Goal: Information Seeking & Learning: Check status

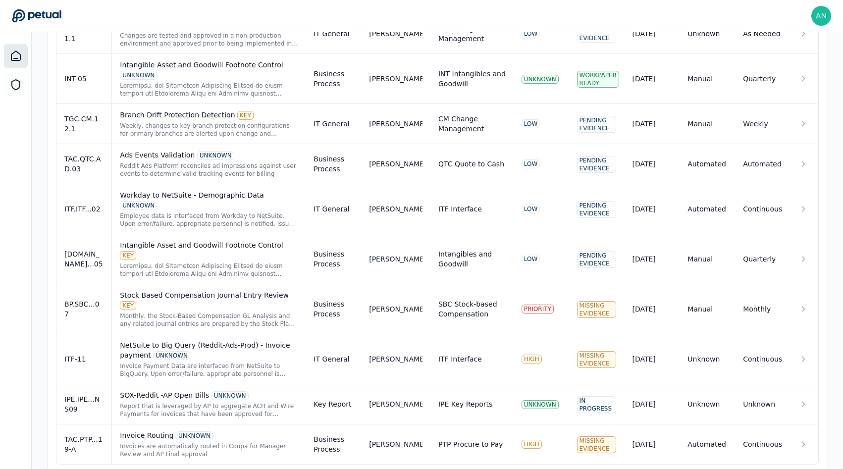
scroll to position [308, 0]
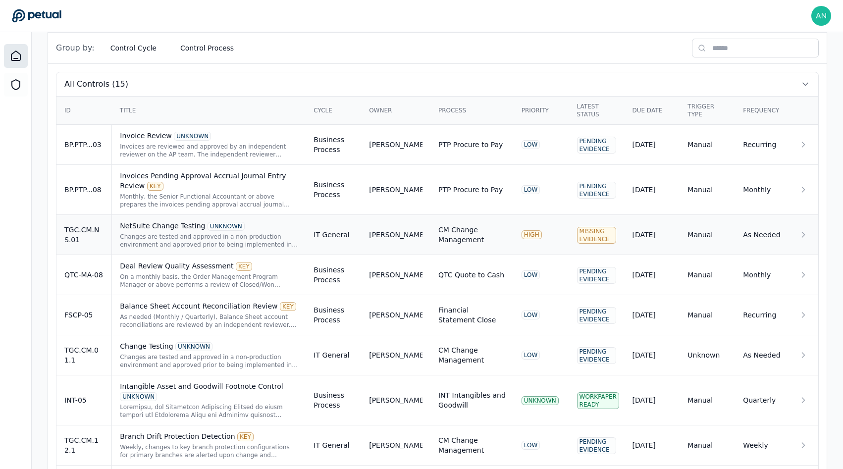
click at [222, 231] on div "NetSuite Change Testing UNKNOWN Changes are tested and approved in a non-produc…" at bounding box center [209, 235] width 178 height 28
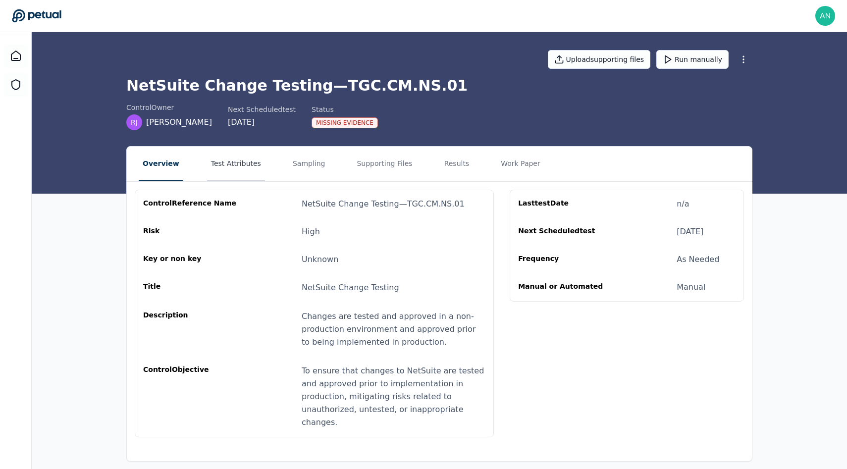
click at [242, 178] on button "Test Attributes" at bounding box center [236, 164] width 58 height 35
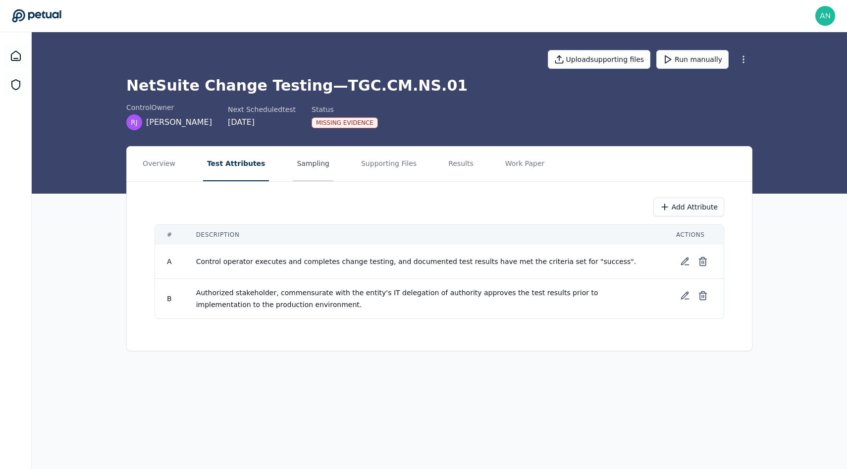
click at [307, 178] on button "Sampling" at bounding box center [313, 164] width 41 height 35
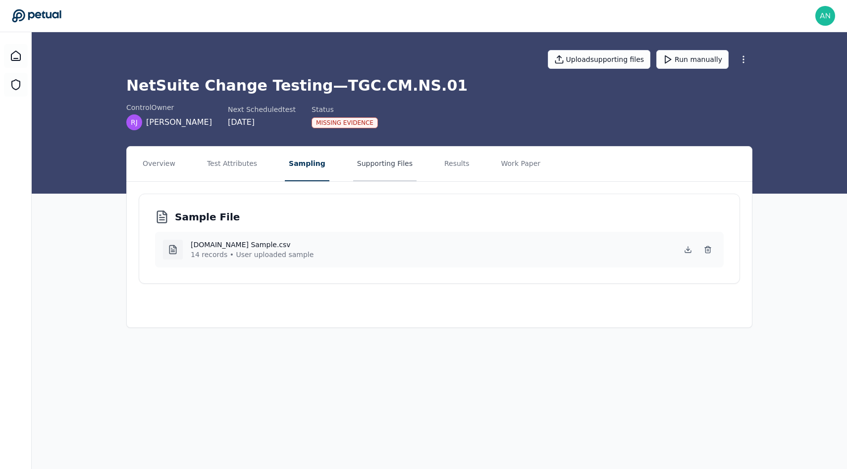
click at [371, 173] on button "Supporting Files" at bounding box center [384, 164] width 63 height 35
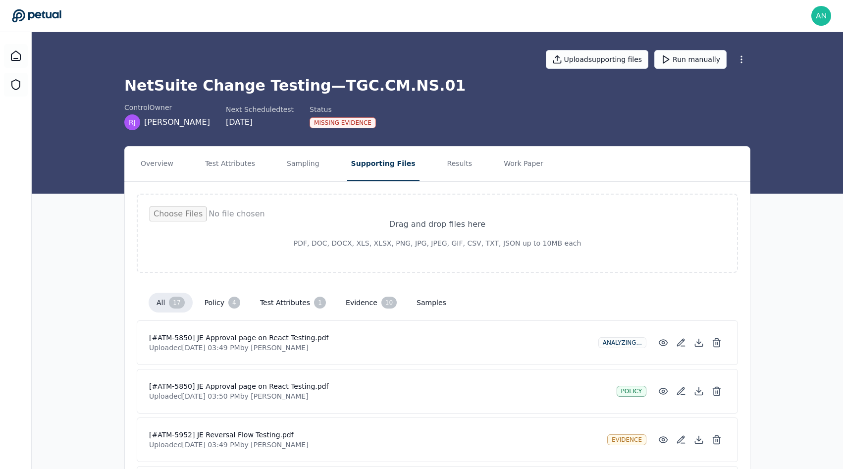
click at [320, 172] on nav "Overview Test Attributes Sampling Supporting Files Results Work Paper" at bounding box center [437, 164] width 625 height 35
click at [310, 171] on button "Sampling" at bounding box center [303, 164] width 41 height 35
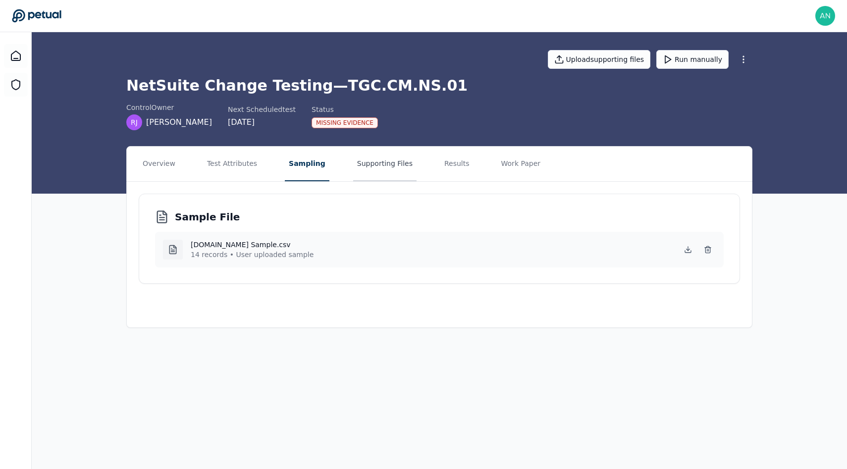
click at [388, 170] on button "Supporting Files" at bounding box center [384, 164] width 63 height 35
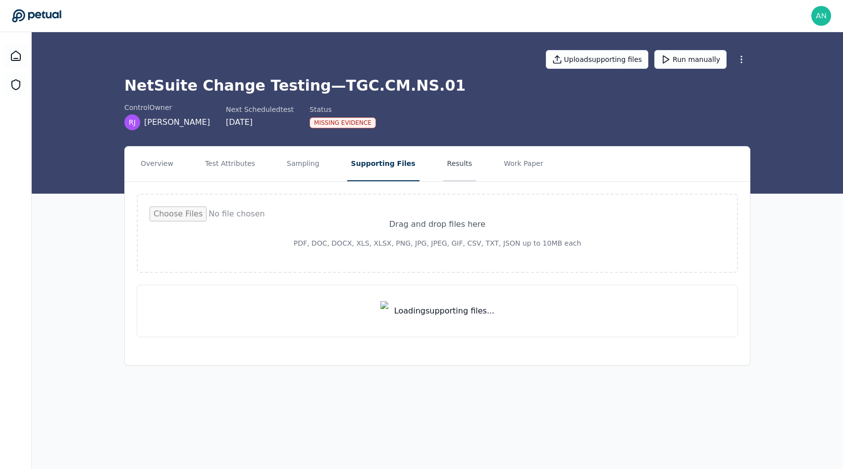
click at [443, 169] on button "Results" at bounding box center [459, 164] width 33 height 35
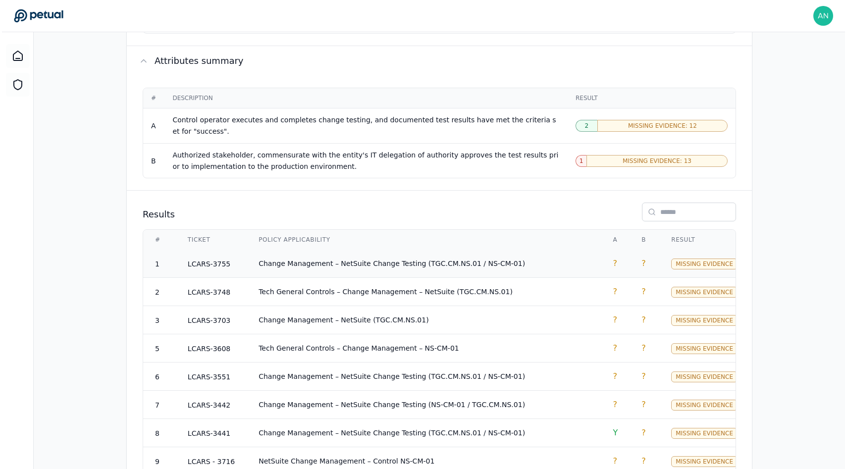
scroll to position [555, 0]
click at [448, 260] on span "Change Management – NetSuite Change Testing (TGC.CM.NS.01 / NS-CM-01)" at bounding box center [390, 264] width 266 height 8
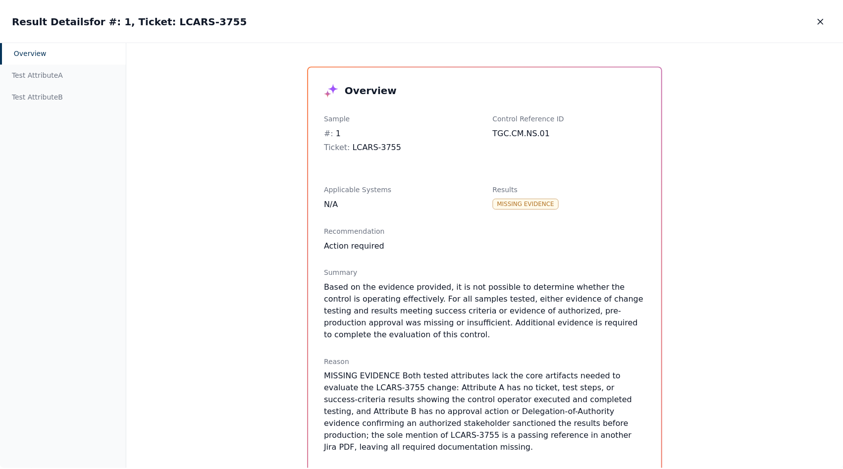
scroll to position [136, 0]
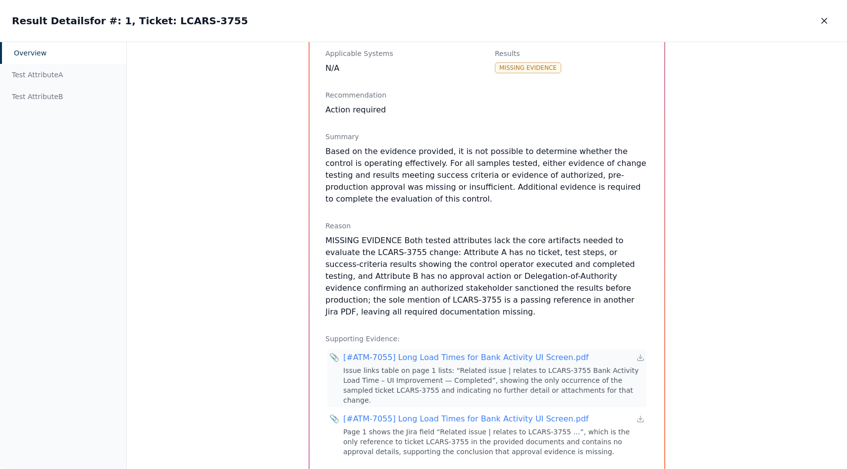
click at [455, 350] on div "📎 [#ATM-7055] Long Load Times for Bank Activity UI Screen.pdf Issue links table…" at bounding box center [486, 378] width 319 height 57
click at [835, 20] on button "button" at bounding box center [824, 21] width 22 height 18
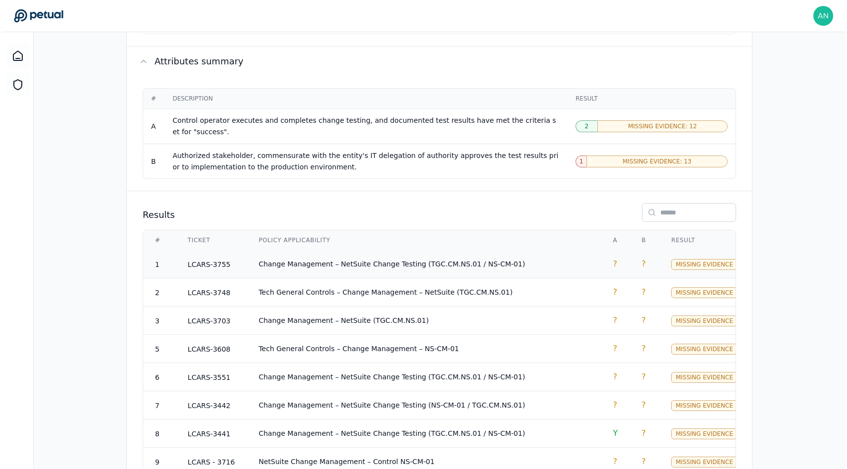
scroll to position [773, 0]
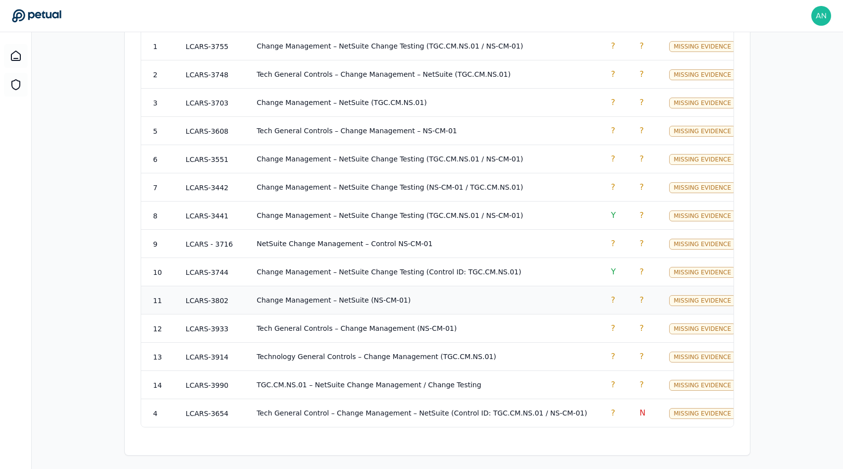
click at [529, 293] on td "Change Management – NetSuite (NS-CM-01)" at bounding box center [422, 300] width 354 height 28
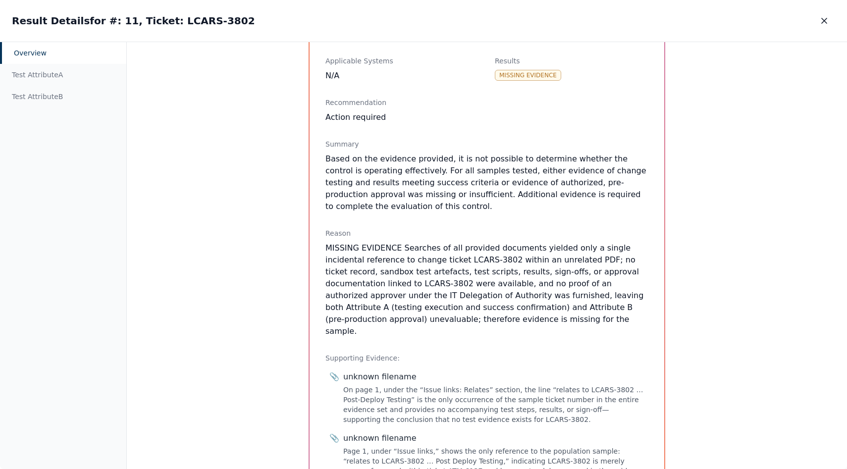
scroll to position [229, 0]
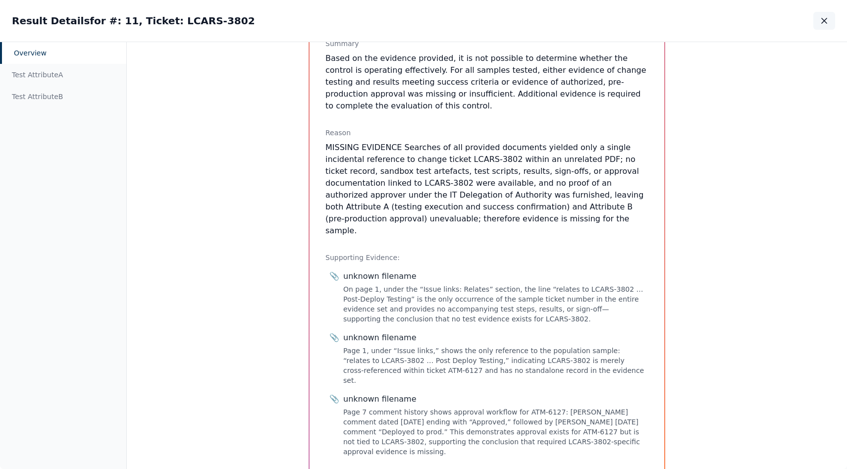
click at [825, 23] on icon "button" at bounding box center [824, 21] width 10 height 10
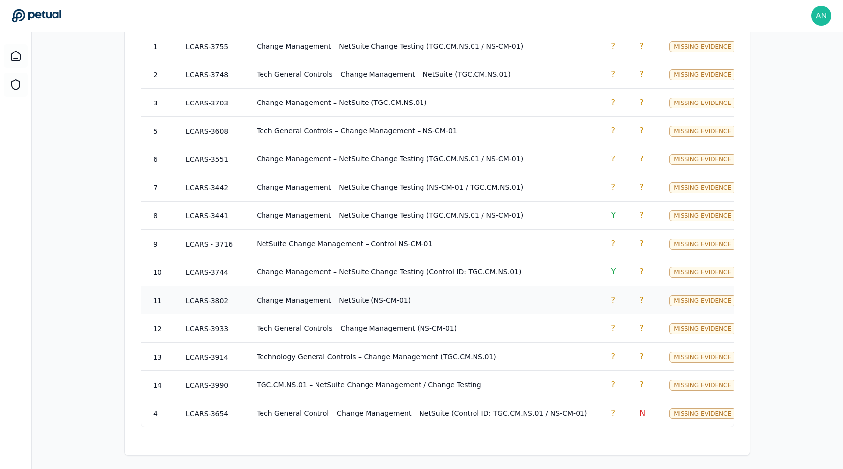
click at [517, 299] on td "Change Management – NetSuite (NS-CM-01)" at bounding box center [422, 300] width 354 height 28
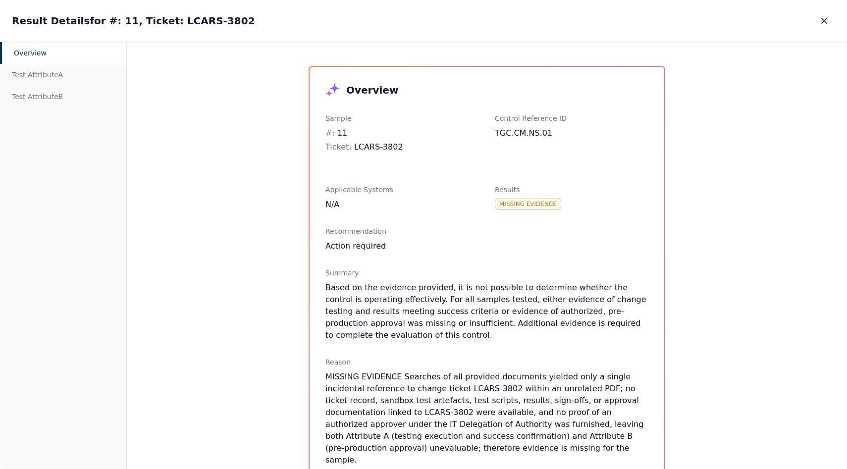
scroll to position [229, 0]
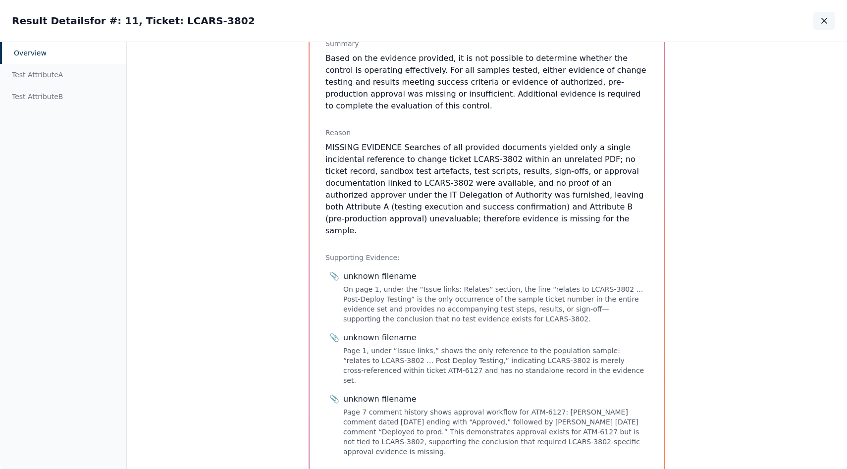
click at [823, 24] on icon "button" at bounding box center [824, 21] width 10 height 10
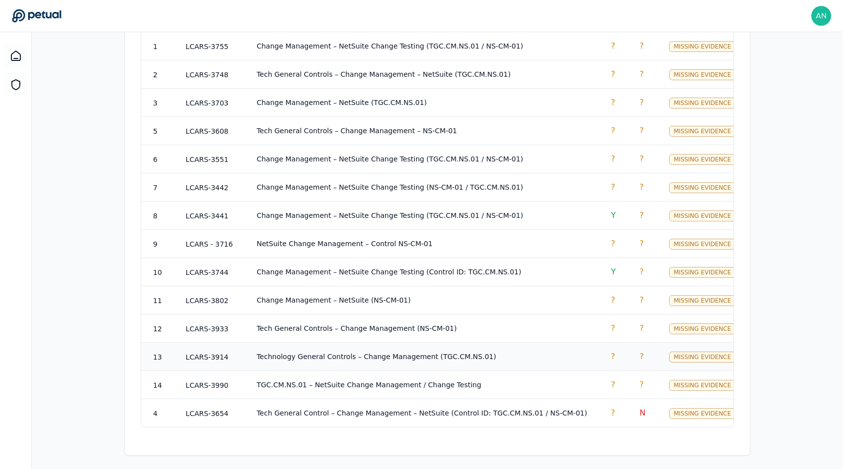
click at [427, 356] on td "Technology General Controls – Change Management (TGC.CM.NS.01)" at bounding box center [422, 357] width 354 height 28
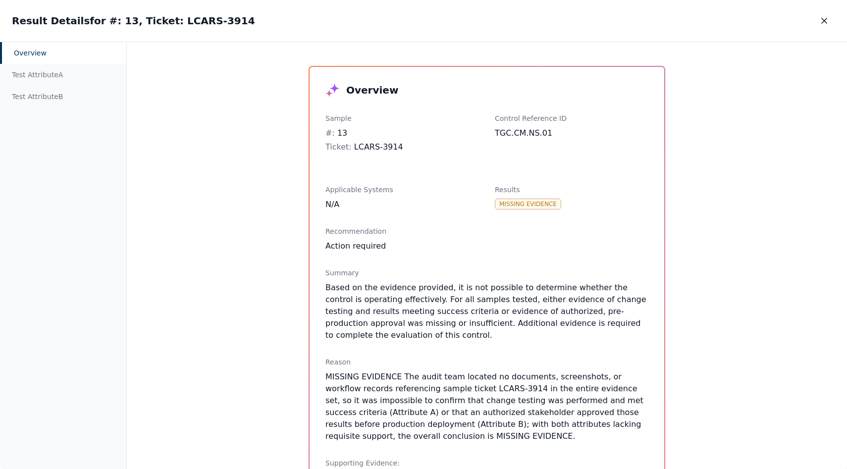
scroll to position [156, 0]
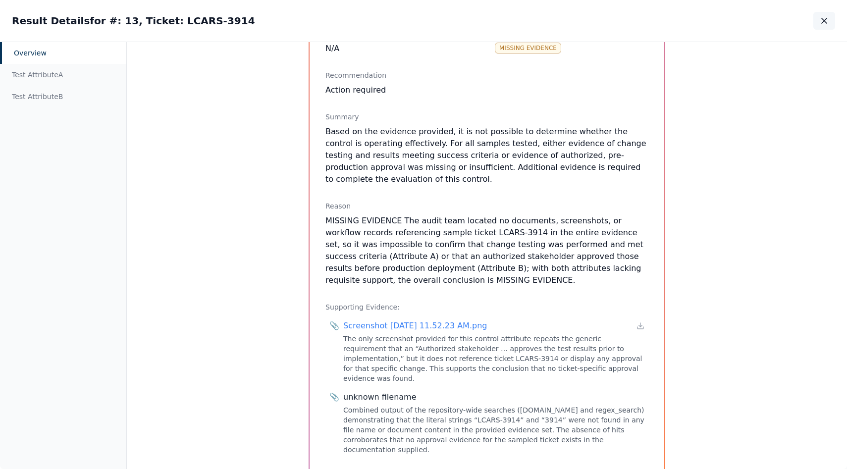
click at [816, 20] on button "button" at bounding box center [824, 21] width 22 height 18
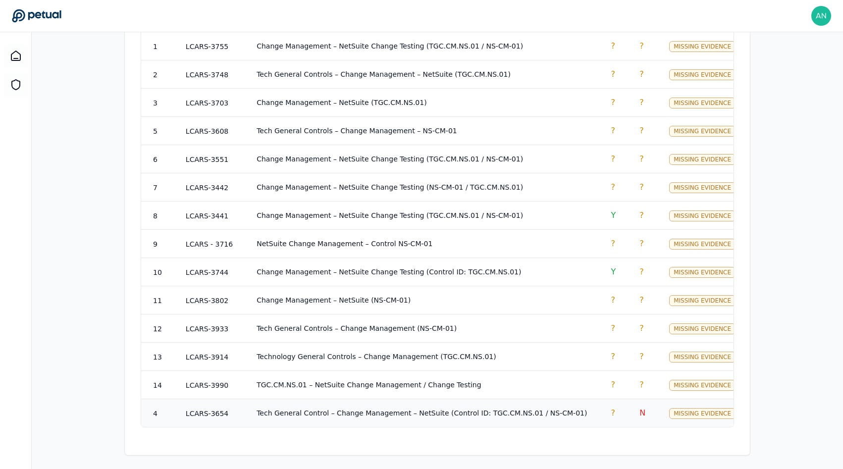
click at [456, 401] on td "Tech General Control – Change Management – NetSuite (Control ID: TGC.CM.NS.01 /…" at bounding box center [422, 413] width 354 height 28
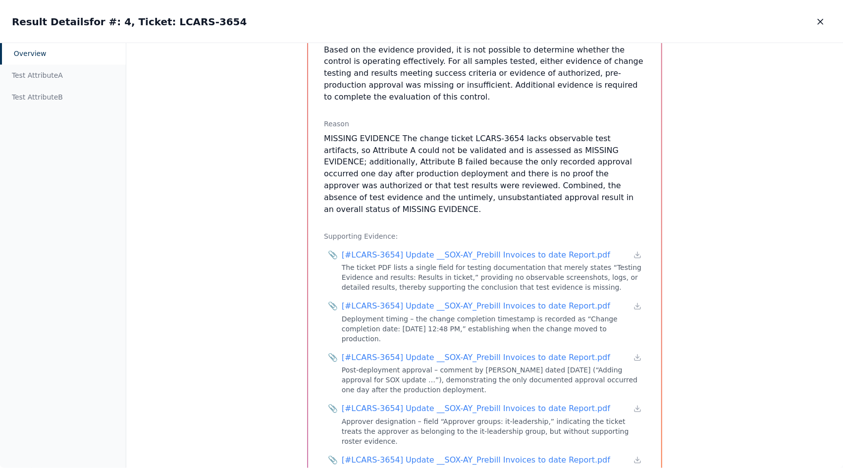
scroll to position [271, 0]
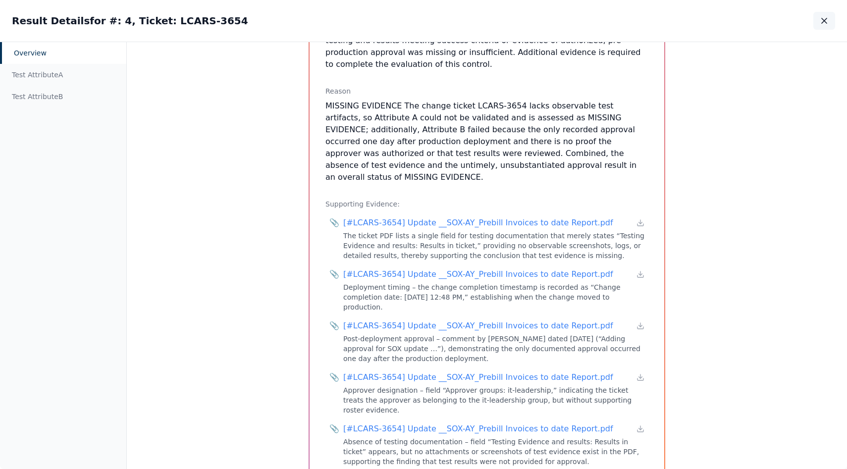
click at [822, 21] on icon "button" at bounding box center [824, 21] width 10 height 10
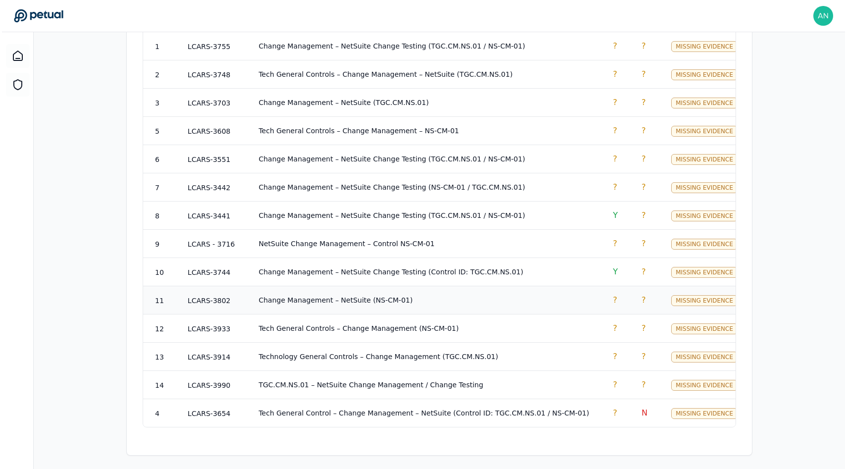
scroll to position [563, 0]
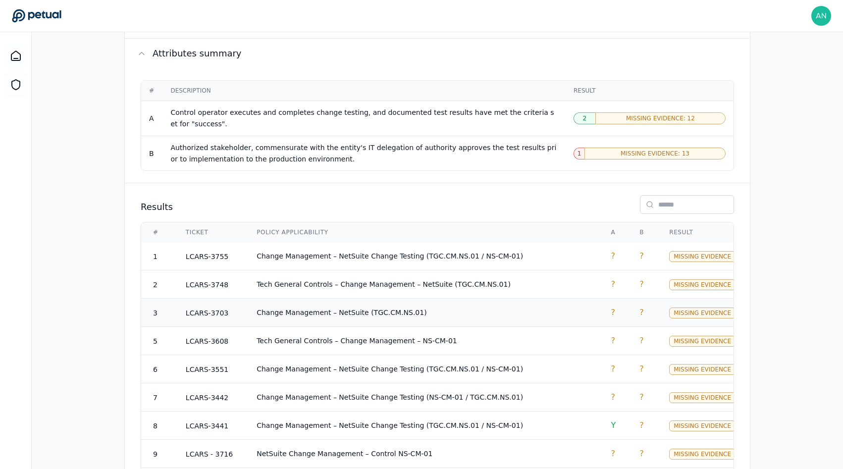
click at [436, 313] on td "Change Management – NetSuite (TGC.CM.NS.01)" at bounding box center [422, 313] width 354 height 28
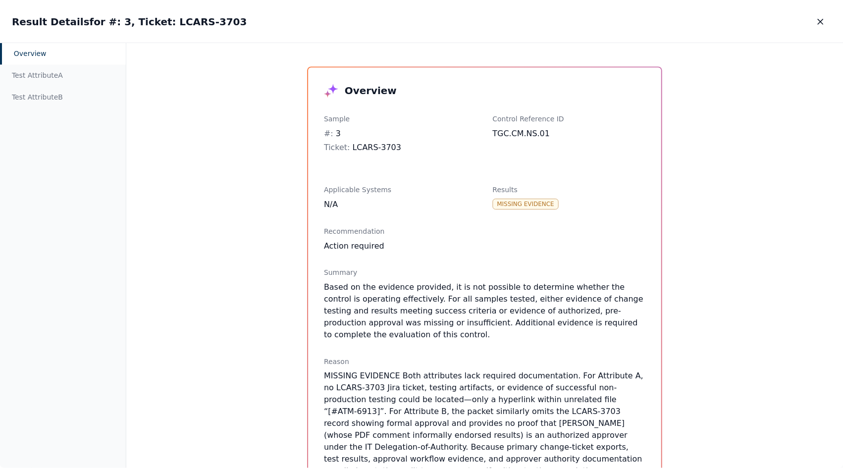
scroll to position [269, 0]
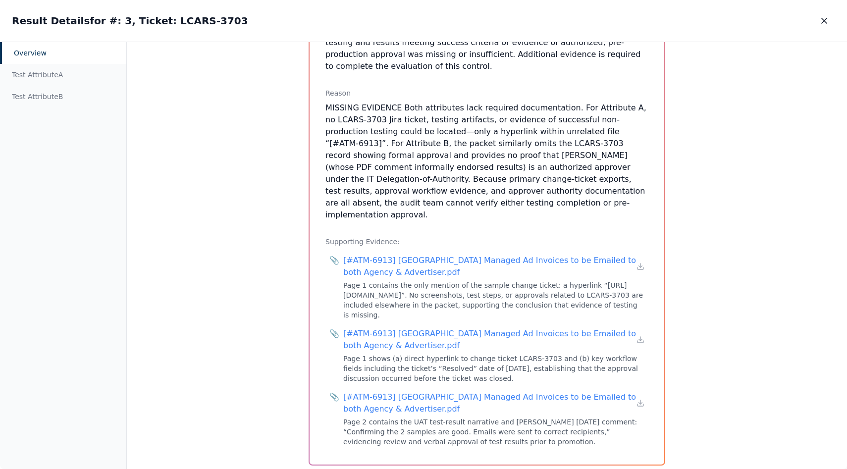
click at [818, 31] on div "Result Details for #: 3, Ticket: LCARS-3703 Result Details for #: 3, Ticket: LC…" at bounding box center [423, 21] width 847 height 42
click at [818, 26] on button "button" at bounding box center [824, 21] width 22 height 18
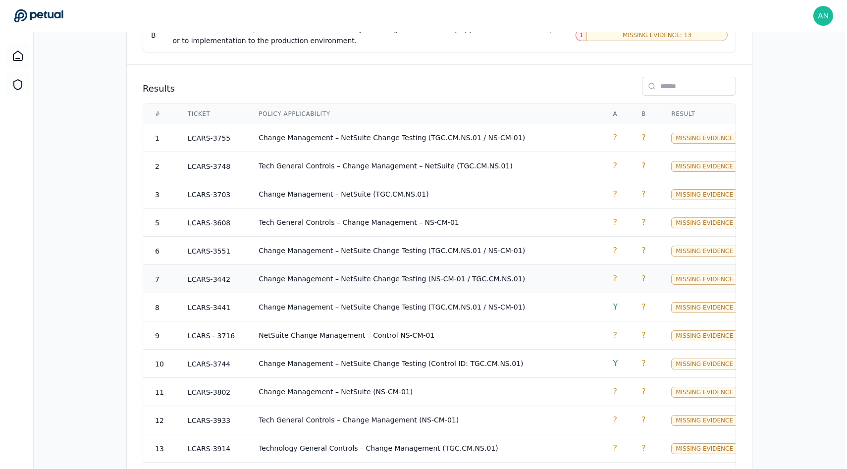
scroll to position [773, 0]
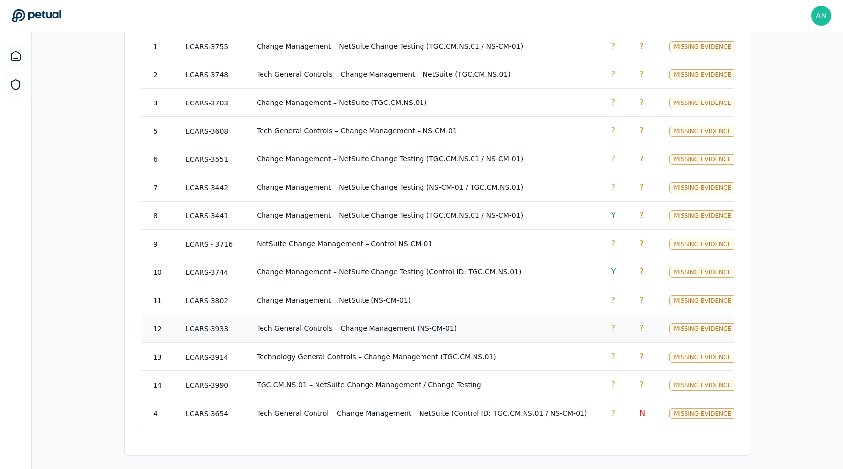
click at [398, 315] on td "Tech General Controls – Change Management (NS-CM-01)" at bounding box center [422, 329] width 354 height 28
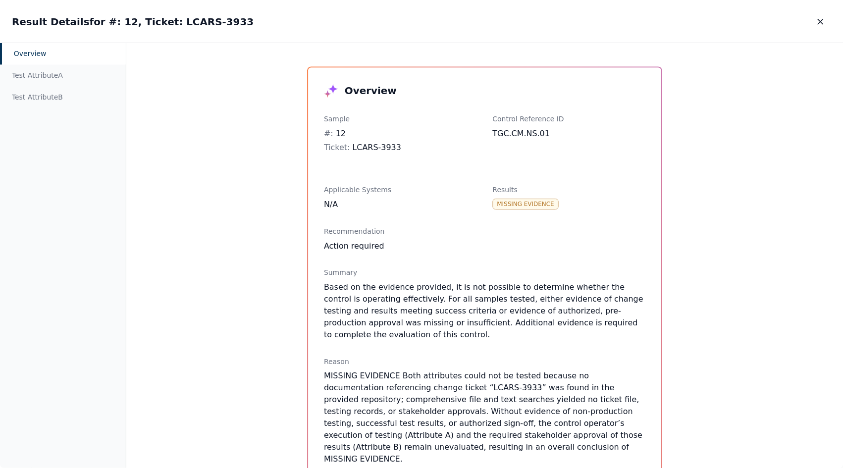
scroll to position [241, 0]
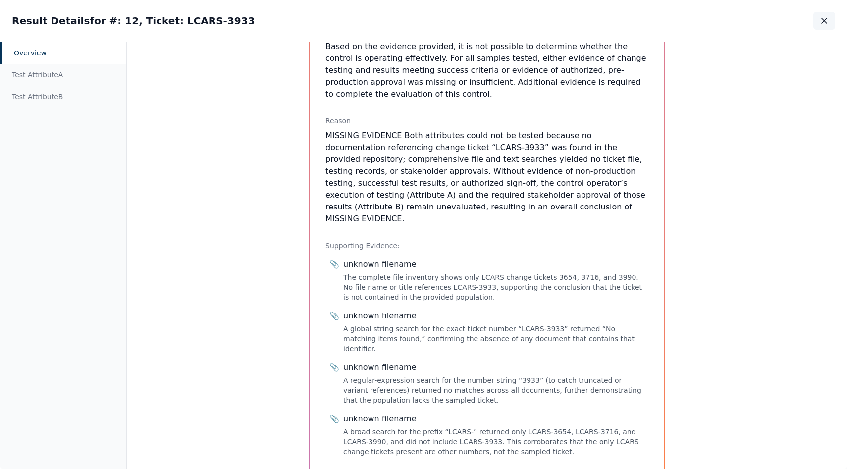
click at [829, 16] on icon "button" at bounding box center [824, 21] width 10 height 10
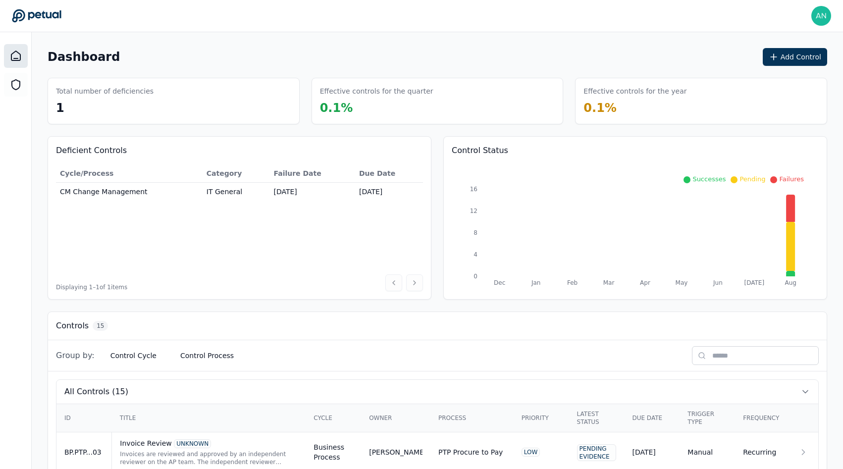
scroll to position [629, 0]
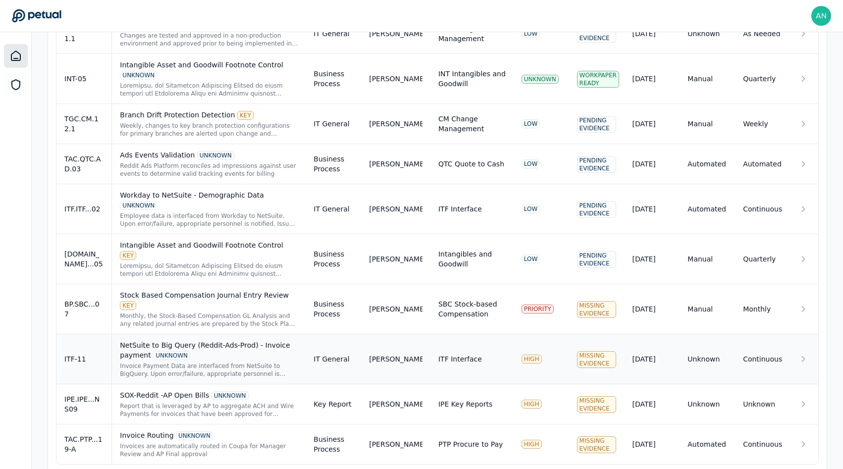
click at [203, 340] on div "NetSuite to Big Query (Reddit-Ads-Prod) - Invoice payment UNKNOWN" at bounding box center [209, 350] width 178 height 20
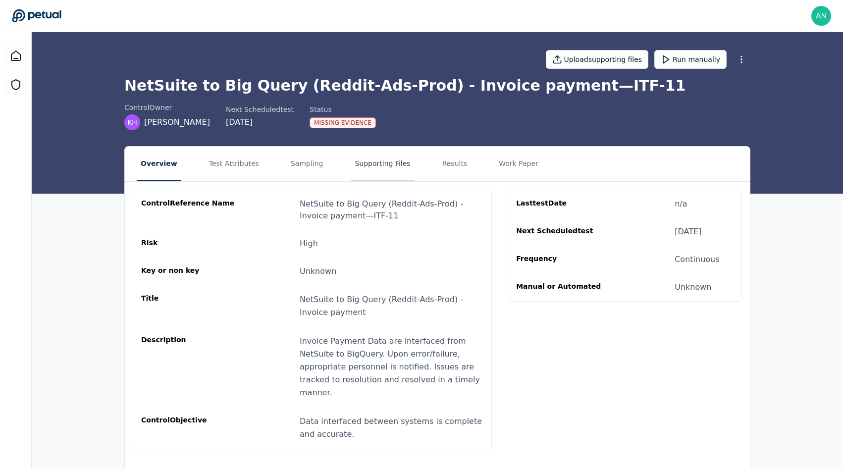
click at [351, 154] on button "Supporting Files" at bounding box center [382, 164] width 63 height 35
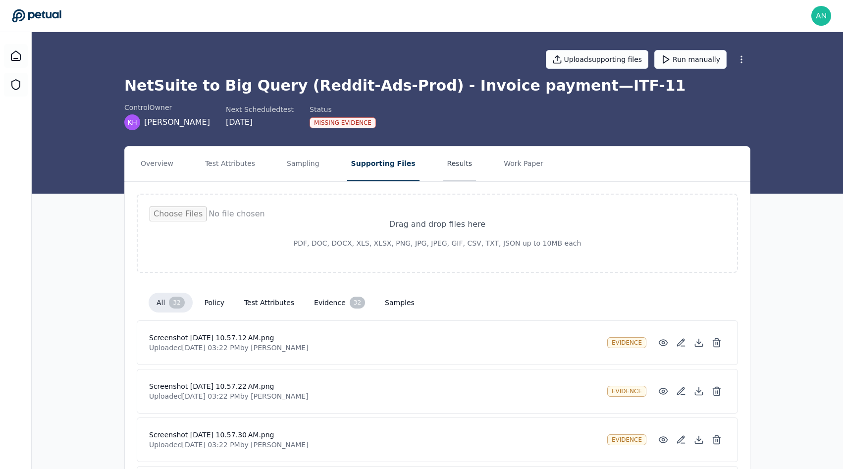
click at [443, 163] on button "Results" at bounding box center [459, 164] width 33 height 35
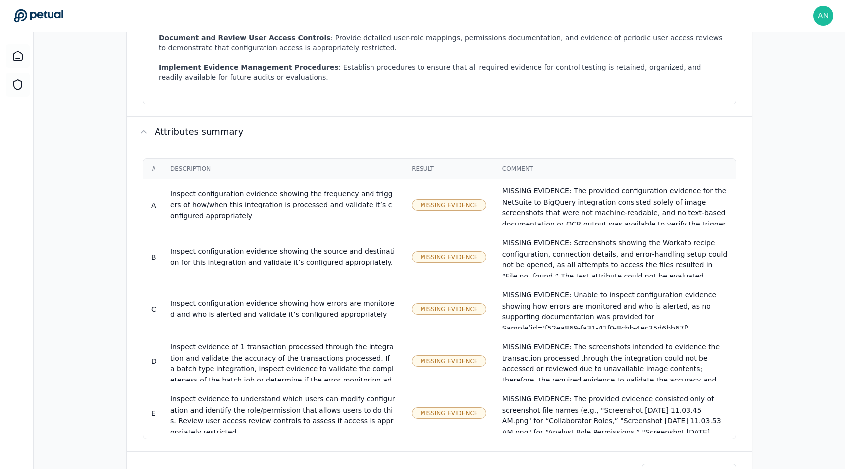
scroll to position [742, 0]
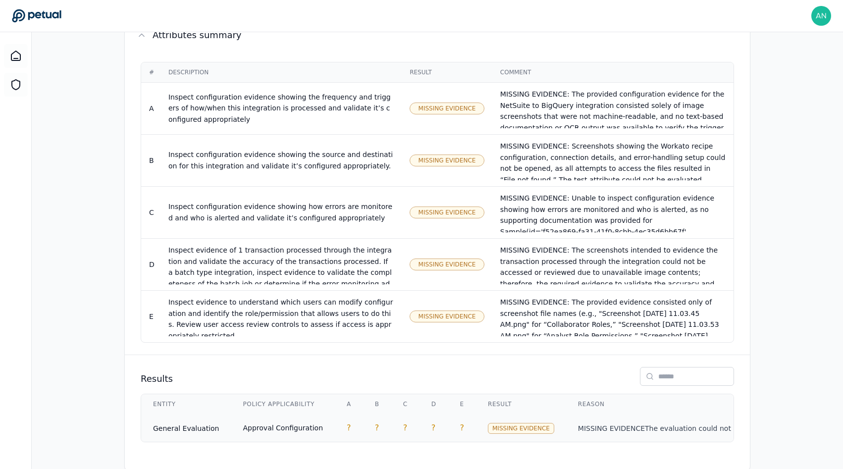
click at [296, 414] on td "Approval Configuration" at bounding box center [283, 428] width 104 height 28
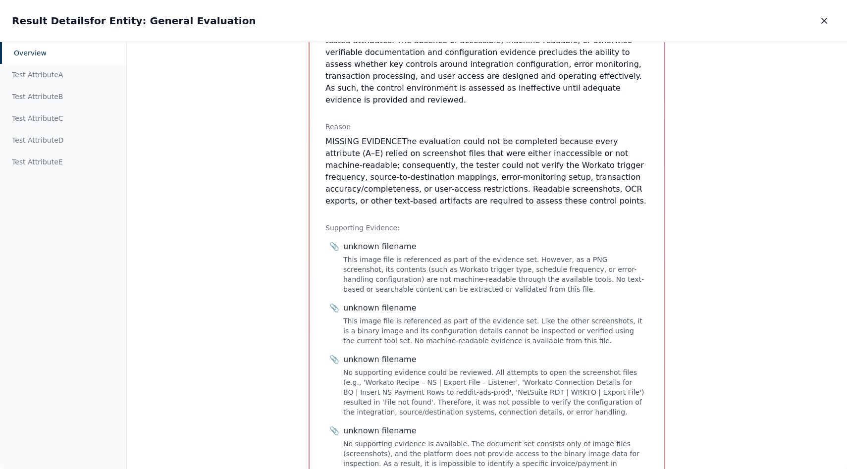
scroll to position [246, 0]
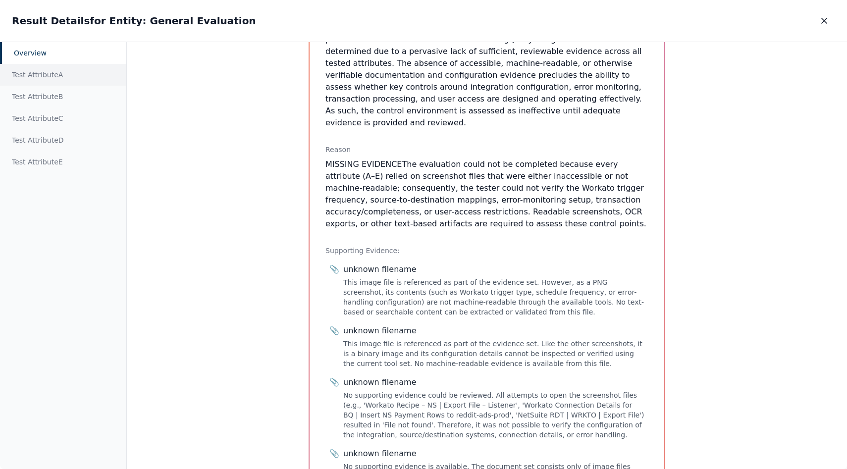
click at [22, 84] on div "Test Attribute A" at bounding box center [63, 75] width 126 height 22
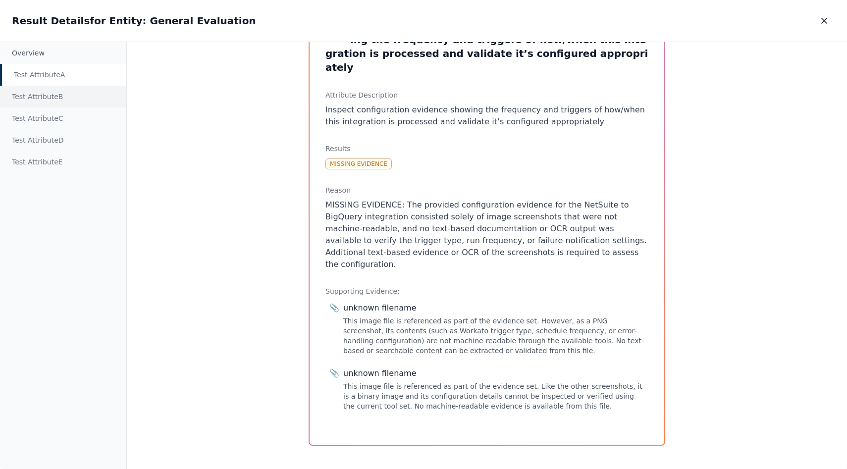
scroll to position [42, 0]
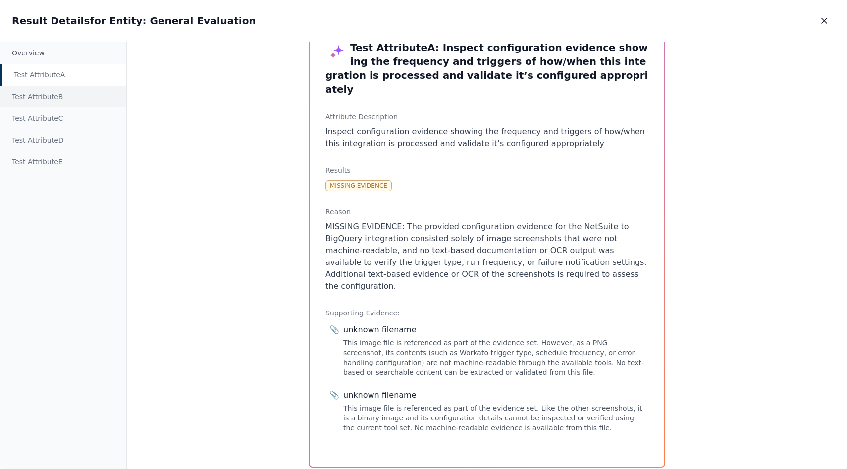
click at [37, 100] on div "Test Attribute B" at bounding box center [63, 97] width 126 height 22
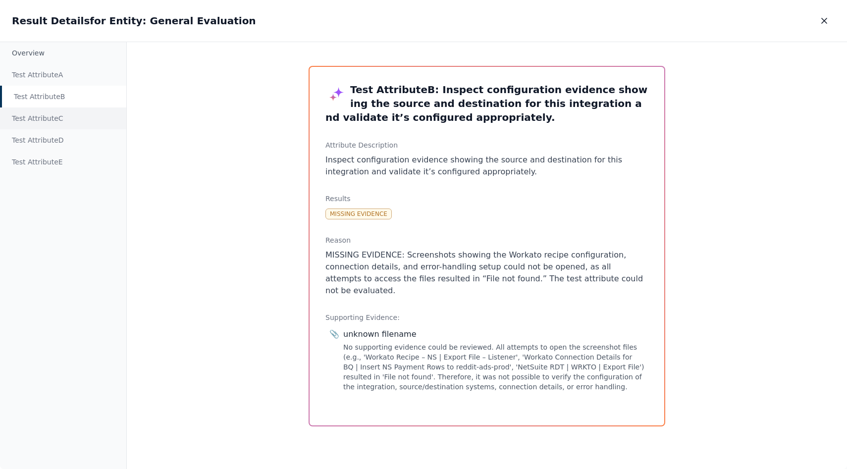
click at [45, 118] on div "Test Attribute C" at bounding box center [63, 118] width 126 height 22
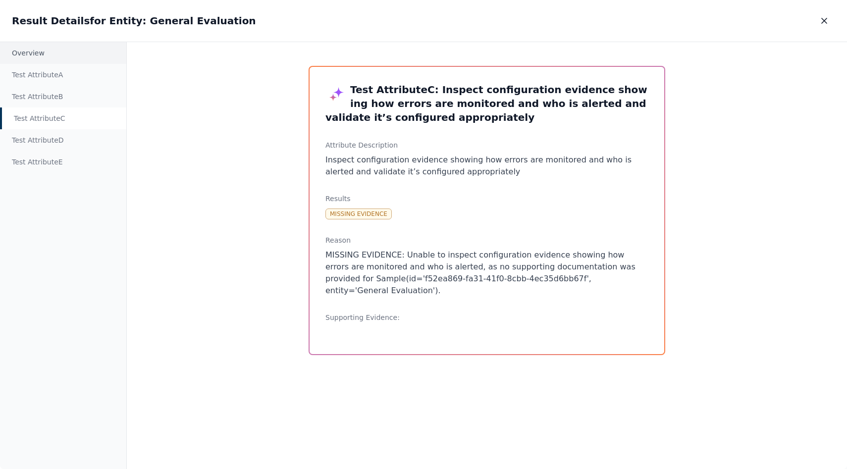
click at [48, 53] on div "Overview" at bounding box center [63, 53] width 126 height 22
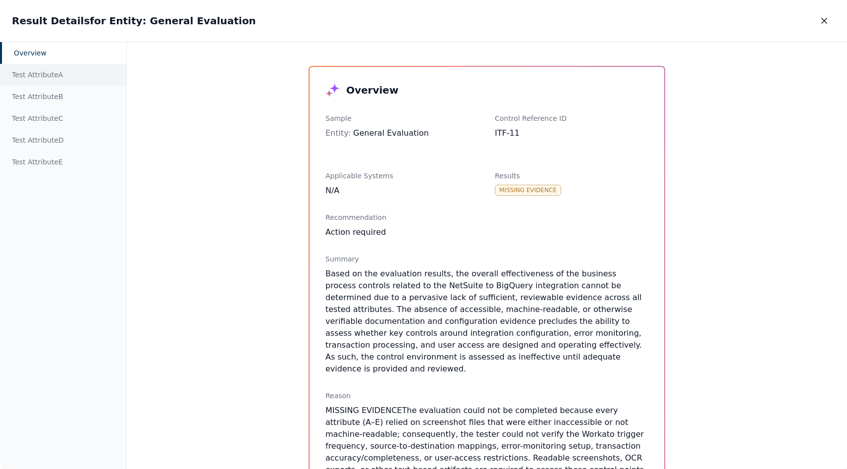
click at [48, 68] on div "Test Attribute A" at bounding box center [63, 75] width 126 height 22
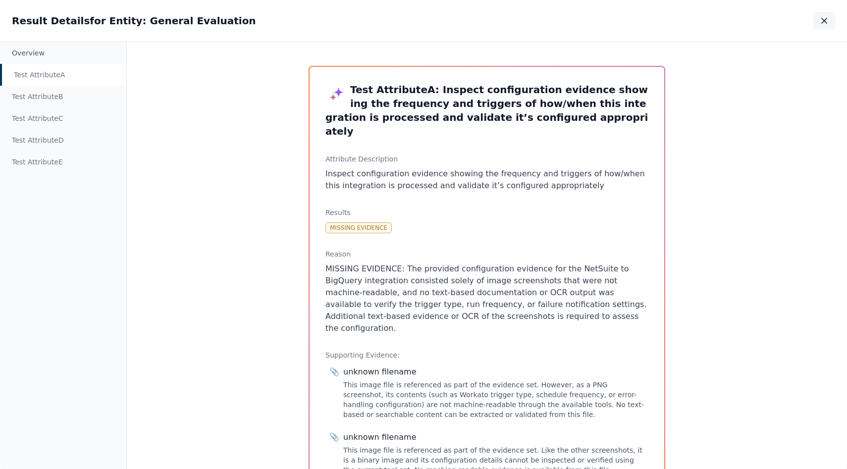
click at [823, 27] on button "button" at bounding box center [824, 21] width 22 height 18
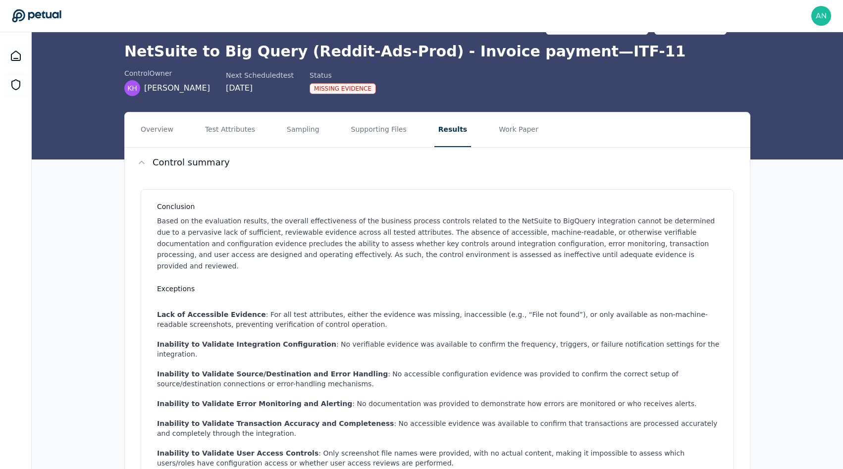
scroll to position [47, 0]
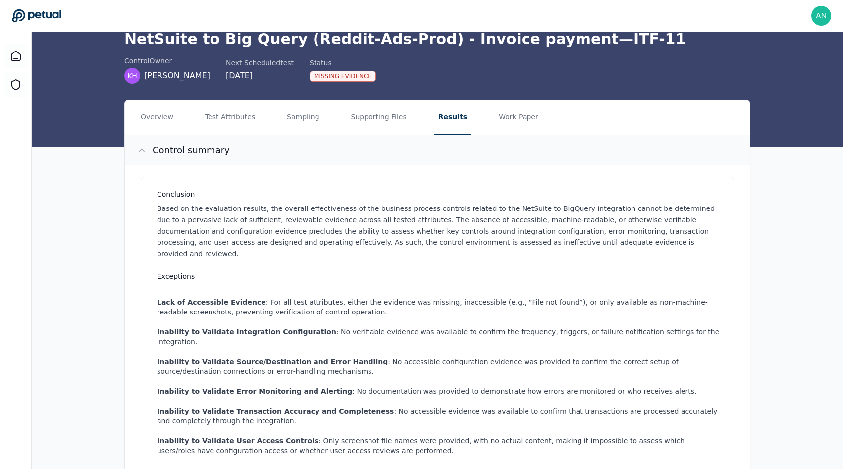
click at [366, 139] on button "Control summary" at bounding box center [437, 150] width 625 height 30
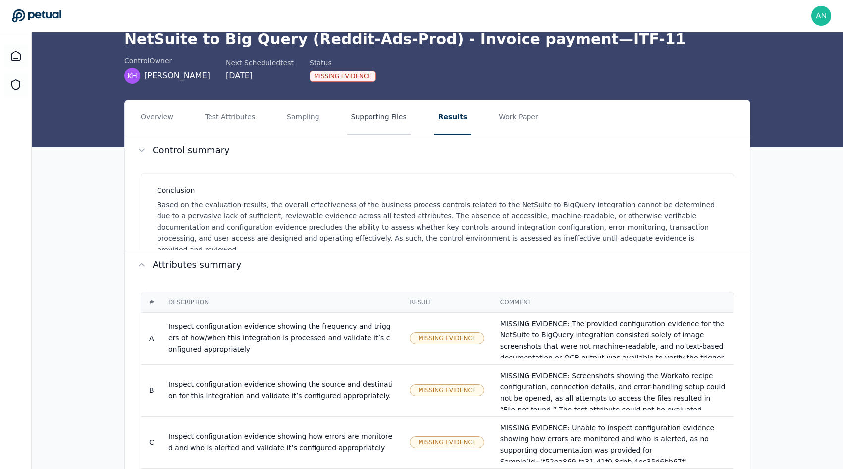
click at [366, 118] on button "Supporting Files" at bounding box center [378, 117] width 63 height 35
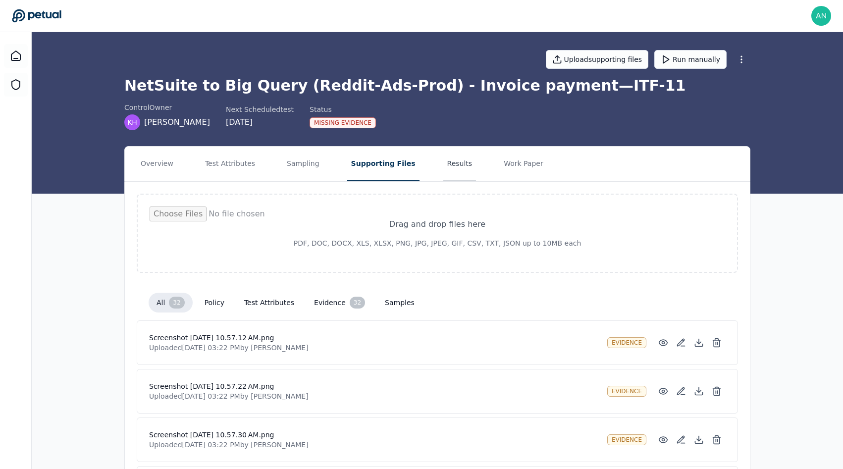
click at [444, 167] on button "Results" at bounding box center [459, 164] width 33 height 35
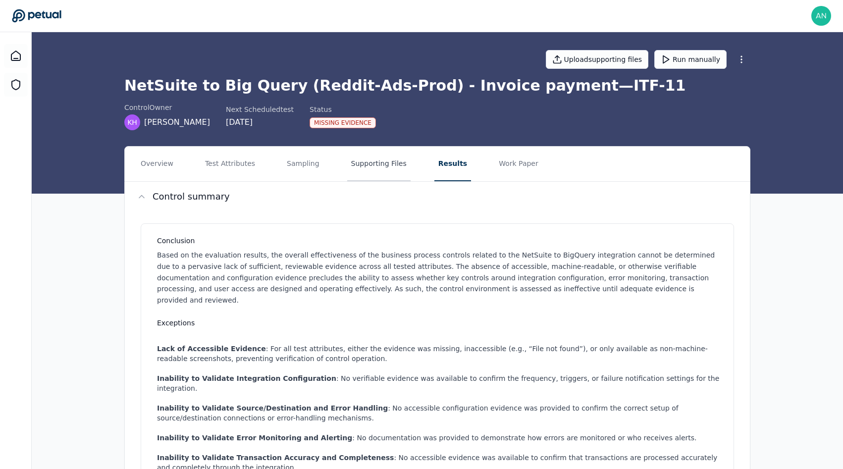
click at [375, 178] on button "Supporting Files" at bounding box center [378, 164] width 63 height 35
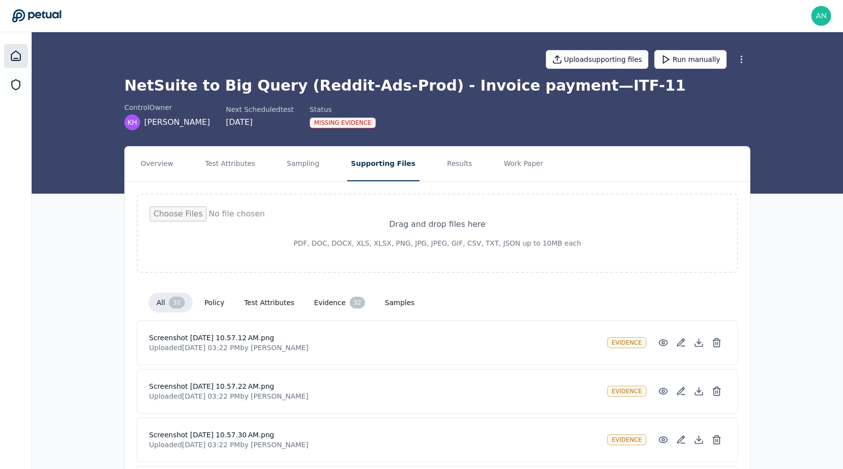
click at [15, 57] on icon at bounding box center [16, 56] width 12 height 12
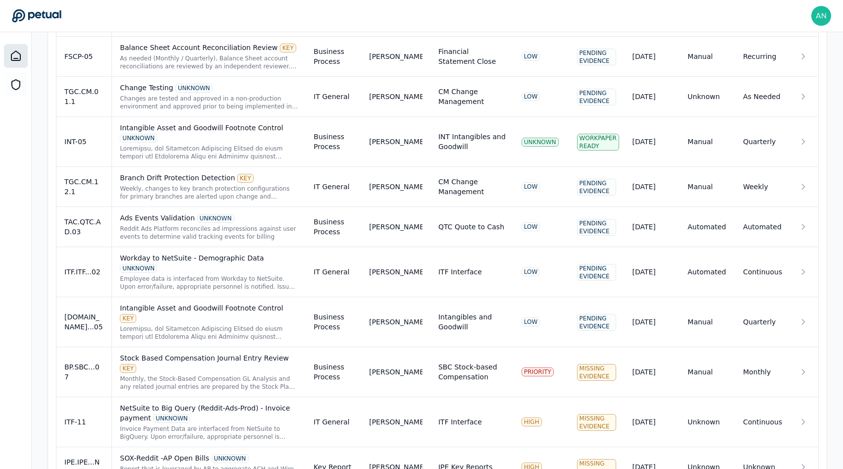
scroll to position [629, 0]
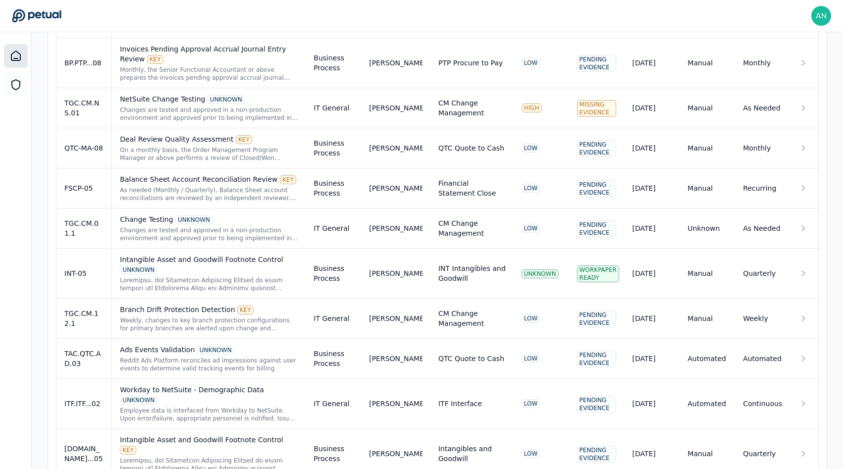
scroll to position [629, 0]
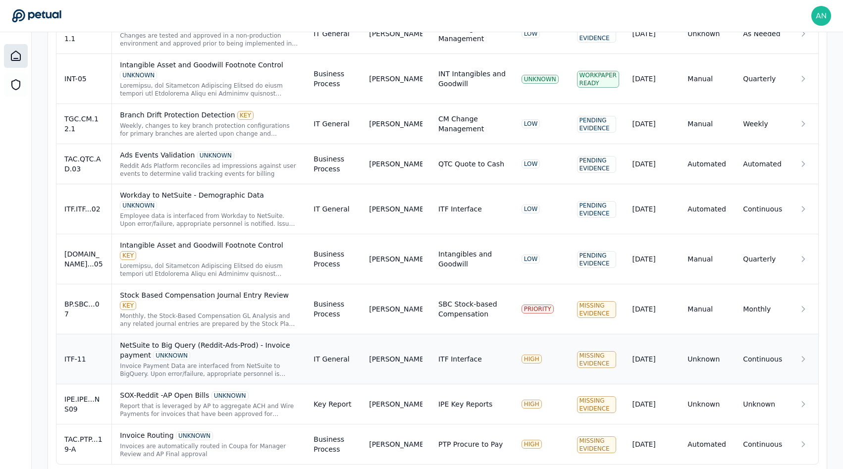
click at [479, 334] on td "ITF Interface" at bounding box center [471, 359] width 83 height 50
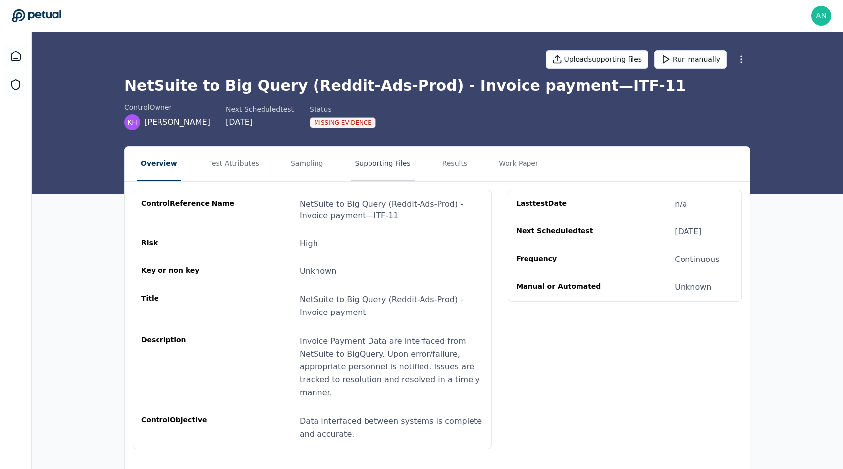
click at [376, 161] on button "Supporting Files" at bounding box center [382, 164] width 63 height 35
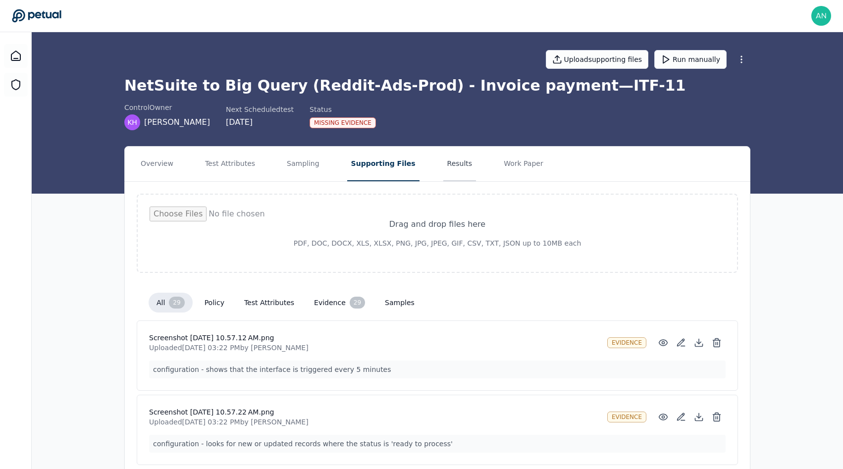
click at [443, 174] on button "Results" at bounding box center [459, 164] width 33 height 35
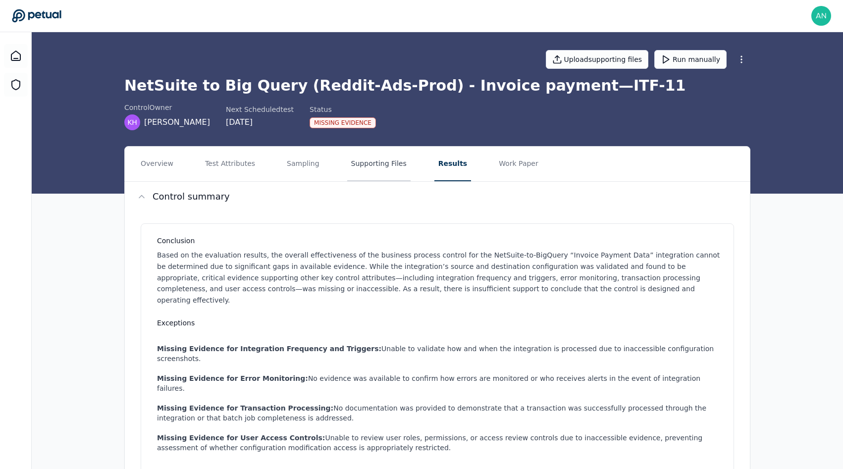
click at [374, 168] on button "Supporting Files" at bounding box center [378, 164] width 63 height 35
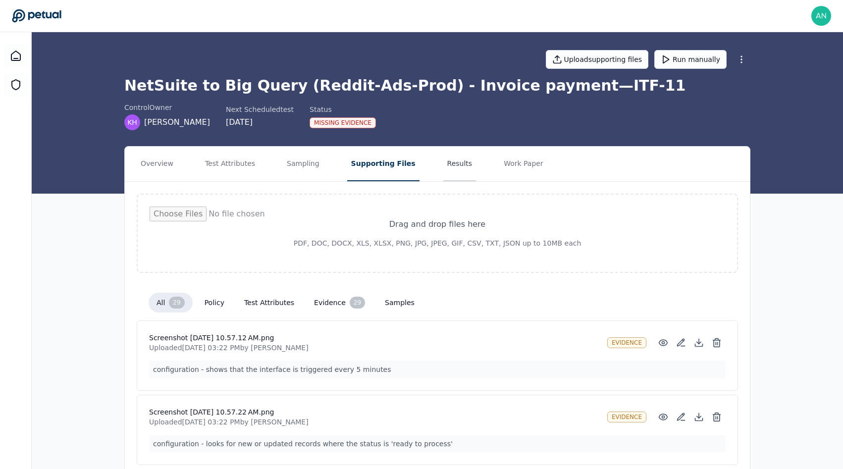
click at [445, 162] on button "Results" at bounding box center [459, 164] width 33 height 35
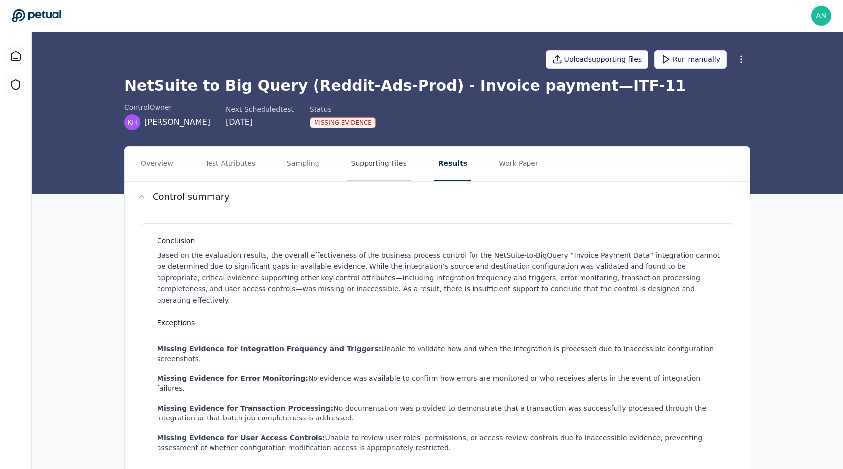
click at [347, 177] on button "Supporting Files" at bounding box center [378, 164] width 63 height 35
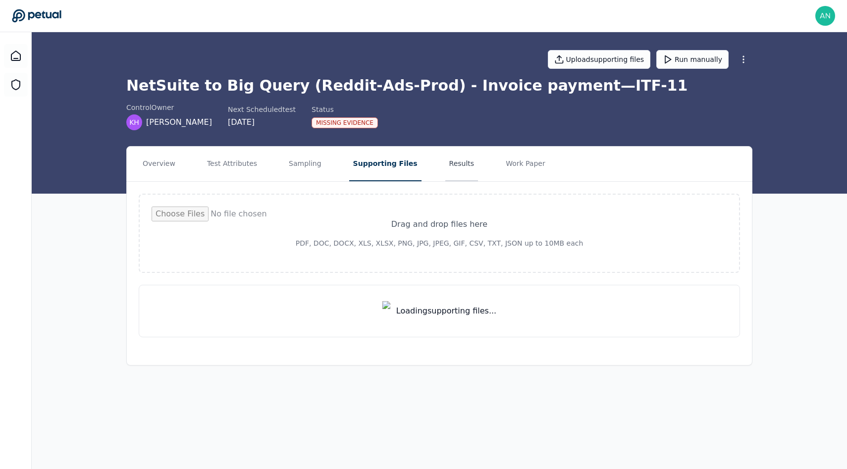
click at [445, 158] on button "Results" at bounding box center [461, 164] width 33 height 35
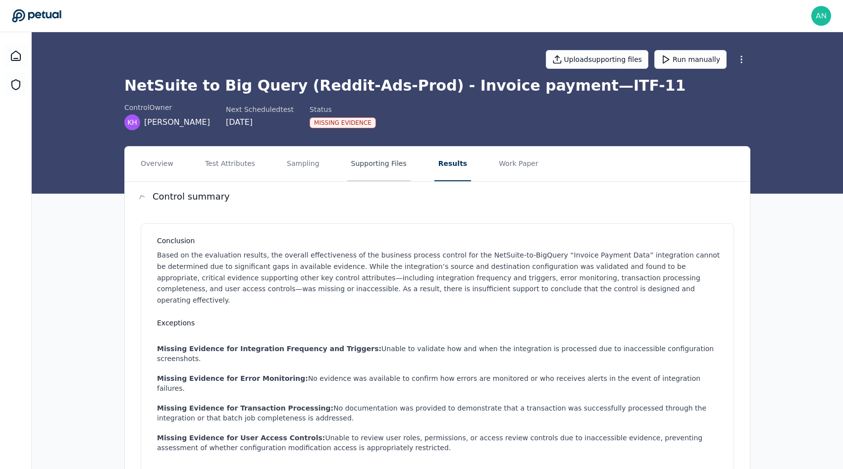
click at [368, 167] on button "Supporting Files" at bounding box center [378, 164] width 63 height 35
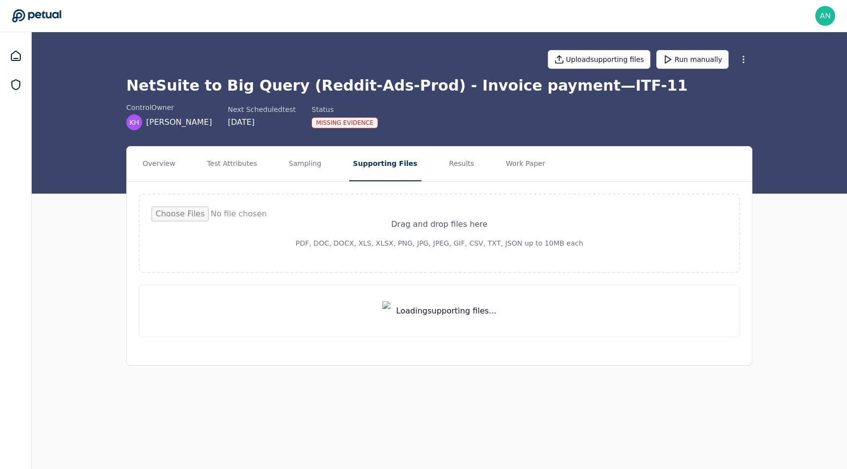
click at [464, 164] on nav "Overview Test Attributes Sampling Supporting Files Results Work Paper" at bounding box center [439, 164] width 625 height 35
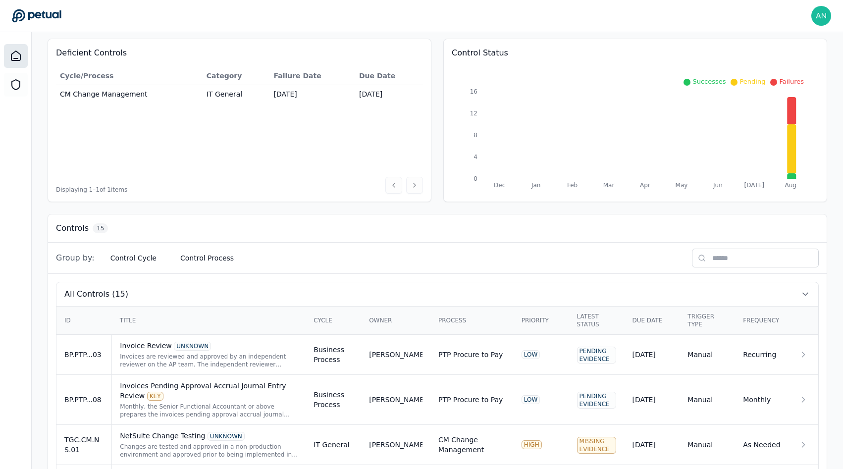
scroll to position [629, 0]
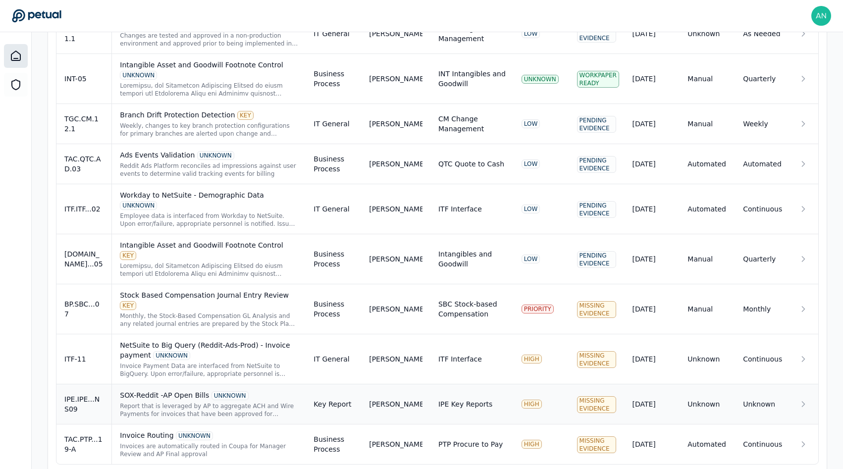
click at [113, 384] on td "SOX-Reddit -AP Open Bills UNKNOWN Report that is leveraged by AP to aggregate A…" at bounding box center [209, 404] width 194 height 40
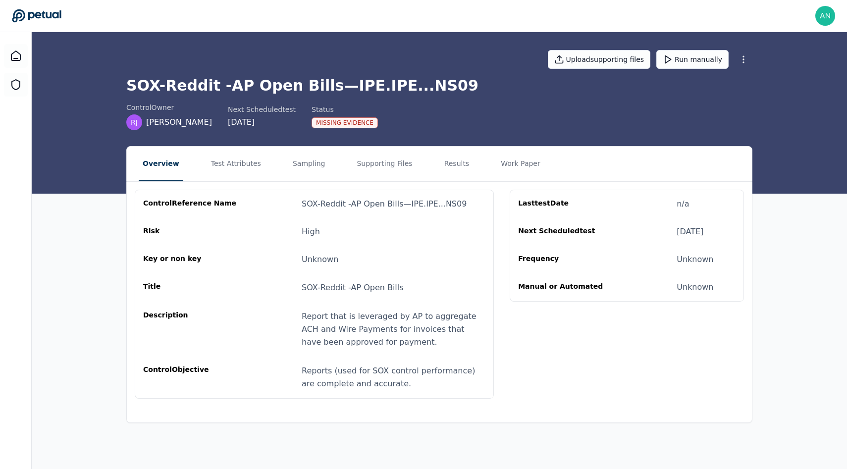
click at [308, 186] on div "control Reference Name SOX-Reddit -AP Open Bills — IPE.IPE...NS09 Risk High Key…" at bounding box center [439, 294] width 625 height 225
click at [308, 180] on button "Sampling" at bounding box center [309, 164] width 41 height 35
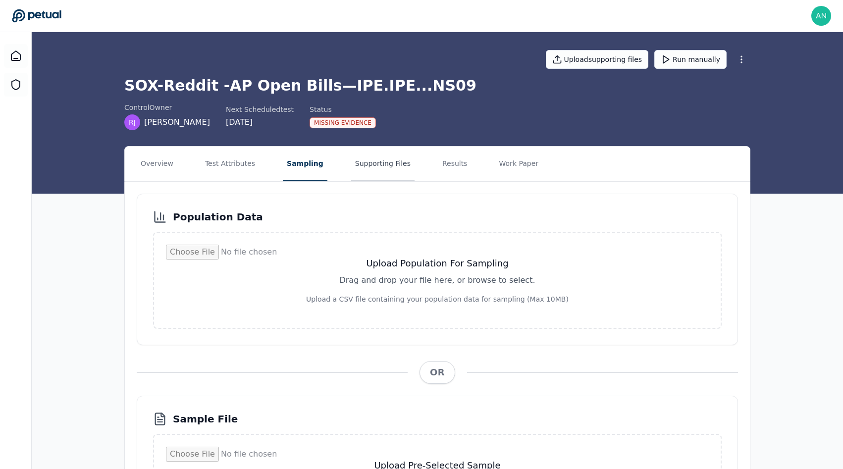
click at [398, 166] on button "Supporting Files" at bounding box center [382, 164] width 63 height 35
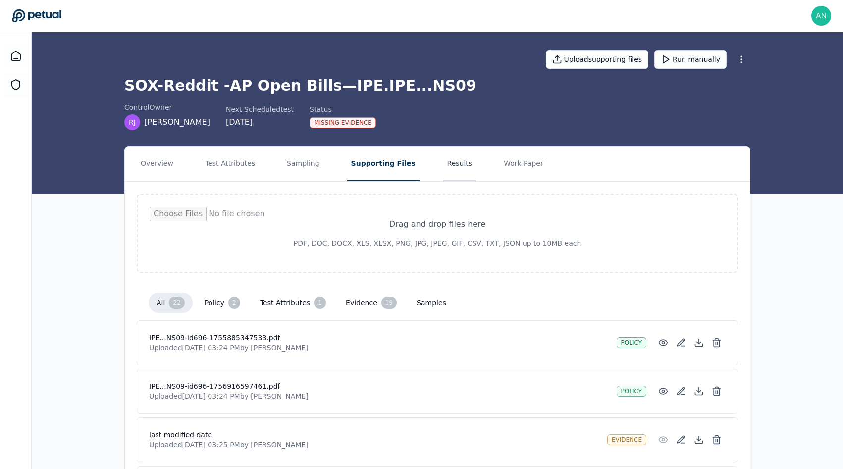
click at [443, 171] on button "Results" at bounding box center [459, 164] width 33 height 35
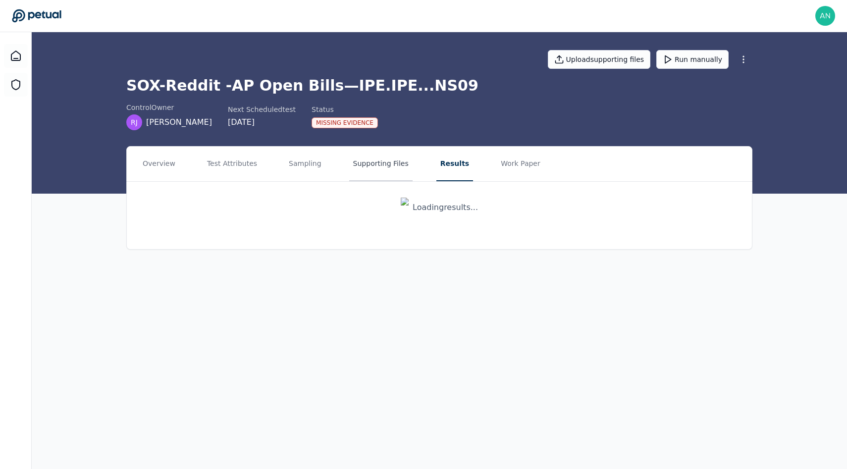
click at [397, 164] on button "Supporting Files" at bounding box center [380, 164] width 63 height 35
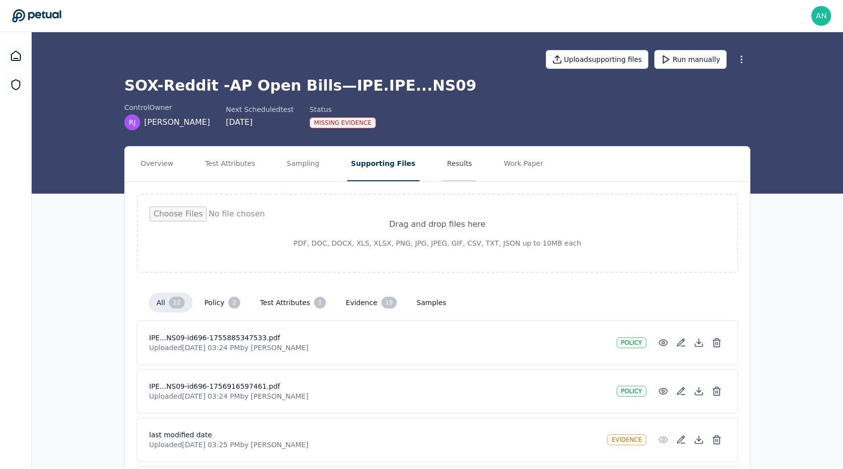
click at [443, 171] on button "Results" at bounding box center [459, 164] width 33 height 35
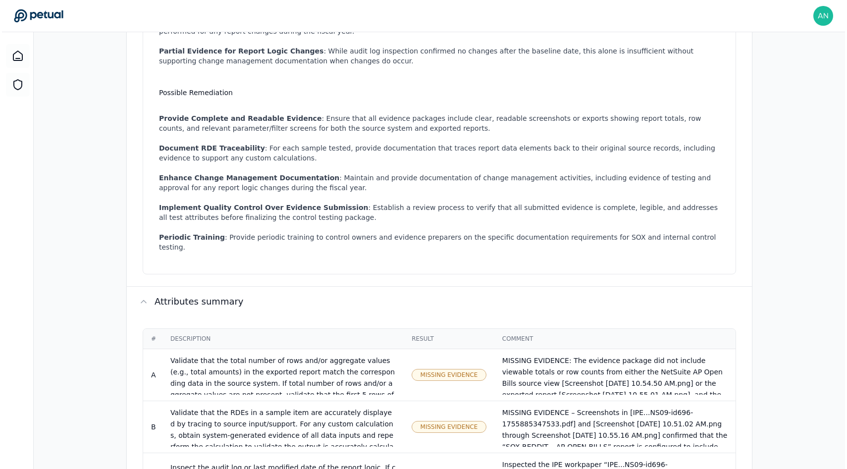
scroll to position [620, 0]
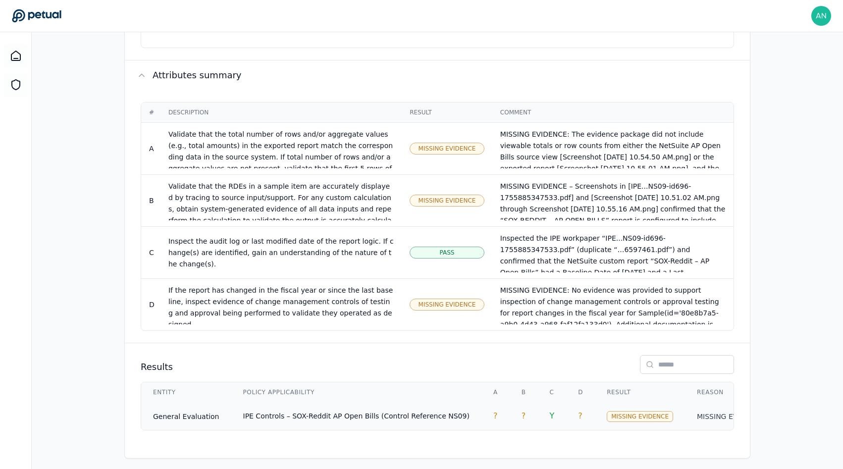
click at [361, 412] on span "IPE Controls – SOX-Reddit AP Open Bills (Control Reference NS09)" at bounding box center [356, 416] width 226 height 8
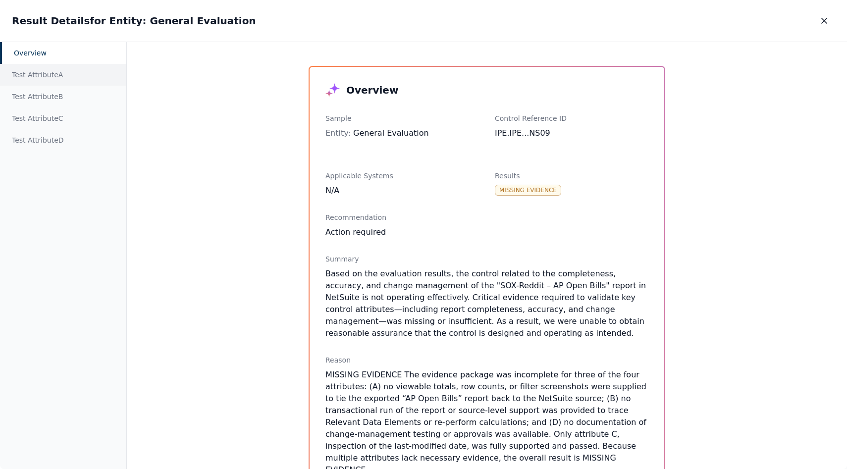
click at [71, 82] on div "Test Attribute A" at bounding box center [63, 75] width 126 height 22
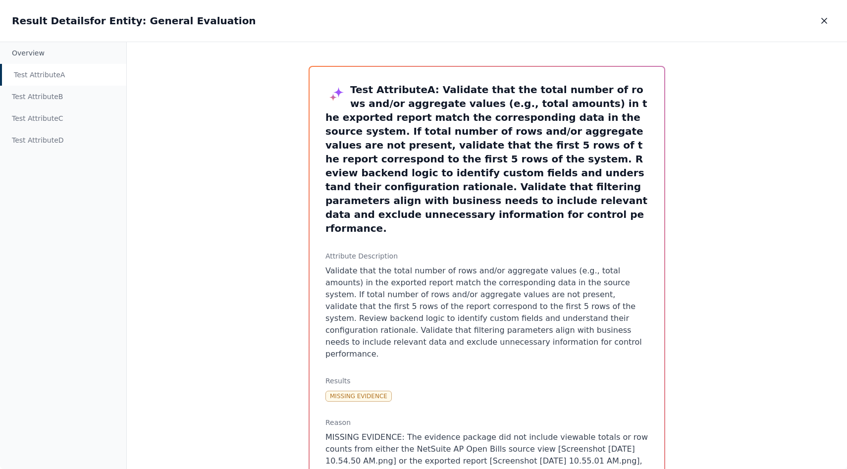
click at [69, 83] on div "Test Attribute A" at bounding box center [63, 75] width 126 height 22
click at [69, 79] on div "Test Attribute A" at bounding box center [63, 75] width 126 height 22
click at [55, 86] on div "Test Attribute B" at bounding box center [63, 97] width 126 height 22
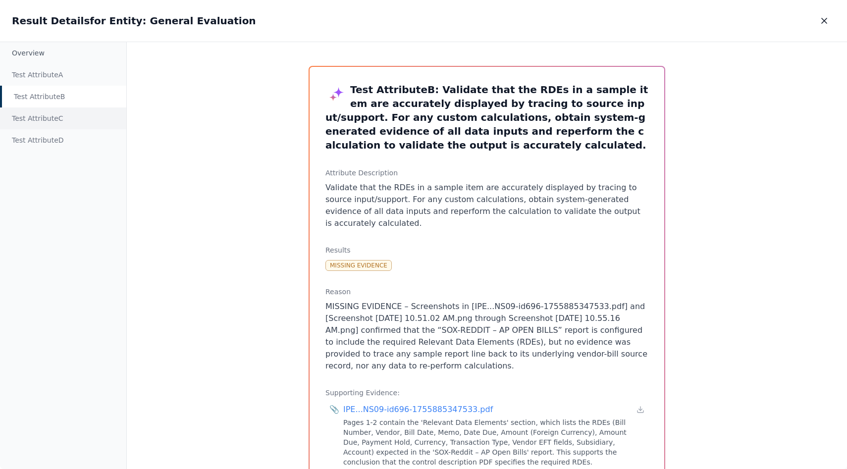
click at [42, 120] on div "Test Attribute C" at bounding box center [63, 118] width 126 height 22
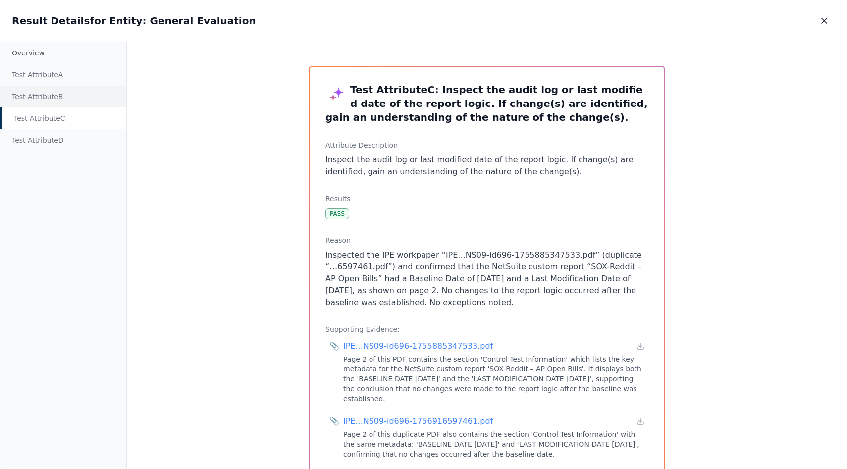
click at [52, 88] on div "Test Attribute B" at bounding box center [63, 97] width 126 height 22
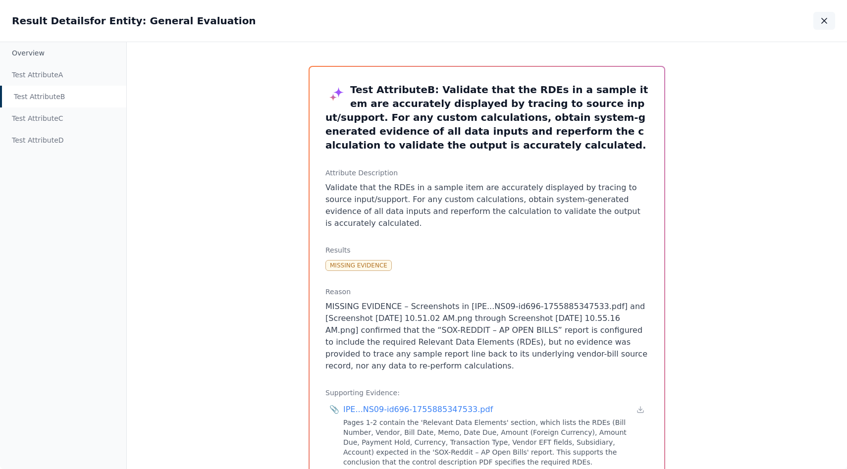
click at [814, 27] on button "button" at bounding box center [824, 21] width 22 height 18
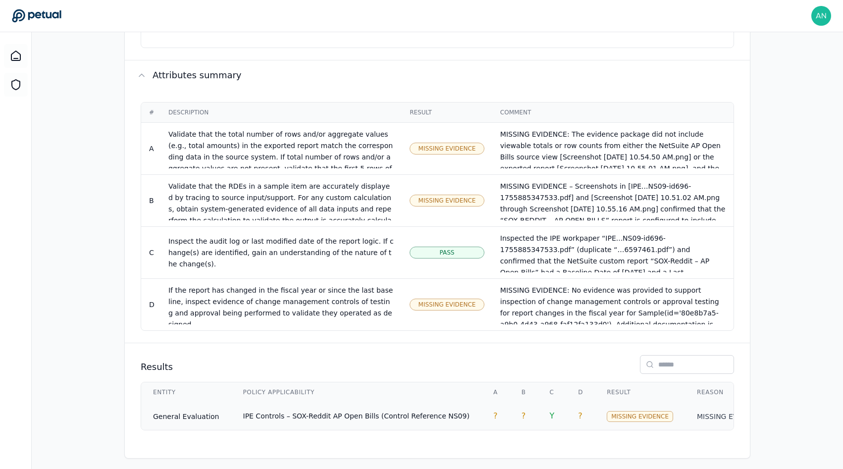
click at [395, 412] on span "IPE Controls – SOX-Reddit AP Open Bills (Control Reference NS09)" at bounding box center [356, 416] width 226 height 8
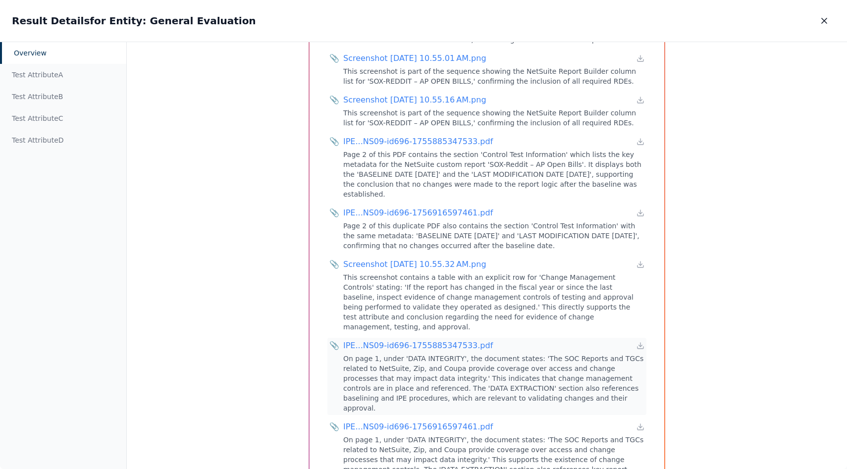
scroll to position [1112, 0]
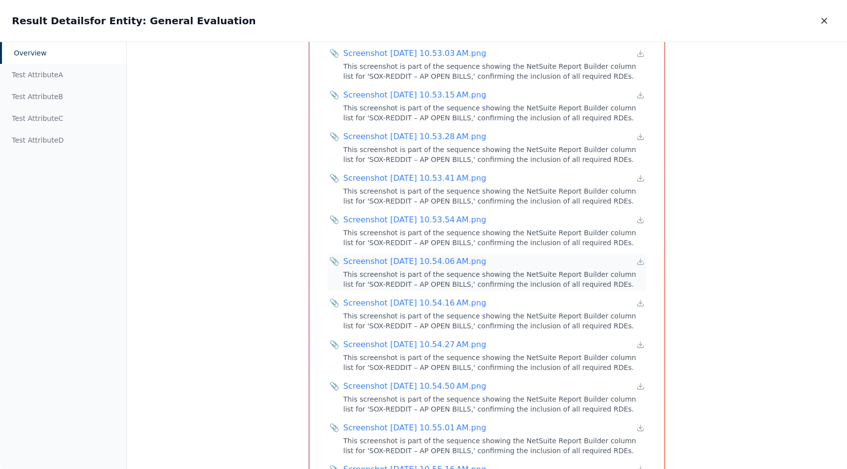
click at [461, 256] on div "Screenshot [DATE] 10.54.06 AM.png" at bounding box center [414, 262] width 143 height 12
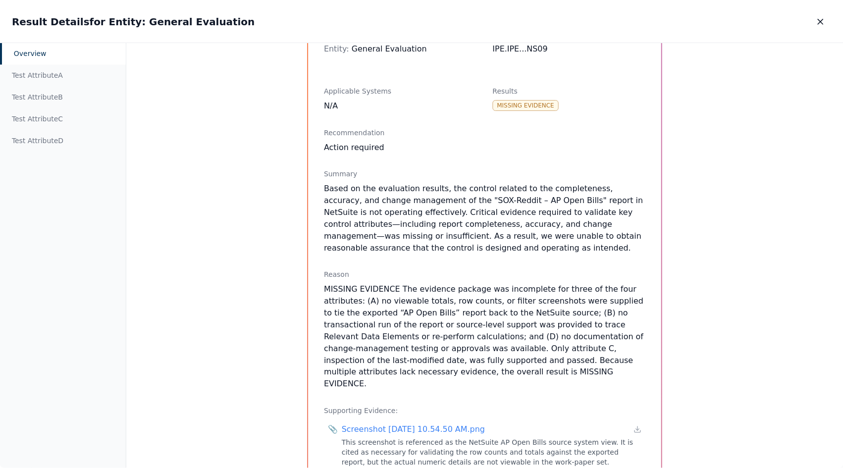
scroll to position [0, 0]
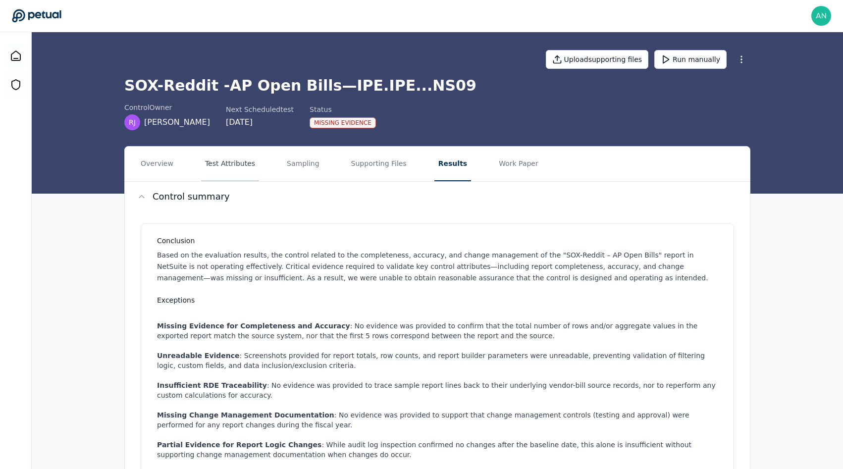
click at [250, 175] on button "Test Attributes" at bounding box center [230, 164] width 58 height 35
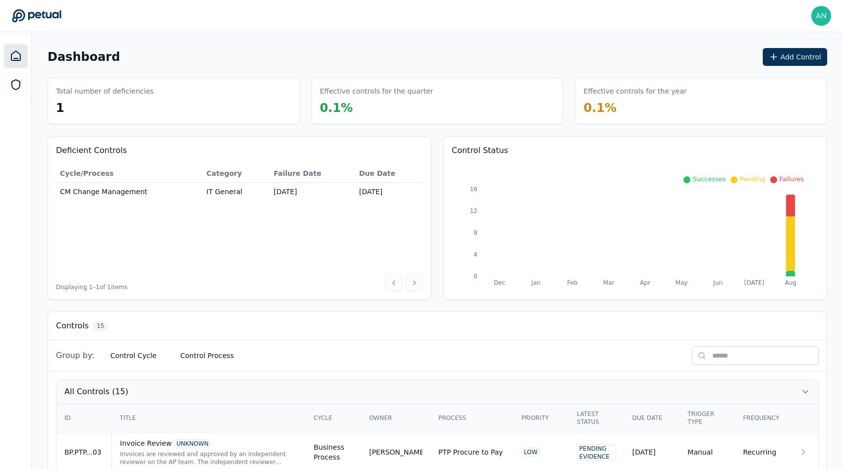
scroll to position [629, 0]
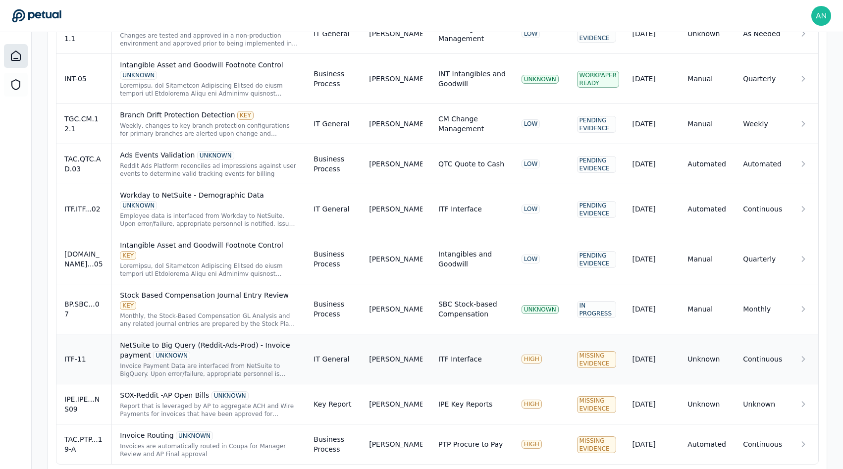
click at [182, 351] on div "UNKNOWN" at bounding box center [171, 355] width 37 height 9
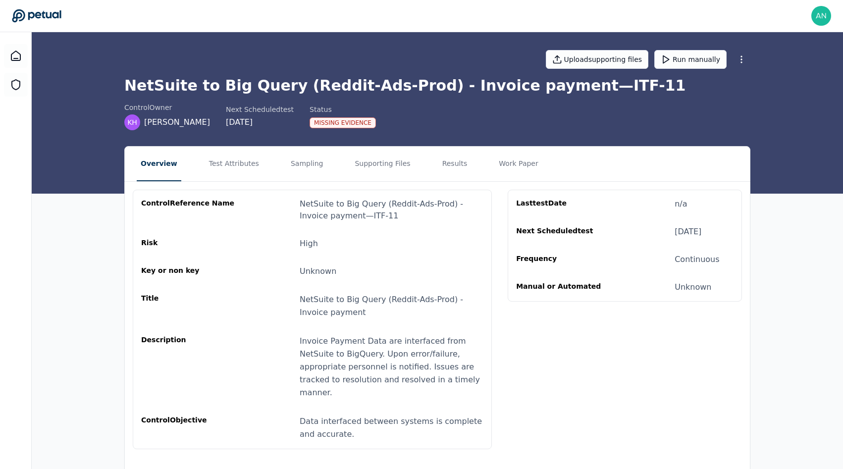
click at [217, 211] on div "control Reference Name" at bounding box center [188, 210] width 95 height 24
click at [251, 168] on button "Test Attributes" at bounding box center [234, 164] width 58 height 35
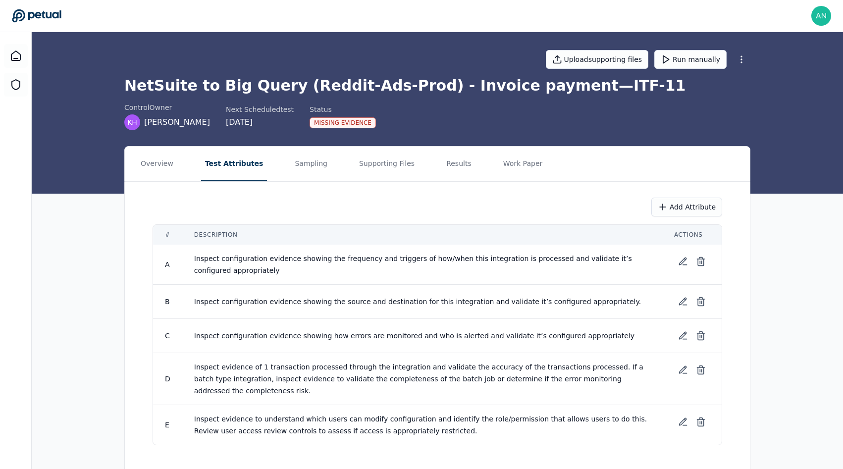
click at [324, 161] on nav "Overview Test Attributes Sampling Supporting Files Results Work Paper" at bounding box center [437, 164] width 625 height 35
click at [316, 165] on button "Sampling" at bounding box center [311, 164] width 41 height 35
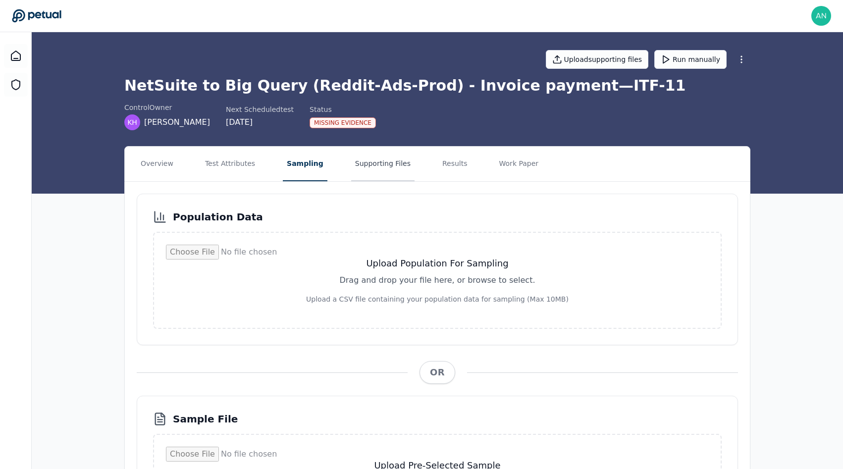
click at [384, 159] on button "Supporting Files" at bounding box center [382, 164] width 63 height 35
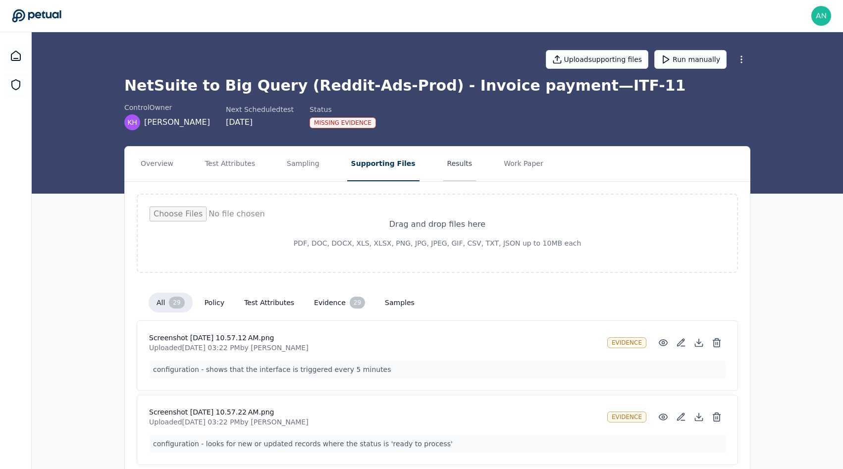
click at [443, 159] on button "Results" at bounding box center [459, 164] width 33 height 35
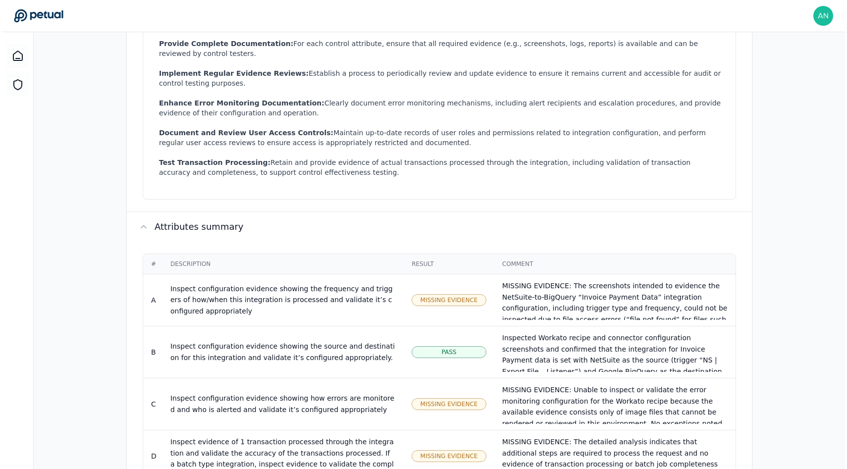
scroll to position [659, 0]
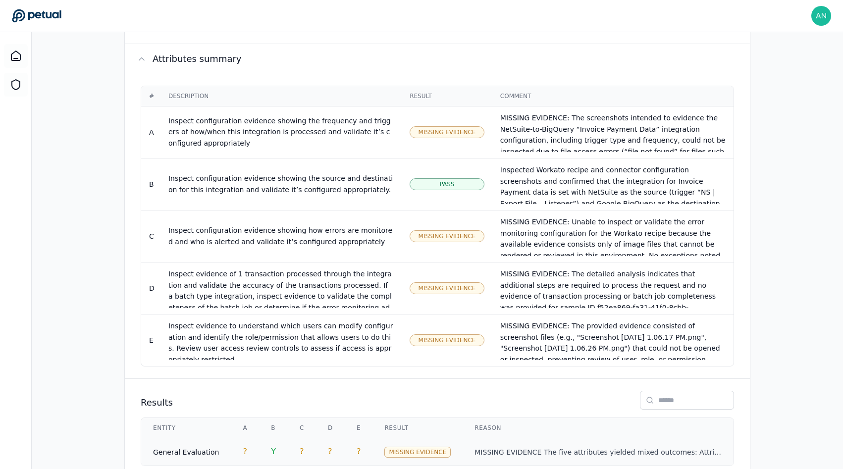
click at [356, 438] on td "?" at bounding box center [359, 452] width 28 height 28
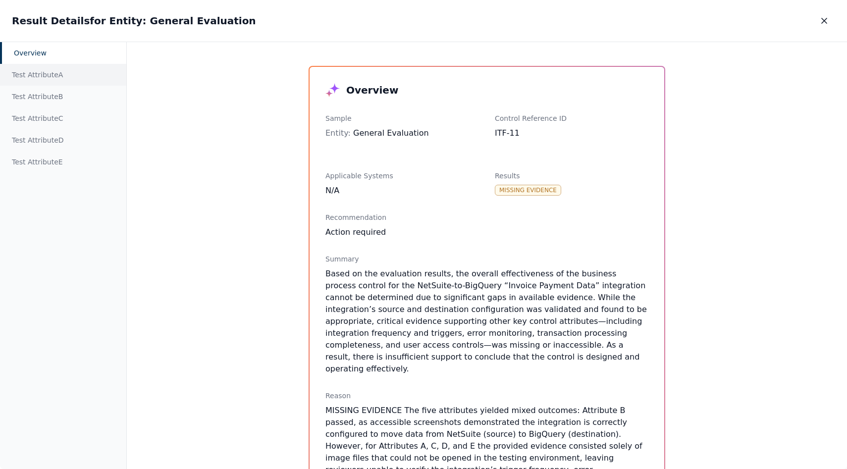
click at [30, 80] on div "Test Attribute A" at bounding box center [63, 75] width 126 height 22
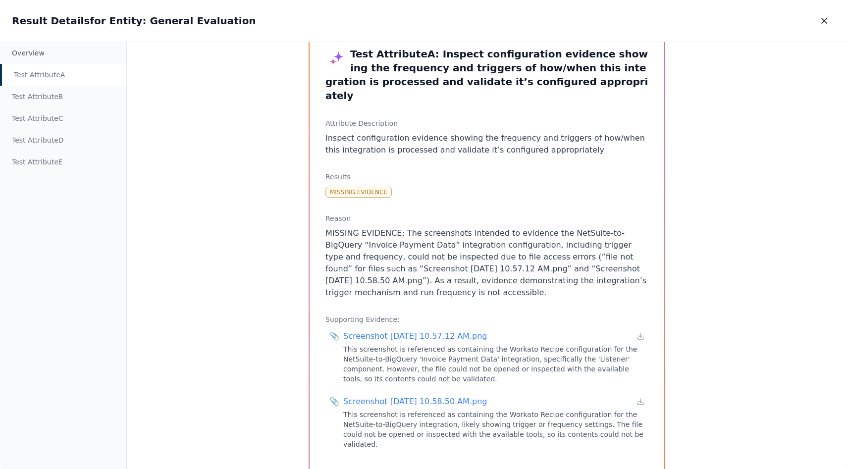
scroll to position [54, 0]
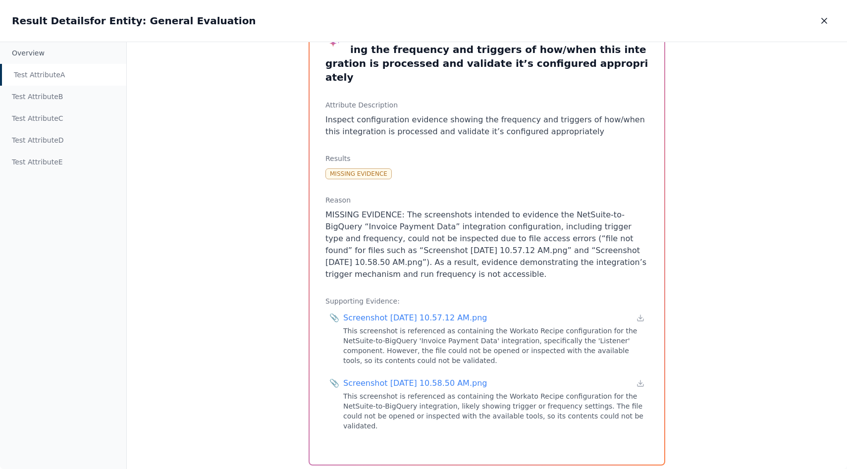
click at [378, 224] on p "MISSING EVIDENCE: The screenshots intended to evidence the NetSuite-to-BigQuery…" at bounding box center [486, 244] width 323 height 71
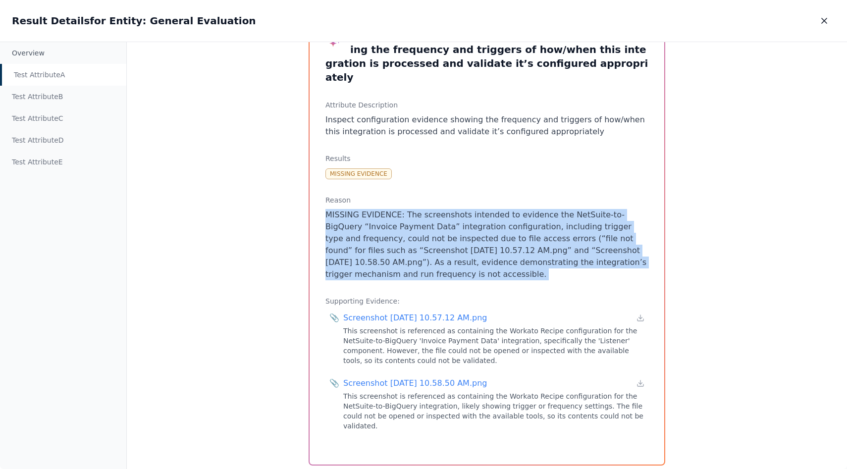
click at [378, 224] on p "MISSING EVIDENCE: The screenshots intended to evidence the NetSuite-to-BigQuery…" at bounding box center [486, 244] width 323 height 71
click at [395, 238] on p "MISSING EVIDENCE: The screenshots intended to evidence the NetSuite-to-BigQuery…" at bounding box center [486, 244] width 323 height 71
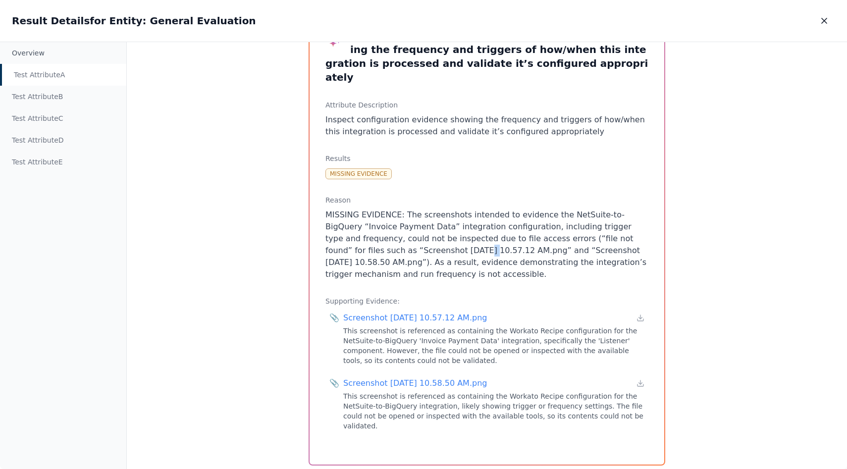
click at [395, 238] on p "MISSING EVIDENCE: The screenshots intended to evidence the NetSuite-to-BigQuery…" at bounding box center [486, 244] width 323 height 71
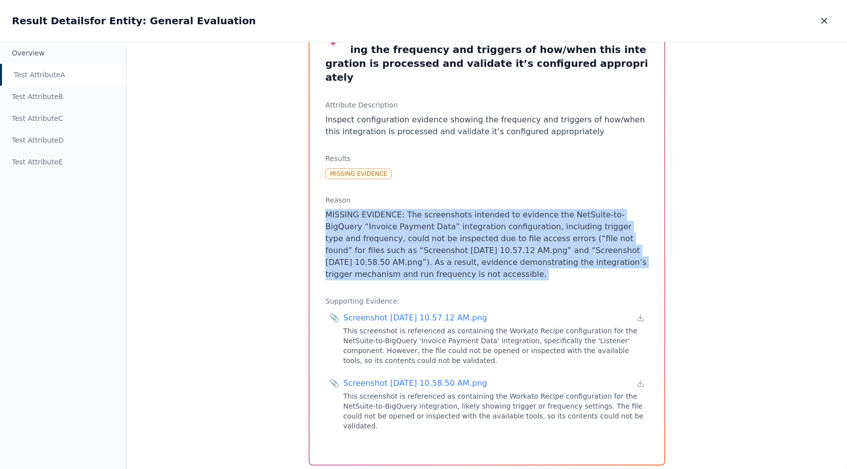
click at [395, 238] on p "MISSING EVIDENCE: The screenshots intended to evidence the NetSuite-to-BigQuery…" at bounding box center [486, 244] width 323 height 71
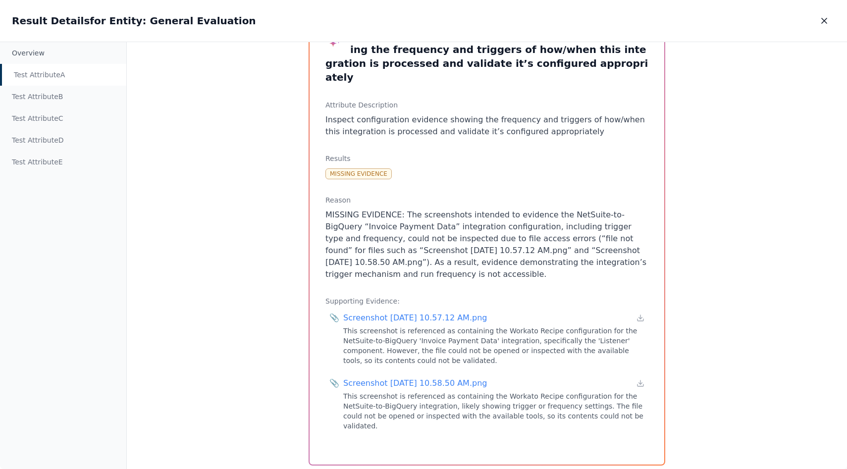
click at [411, 238] on p "MISSING EVIDENCE: The screenshots intended to evidence the NetSuite-to-BigQuery…" at bounding box center [486, 244] width 323 height 71
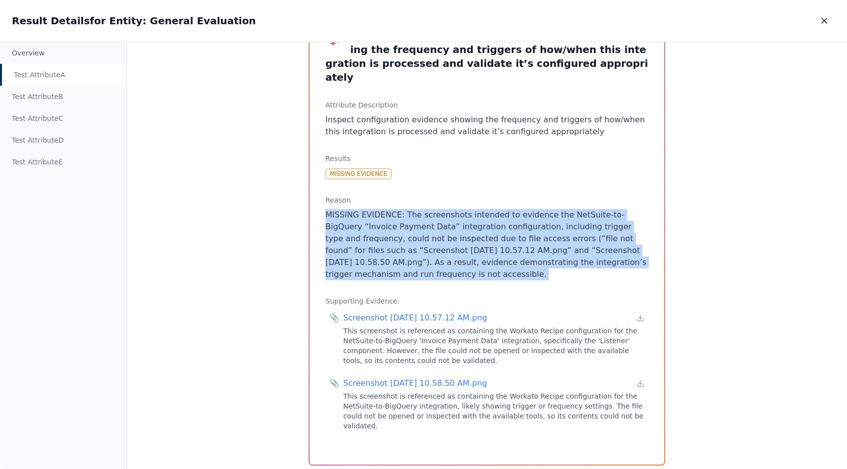
click at [411, 238] on p "MISSING EVIDENCE: The screenshots intended to evidence the NetSuite-to-BigQuery…" at bounding box center [486, 244] width 323 height 71
click at [418, 250] on p "MISSING EVIDENCE: The screenshots intended to evidence the NetSuite-to-BigQuery…" at bounding box center [486, 244] width 323 height 71
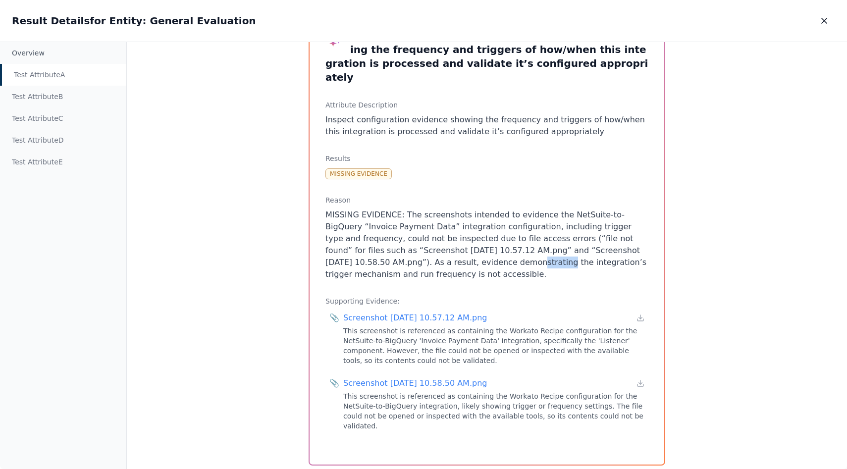
click at [418, 250] on p "MISSING EVIDENCE: The screenshots intended to evidence the NetSuite-to-BigQuery…" at bounding box center [486, 244] width 323 height 71
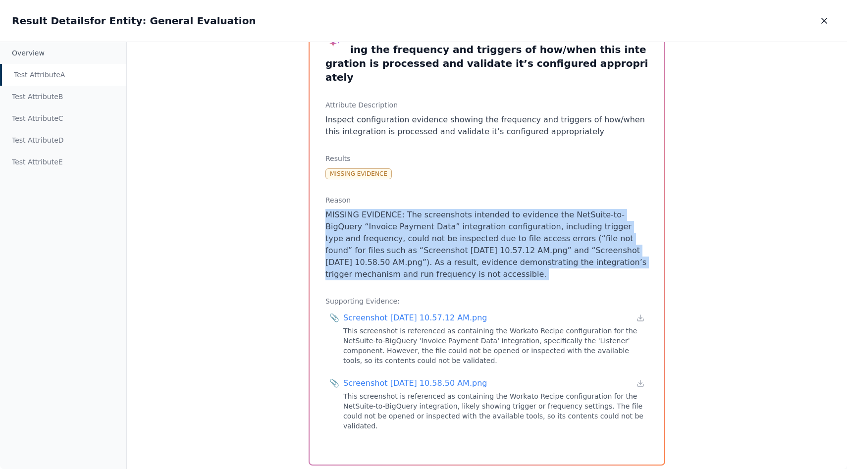
click at [418, 250] on p "MISSING EVIDENCE: The screenshots intended to evidence the NetSuite-to-BigQuery…" at bounding box center [486, 244] width 323 height 71
click at [419, 239] on p "MISSING EVIDENCE: The screenshots intended to evidence the NetSuite-to-BigQuery…" at bounding box center [486, 244] width 323 height 71
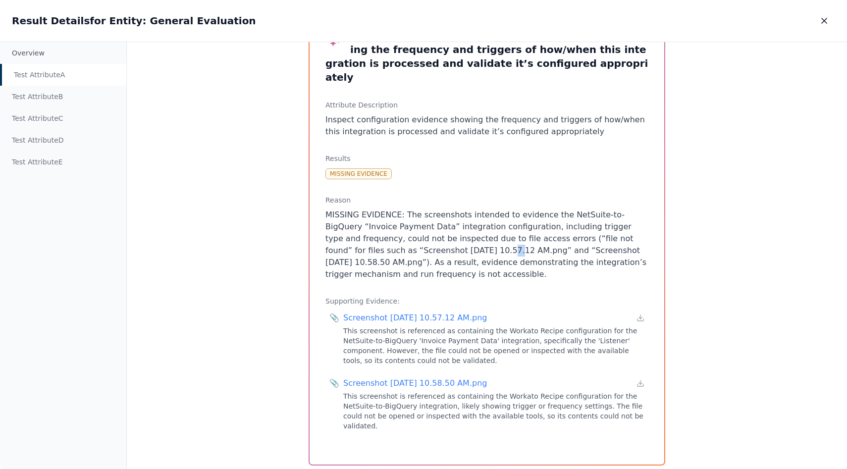
click at [419, 239] on p "MISSING EVIDENCE: The screenshots intended to evidence the NetSuite-to-BigQuery…" at bounding box center [486, 244] width 323 height 71
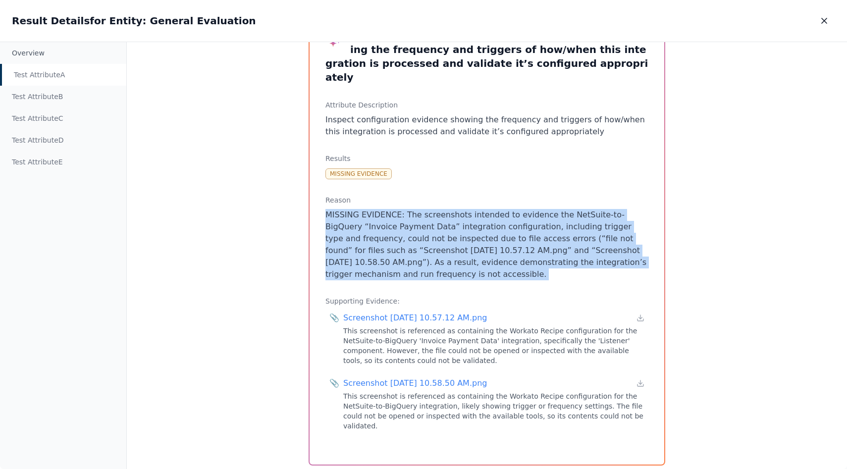
click at [419, 239] on p "MISSING EVIDENCE: The screenshots intended to evidence the NetSuite-to-BigQuery…" at bounding box center [486, 244] width 323 height 71
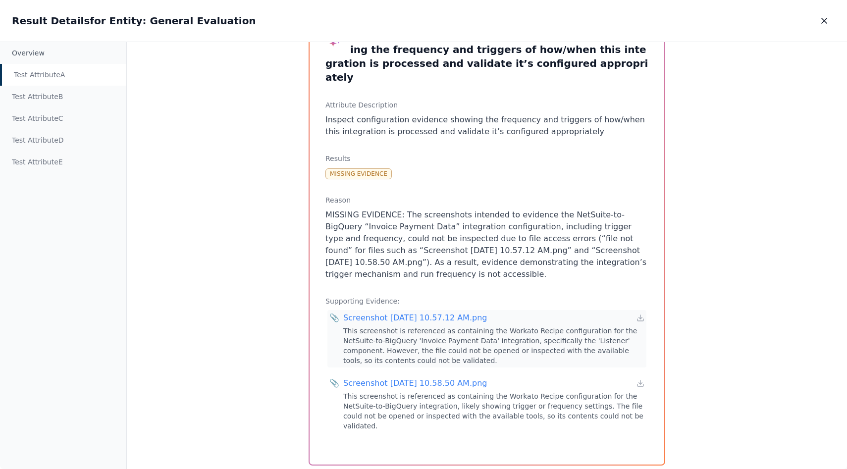
click at [432, 326] on div "This screenshot is referenced as containing the Workato Recipe configuration fo…" at bounding box center [493, 346] width 301 height 40
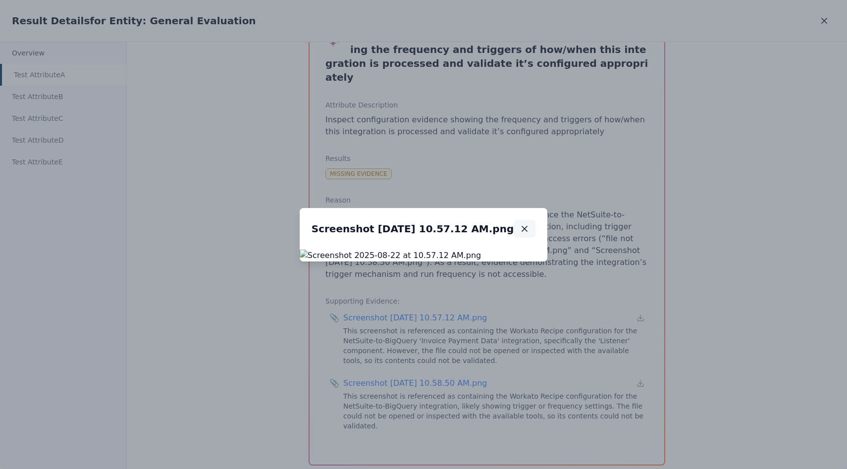
click at [535, 220] on button "button" at bounding box center [525, 229] width 22 height 18
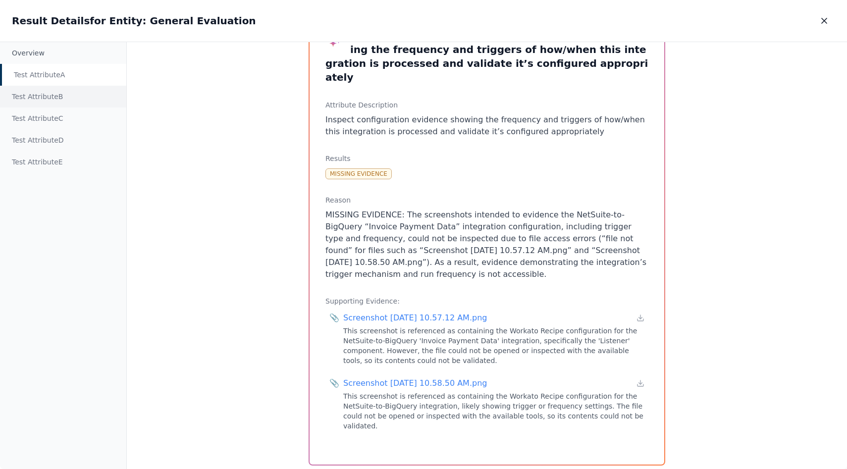
click at [50, 97] on div "Test Attribute B" at bounding box center [63, 97] width 126 height 22
click at [58, 75] on div "Test Attribute A" at bounding box center [63, 75] width 126 height 22
click at [62, 93] on div "Test Attribute B" at bounding box center [63, 97] width 126 height 22
click at [60, 76] on div "Test Attribute A" at bounding box center [63, 75] width 126 height 22
click at [61, 99] on div "Test Attribute B" at bounding box center [63, 97] width 126 height 22
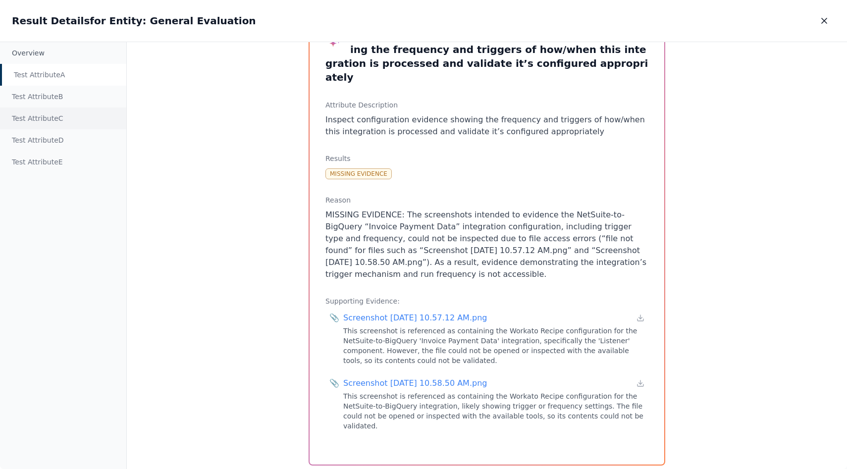
click at [64, 118] on div "Test Attribute C" at bounding box center [63, 118] width 126 height 22
click at [62, 80] on div "Test Attribute A" at bounding box center [63, 75] width 126 height 22
click at [62, 82] on div "Test Attribute A" at bounding box center [63, 75] width 126 height 22
click at [63, 90] on div "Test Attribute B" at bounding box center [63, 97] width 126 height 22
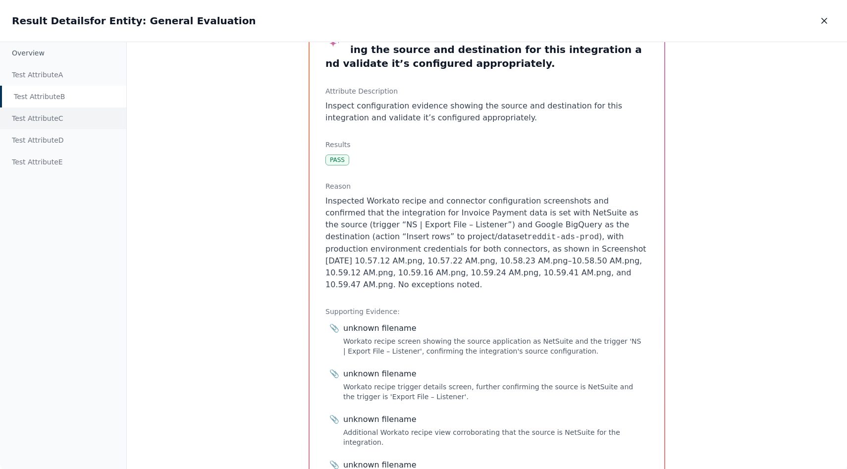
click at [56, 109] on div "Test Attribute C" at bounding box center [63, 118] width 126 height 22
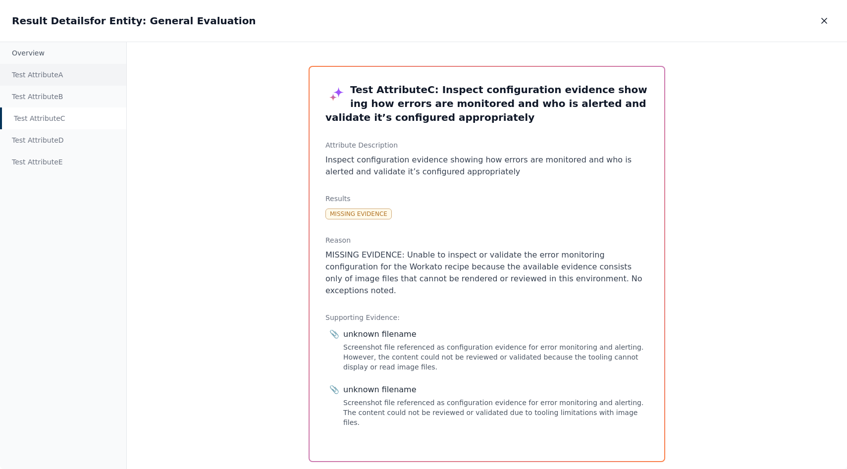
click at [63, 85] on div "Test Attribute A" at bounding box center [63, 75] width 126 height 22
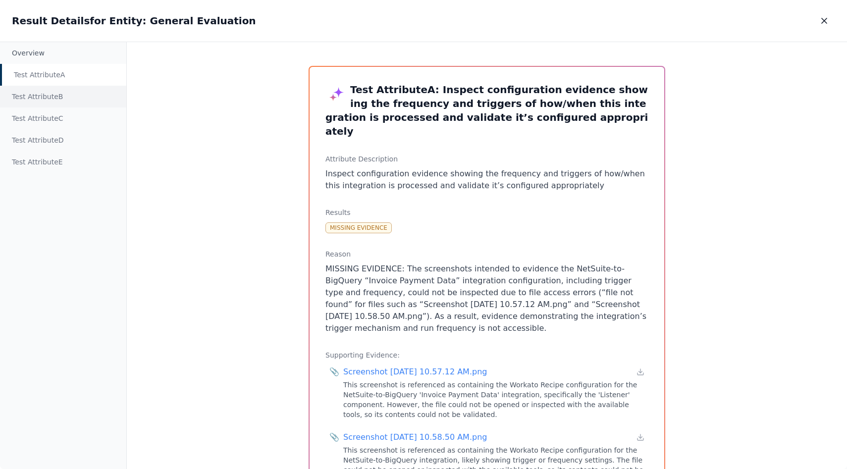
click at [66, 89] on div "Test Attribute B" at bounding box center [63, 97] width 126 height 22
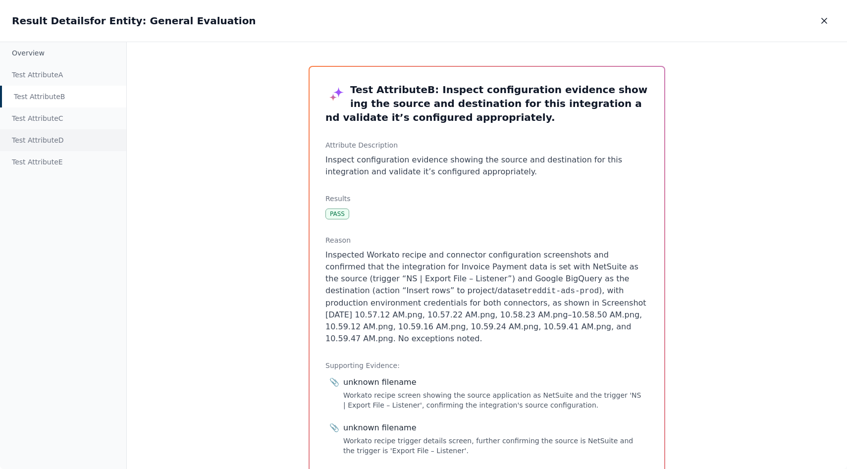
click at [33, 131] on div "Test Attribute D" at bounding box center [63, 140] width 126 height 22
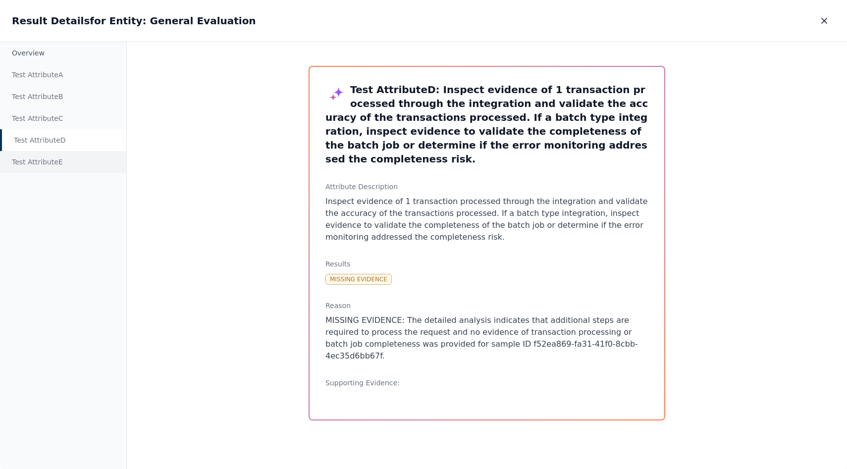
click at [73, 154] on div "Test Attribute E" at bounding box center [63, 162] width 126 height 22
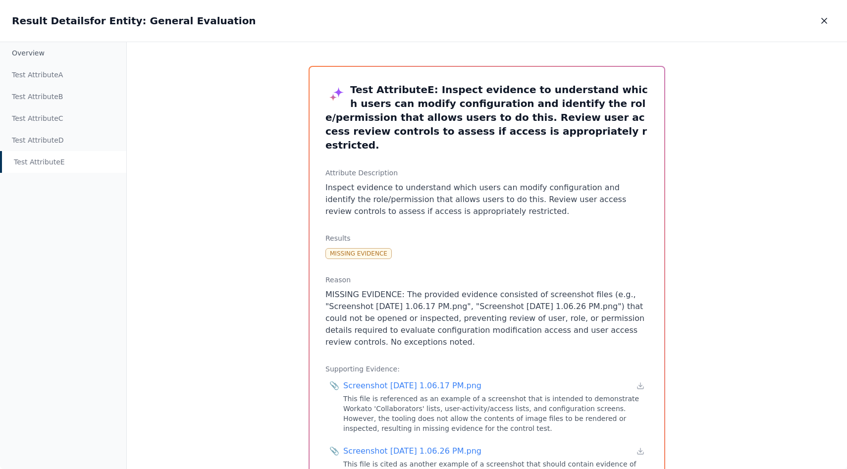
click at [834, 30] on div "Result Details for Entity: General Evaluation Result Details for Entity: Genera…" at bounding box center [423, 21] width 847 height 42
click at [824, 24] on icon "button" at bounding box center [824, 21] width 10 height 10
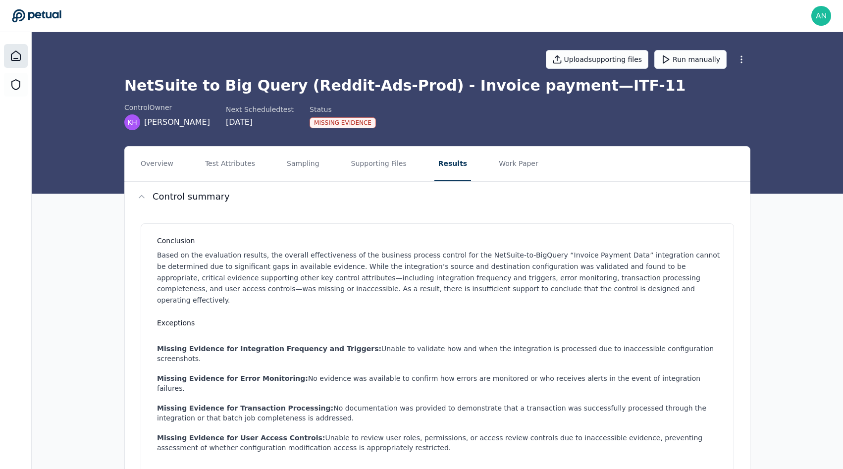
click at [19, 53] on icon at bounding box center [15, 55] width 9 height 9
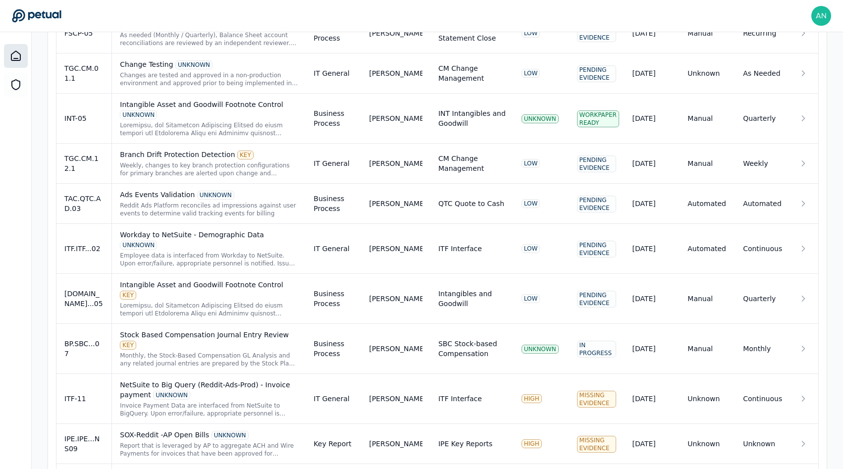
scroll to position [629, 0]
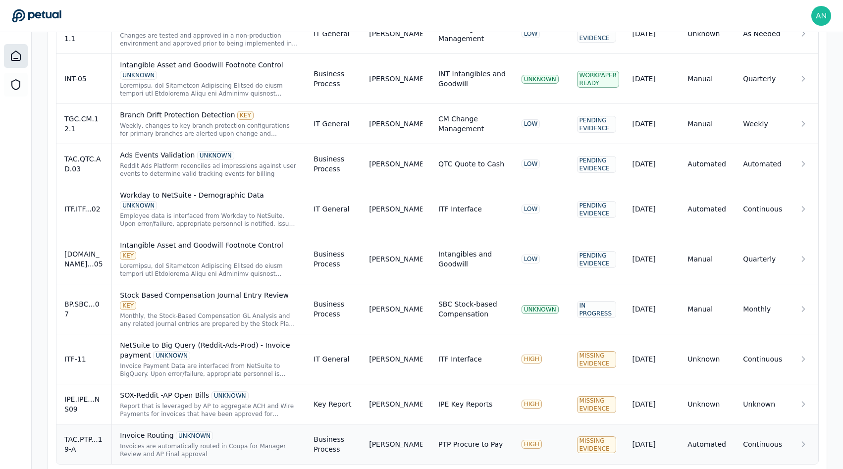
click at [223, 442] on div "Invoices are automatically routed in Coupa for Manager Review and AP Final appr…" at bounding box center [209, 450] width 178 height 16
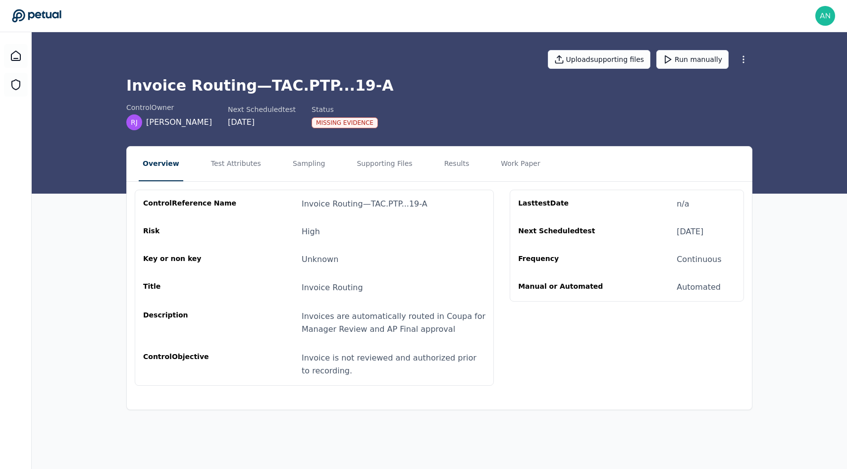
click at [299, 184] on div "control Reference Name Invoice Routing — TAC.PTP...19-A Risk High Key or non ke…" at bounding box center [439, 288] width 625 height 212
click at [306, 176] on button "Sampling" at bounding box center [309, 164] width 41 height 35
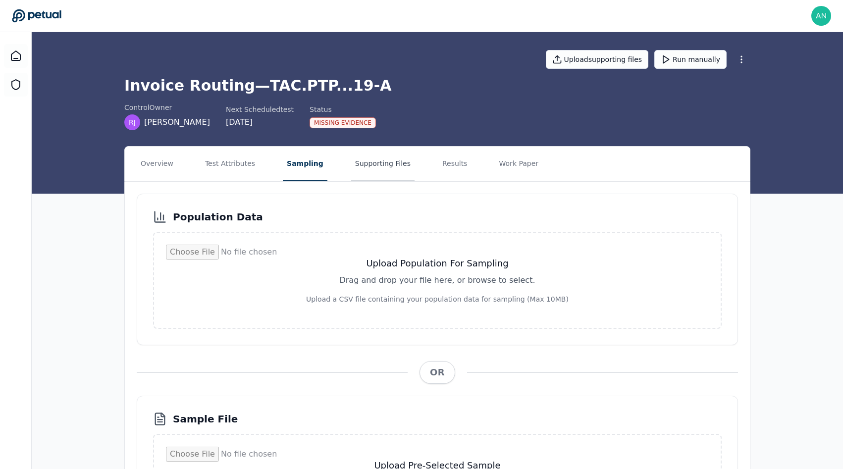
click at [357, 172] on button "Supporting Files" at bounding box center [382, 164] width 63 height 35
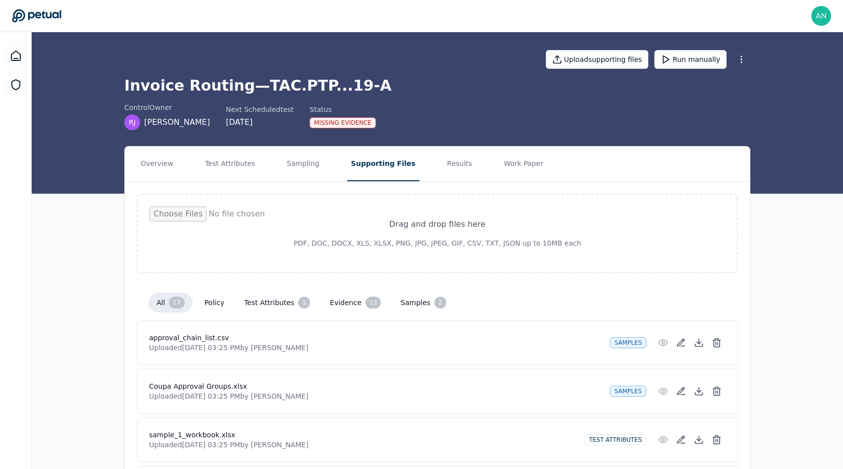
click at [424, 178] on nav "Overview Test Attributes Sampling Supporting Files Results Work Paper" at bounding box center [437, 164] width 625 height 35
click at [443, 171] on button "Results" at bounding box center [459, 164] width 33 height 35
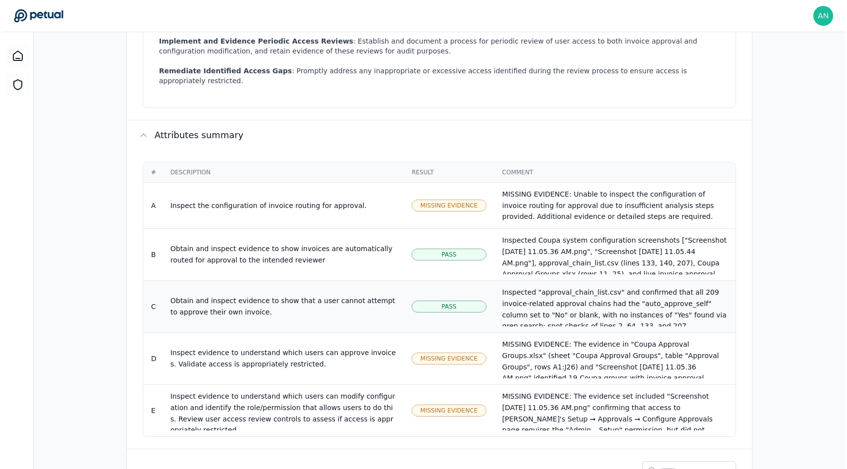
scroll to position [664, 0]
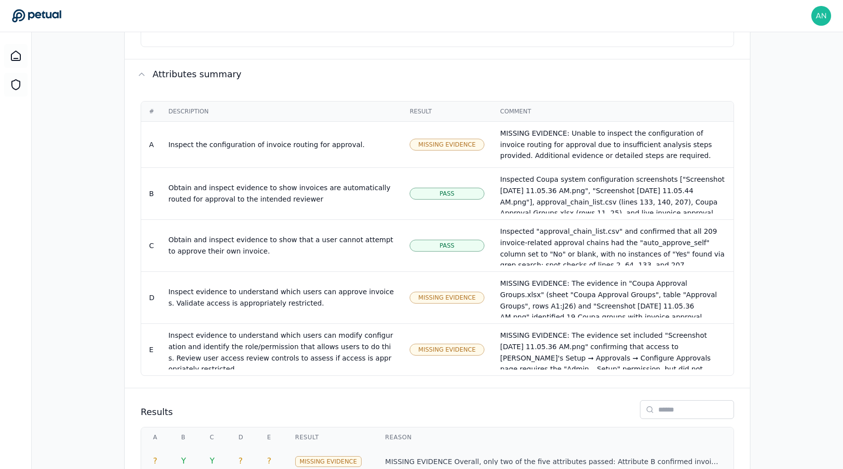
click at [378, 447] on td "MISSING EVIDENCE Overall, only two of the five attributes passed: Attribute B c…" at bounding box center [553, 461] width 360 height 28
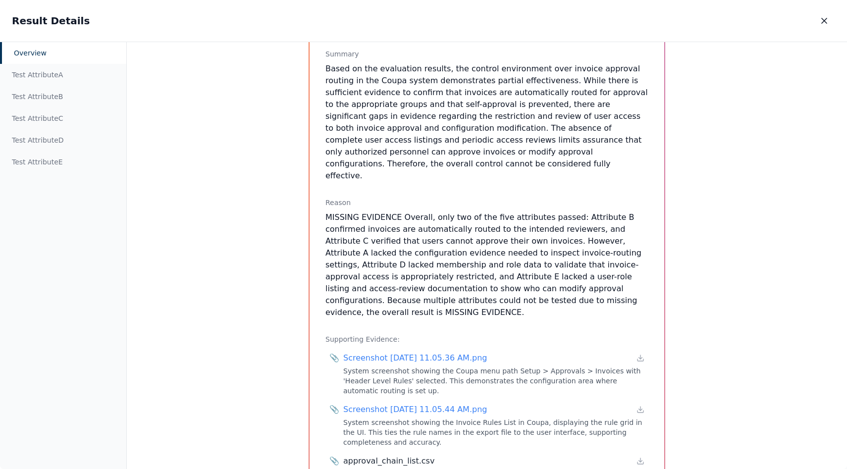
scroll to position [267, 0]
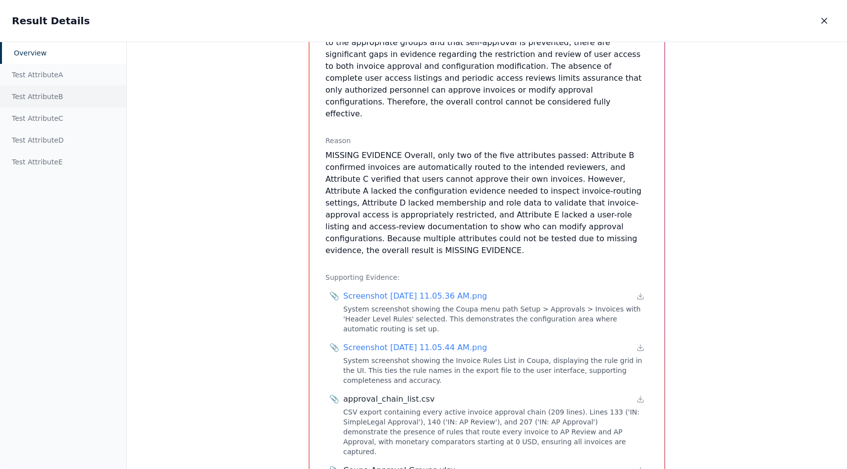
click at [38, 93] on div "Test Attribute B" at bounding box center [63, 97] width 126 height 22
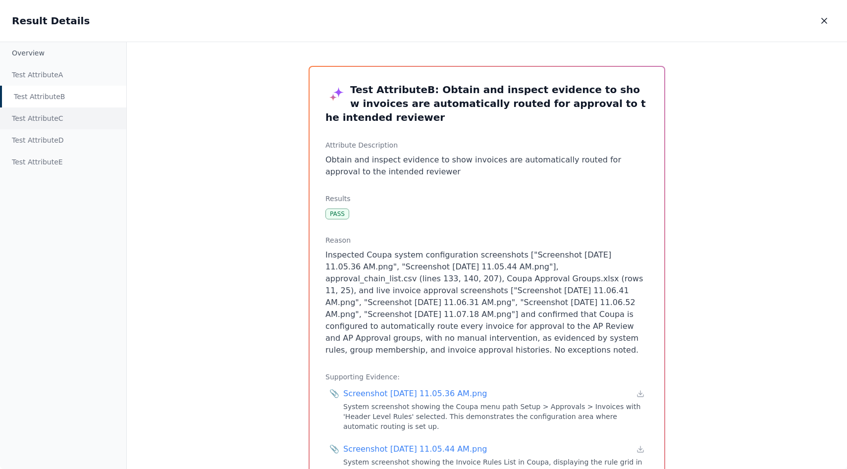
click at [63, 125] on div "Test Attribute C" at bounding box center [63, 118] width 126 height 22
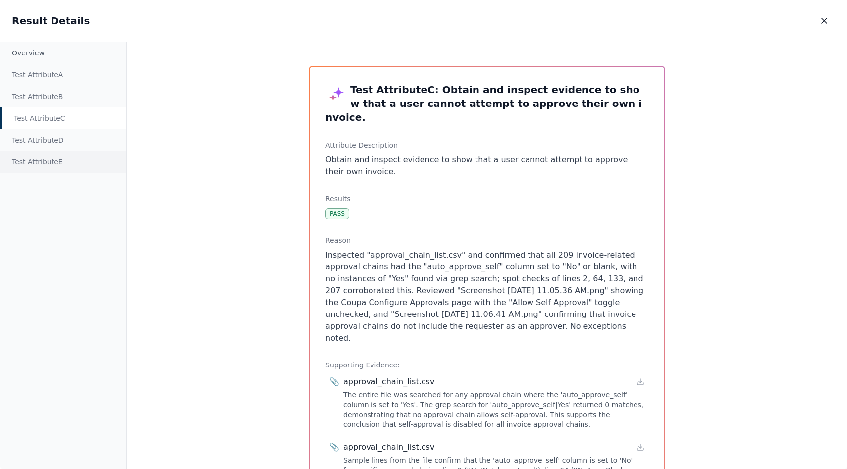
click at [59, 167] on div "Test Attribute E" at bounding box center [63, 162] width 126 height 22
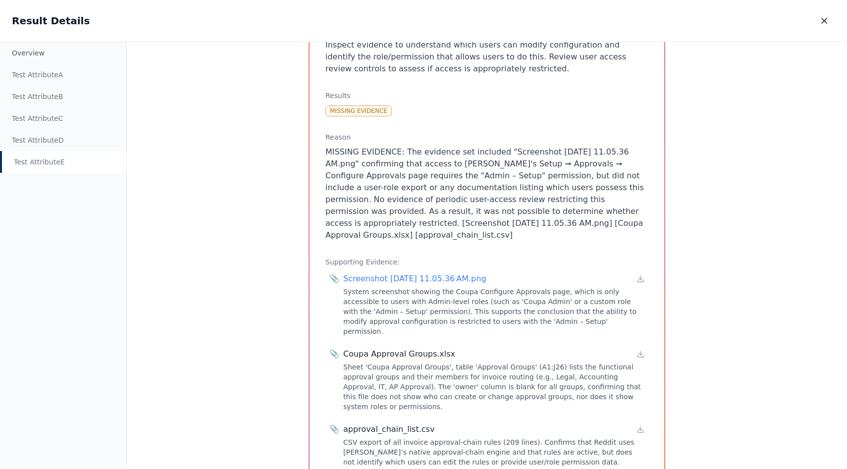
scroll to position [154, 0]
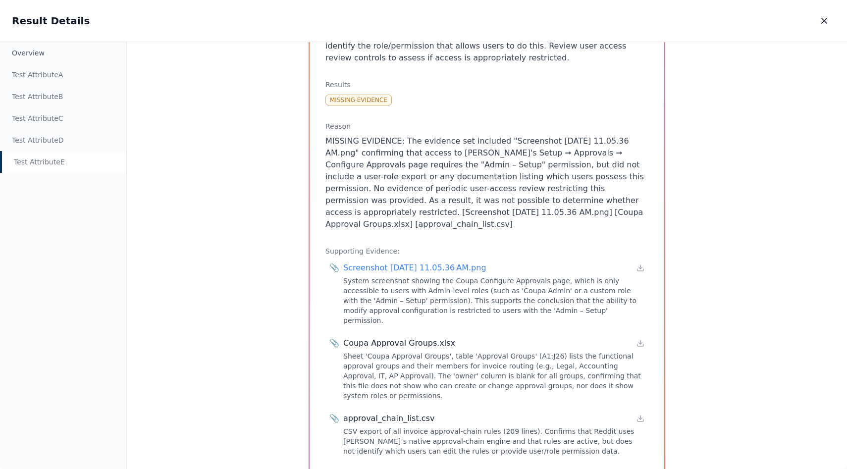
click at [638, 335] on div "📎 Coupa Approval Groups.xlsx Sheet 'Coupa Approval Groups', table 'Approval Gro…" at bounding box center [486, 368] width 319 height 67
click at [638, 337] on div "Coupa Approval Groups.xlsx" at bounding box center [493, 343] width 301 height 12
click at [636, 339] on icon at bounding box center [640, 343] width 8 height 8
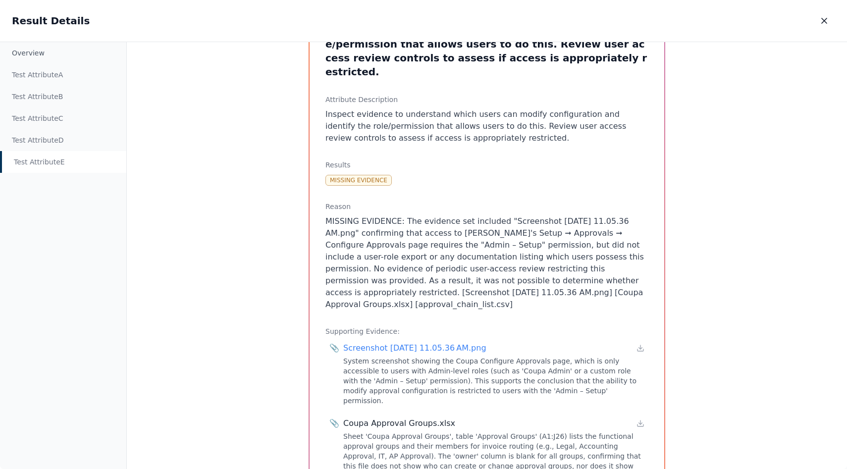
scroll to position [0, 0]
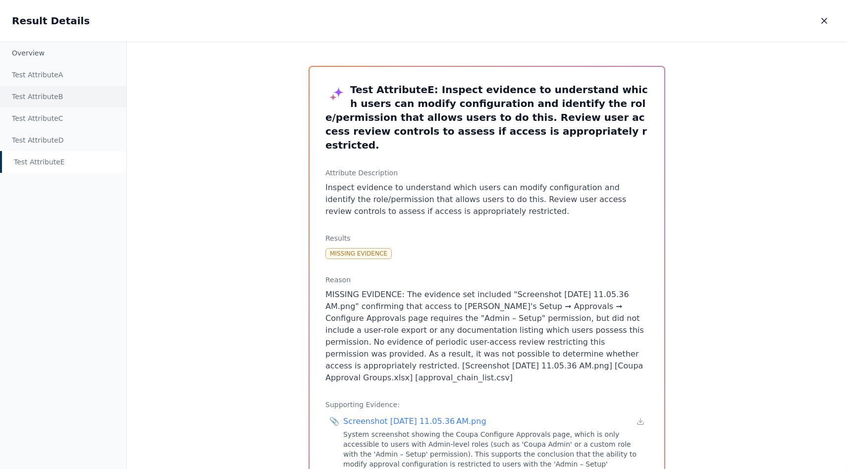
click at [20, 97] on div "Test Attribute B" at bounding box center [63, 97] width 126 height 22
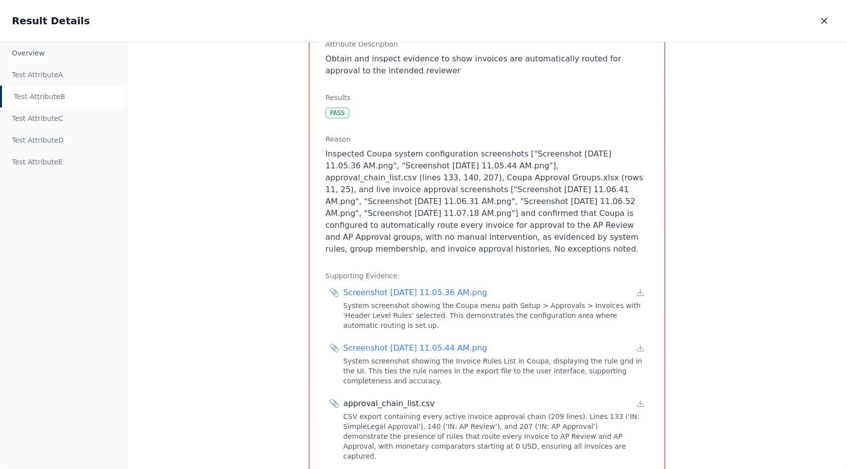
scroll to position [249, 0]
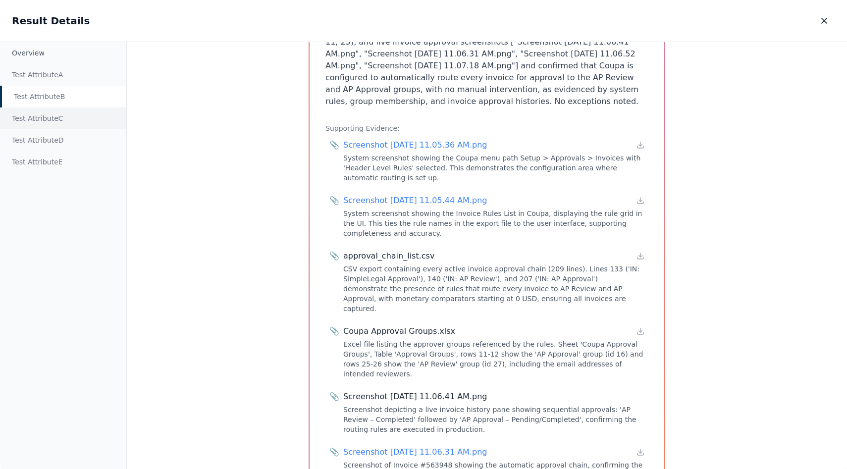
click at [33, 125] on div "Test Attribute C" at bounding box center [63, 118] width 126 height 22
click at [42, 140] on div "Test Attribute D" at bounding box center [63, 140] width 126 height 22
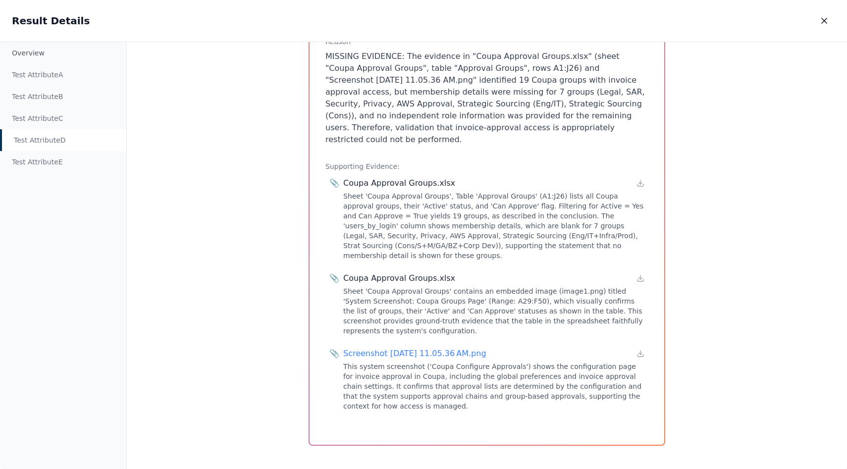
scroll to position [167, 0]
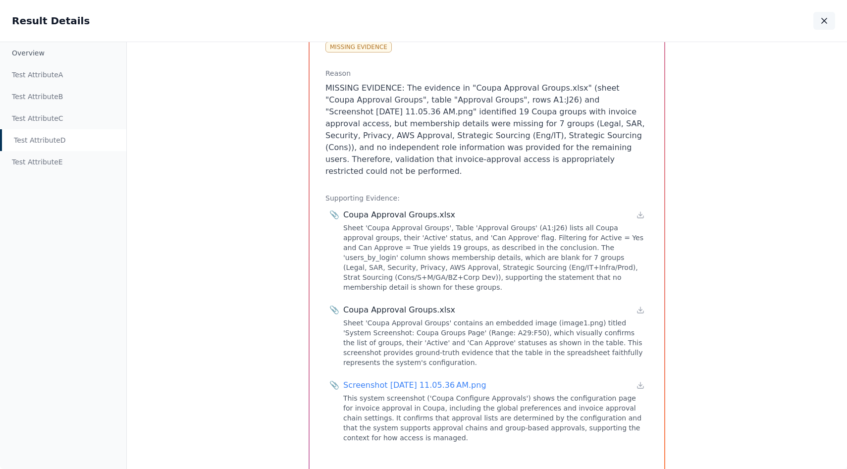
click at [815, 16] on button "button" at bounding box center [824, 21] width 22 height 18
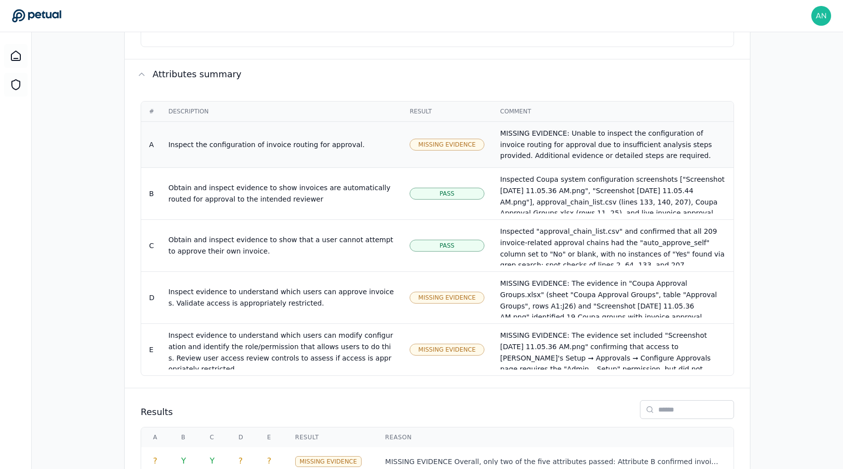
click at [429, 139] on div "Missing Evidence" at bounding box center [447, 145] width 75 height 12
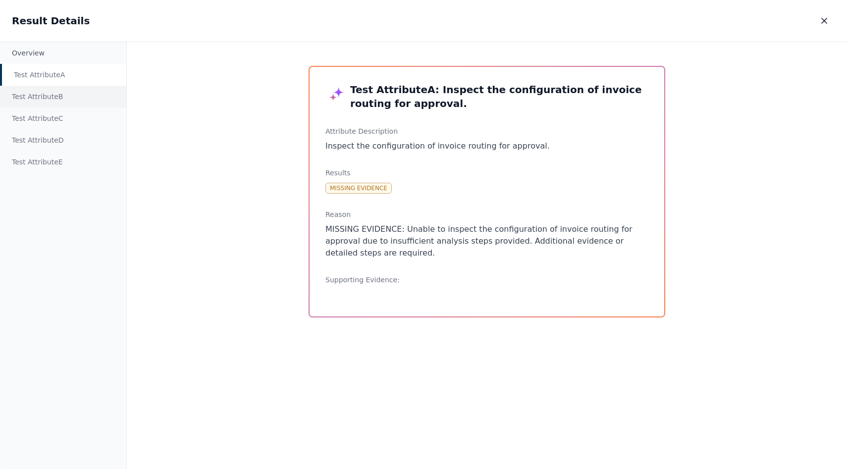
click at [48, 94] on div "Test Attribute B" at bounding box center [63, 97] width 126 height 22
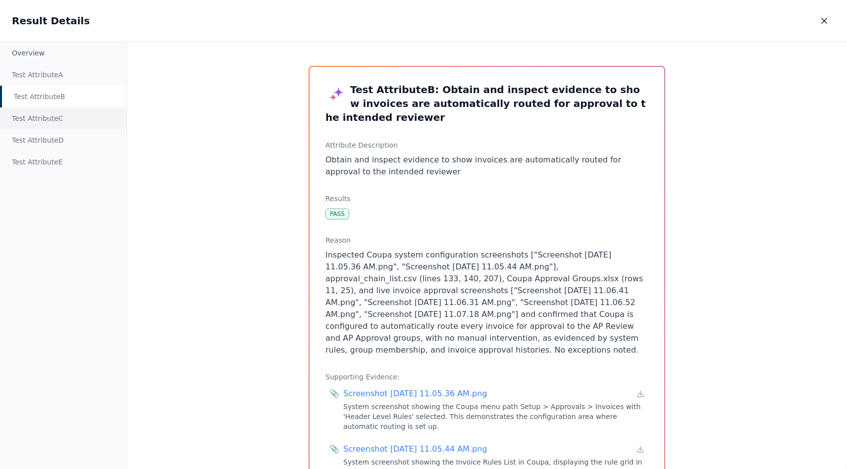
click at [47, 126] on div "Test Attribute C" at bounding box center [63, 118] width 126 height 22
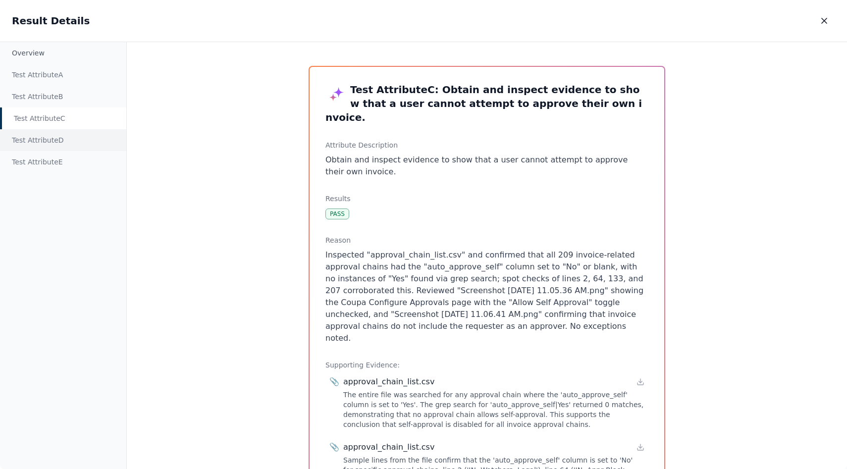
click at [50, 145] on div "Test Attribute D" at bounding box center [63, 140] width 126 height 22
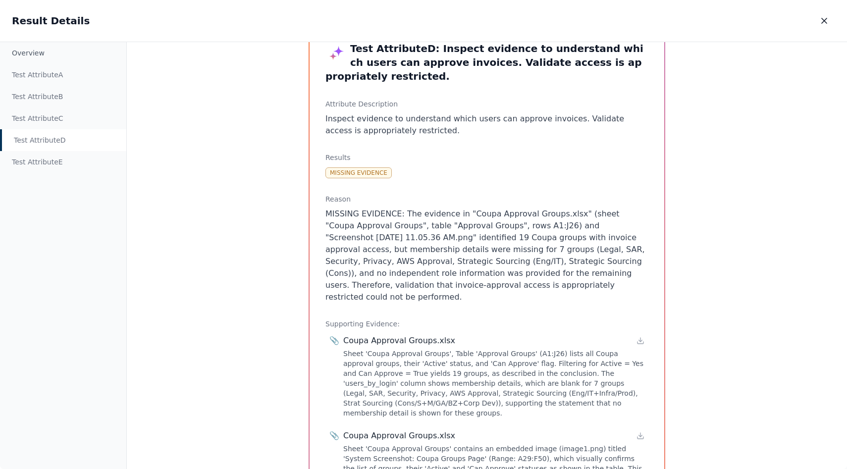
scroll to position [42, 0]
click at [56, 68] on div "Test Attribute A" at bounding box center [63, 75] width 126 height 22
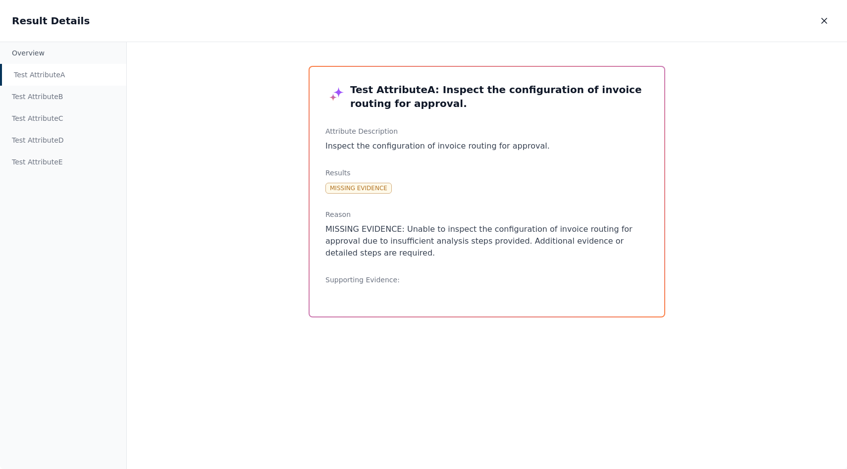
click at [427, 244] on p "MISSING EVIDENCE: Unable to inspect the configuration of invoice routing for ap…" at bounding box center [486, 241] width 323 height 36
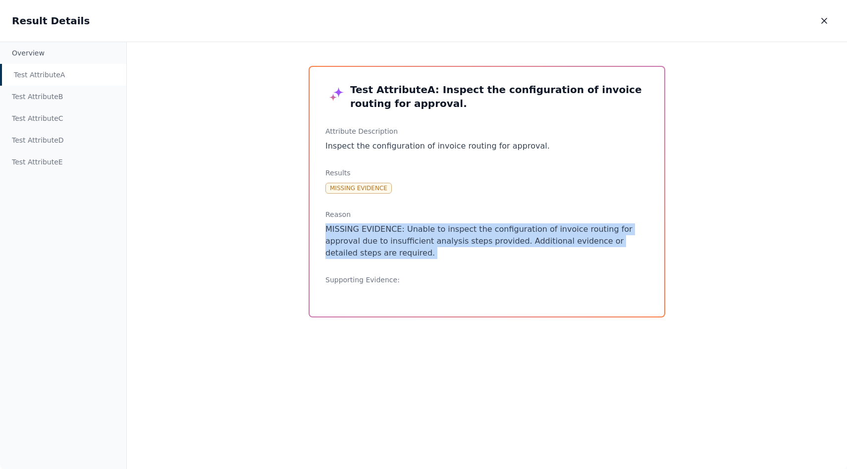
click at [427, 244] on p "MISSING EVIDENCE: Unable to inspect the configuration of invoice routing for ap…" at bounding box center [486, 241] width 323 height 36
click at [355, 229] on p "MISSING EVIDENCE: Unable to inspect the configuration of invoice routing for ap…" at bounding box center [486, 241] width 323 height 36
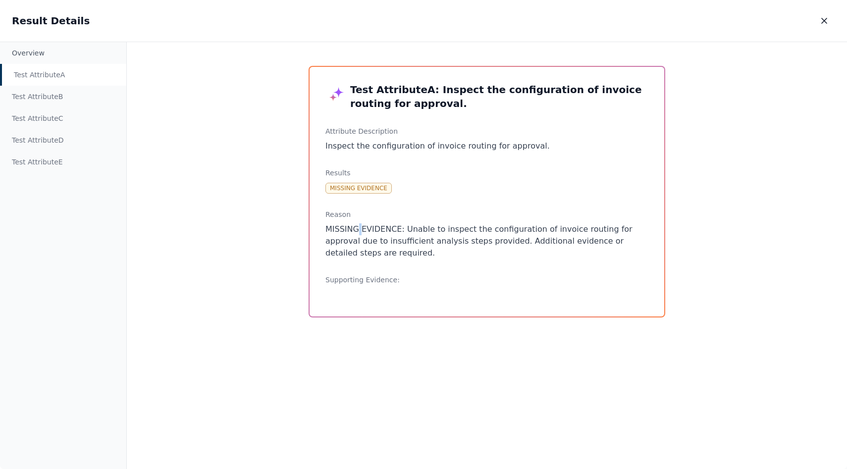
click at [355, 229] on p "MISSING EVIDENCE: Unable to inspect the configuration of invoice routing for ap…" at bounding box center [486, 241] width 323 height 36
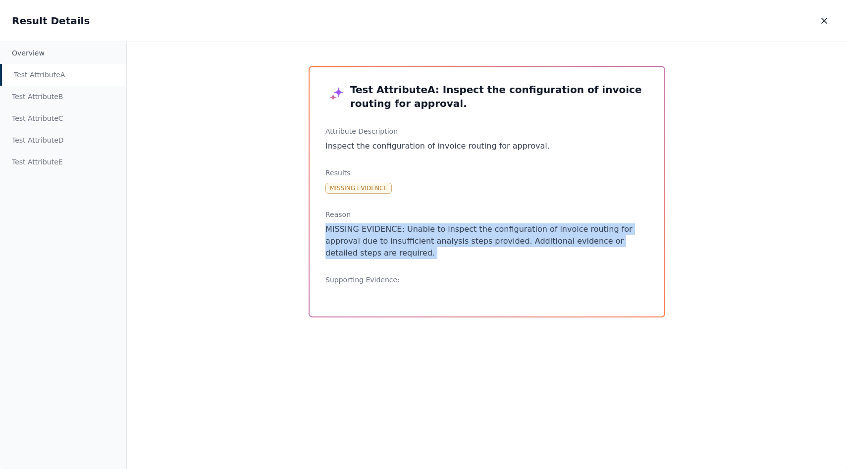
click at [355, 229] on p "MISSING EVIDENCE: Unable to inspect the configuration of invoice routing for ap…" at bounding box center [486, 241] width 323 height 36
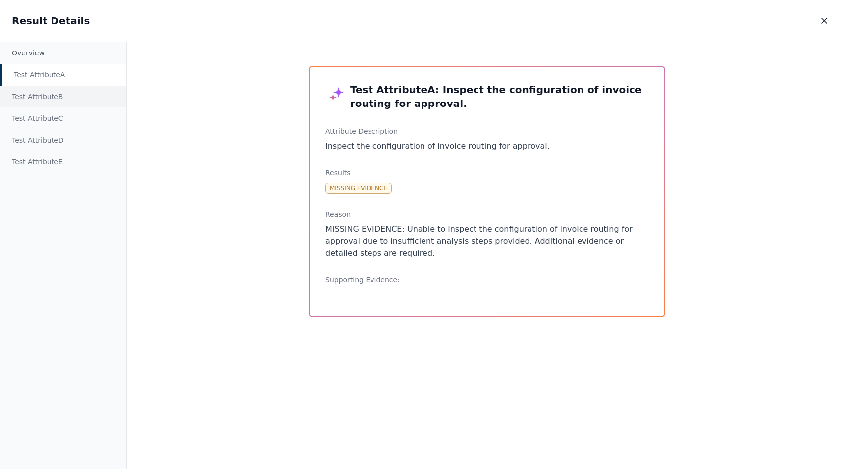
click at [68, 93] on div "Test Attribute B" at bounding box center [63, 97] width 126 height 22
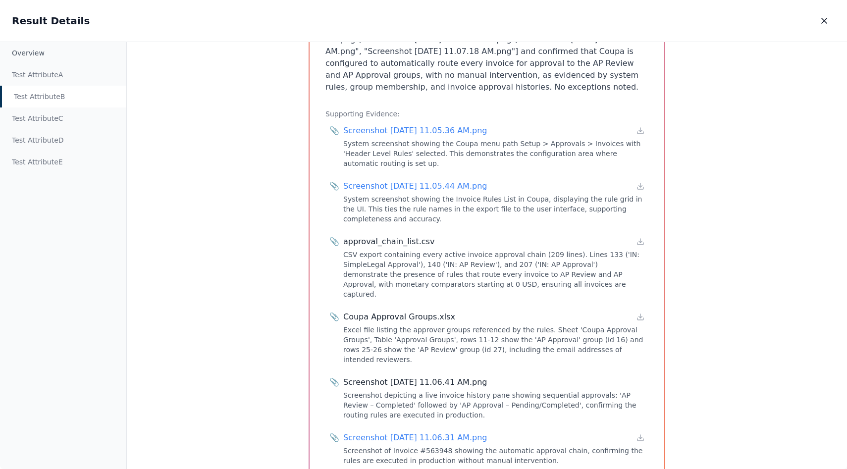
scroll to position [379, 0]
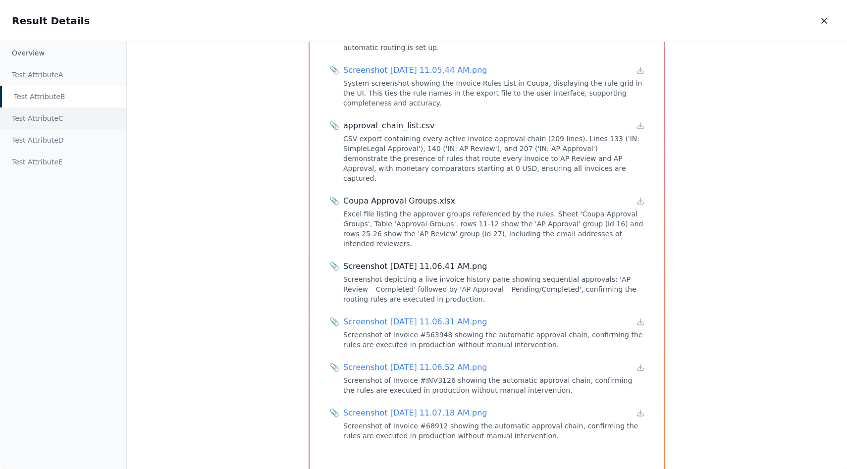
click at [44, 120] on div "Test Attribute C" at bounding box center [63, 118] width 126 height 22
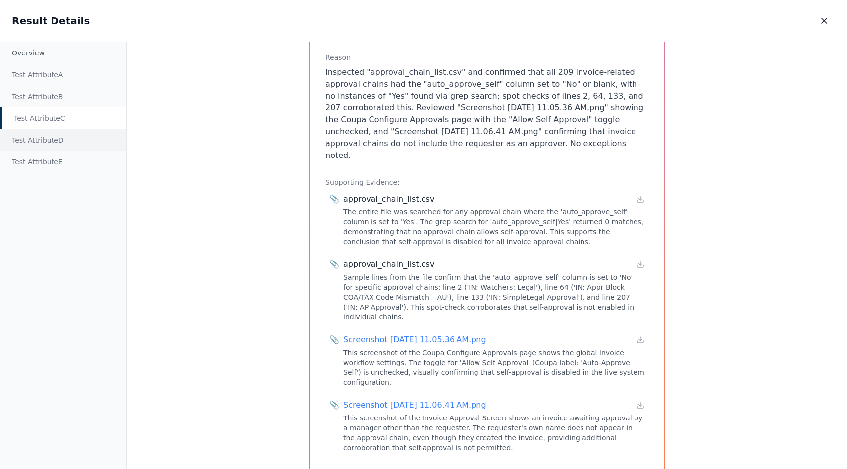
click at [41, 136] on div "Test Attribute D" at bounding box center [63, 140] width 126 height 22
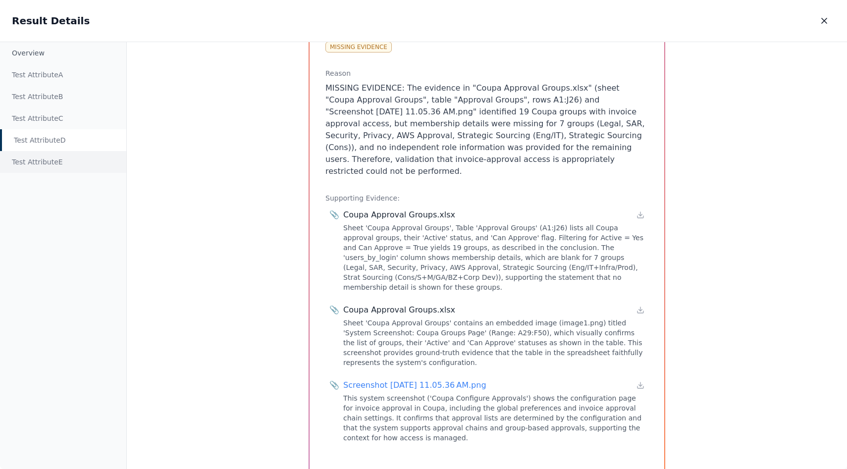
click at [52, 166] on div "Test Attribute E" at bounding box center [63, 162] width 126 height 22
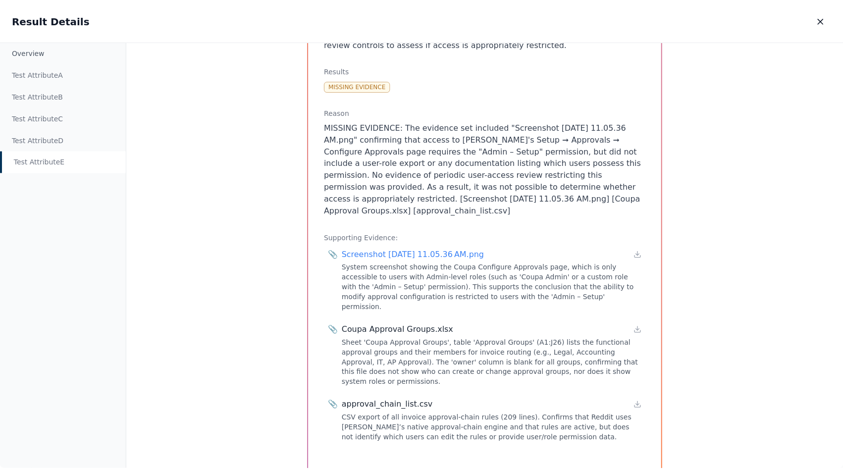
scroll to position [157, 0]
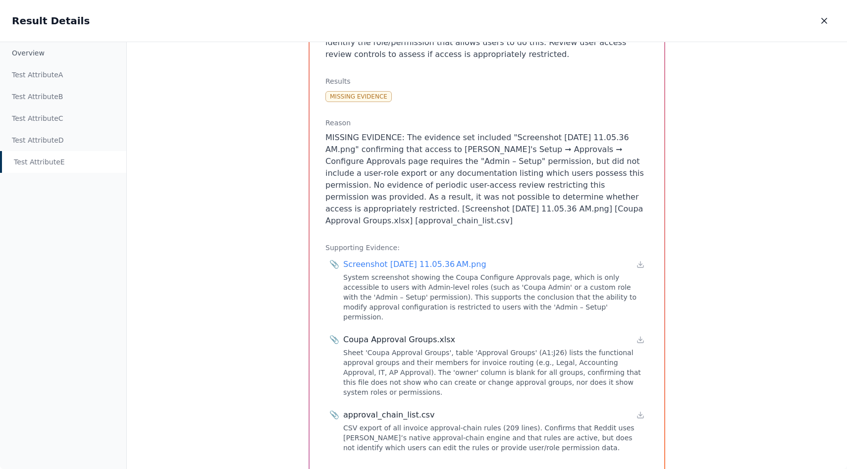
click at [807, 19] on div "Result Details Result Details" at bounding box center [423, 21] width 847 height 42
click at [823, 19] on icon "button" at bounding box center [824, 20] width 5 height 5
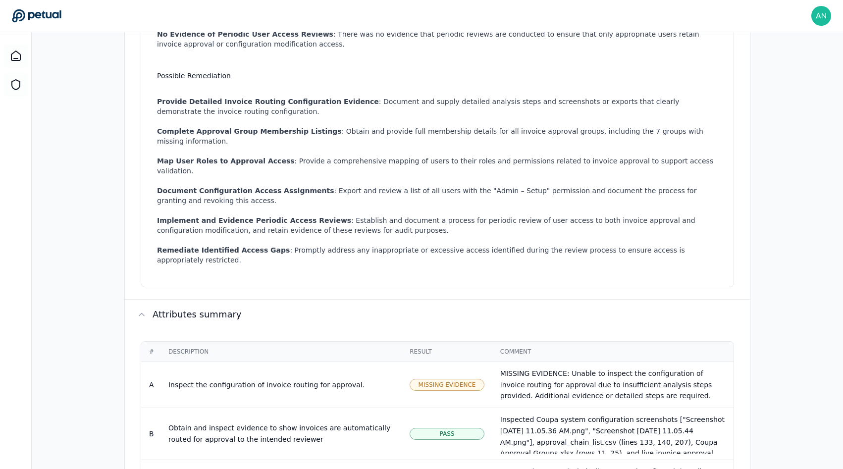
scroll to position [194, 0]
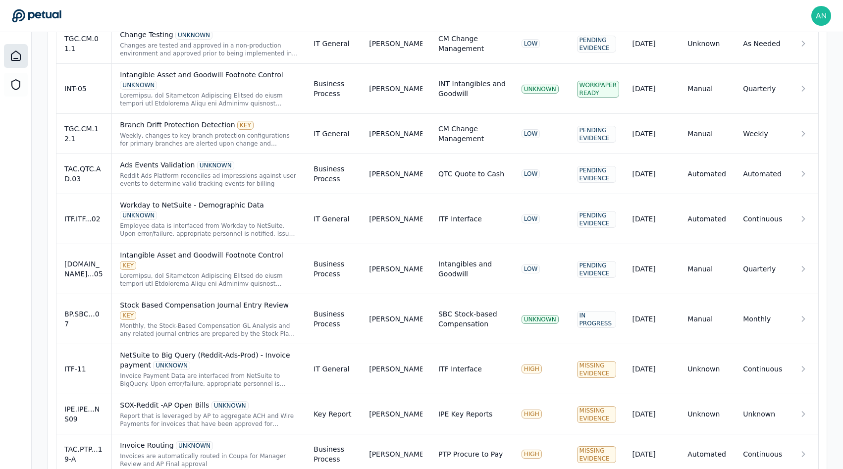
scroll to position [629, 0]
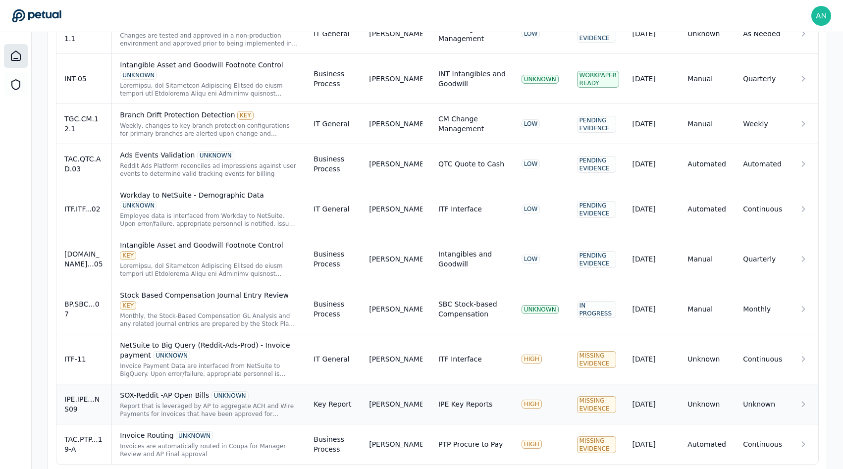
click at [127, 402] on div "Report that is leveraged by AP to aggregate ACH and Wire Payments for invoices …" at bounding box center [209, 410] width 178 height 16
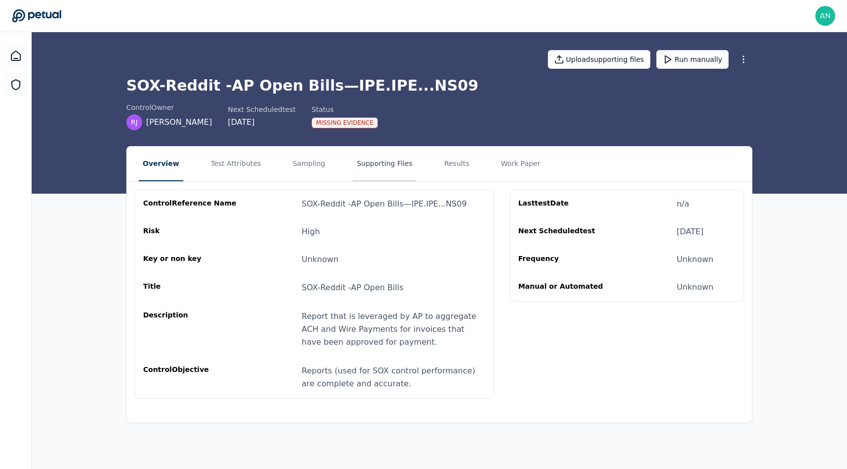
click at [363, 164] on button "Supporting Files" at bounding box center [384, 164] width 63 height 35
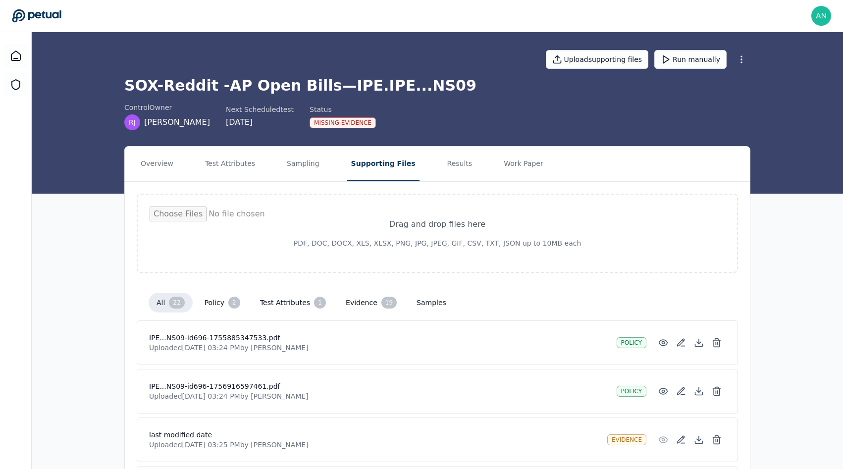
click at [461, 164] on nav "Overview Test Attributes Sampling Supporting Files Results Work Paper" at bounding box center [437, 164] width 625 height 35
click at [424, 164] on nav "Overview Test Attributes Sampling Supporting Files Results Work Paper" at bounding box center [437, 164] width 625 height 35
click at [443, 164] on button "Results" at bounding box center [459, 164] width 33 height 35
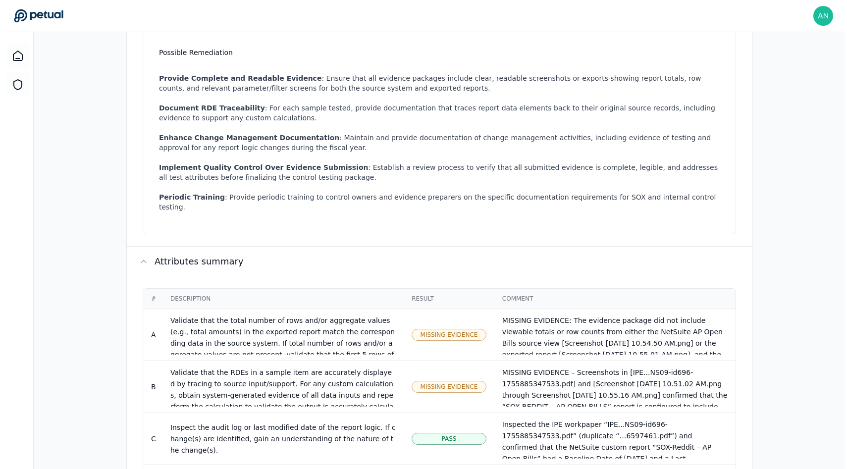
scroll to position [620, 0]
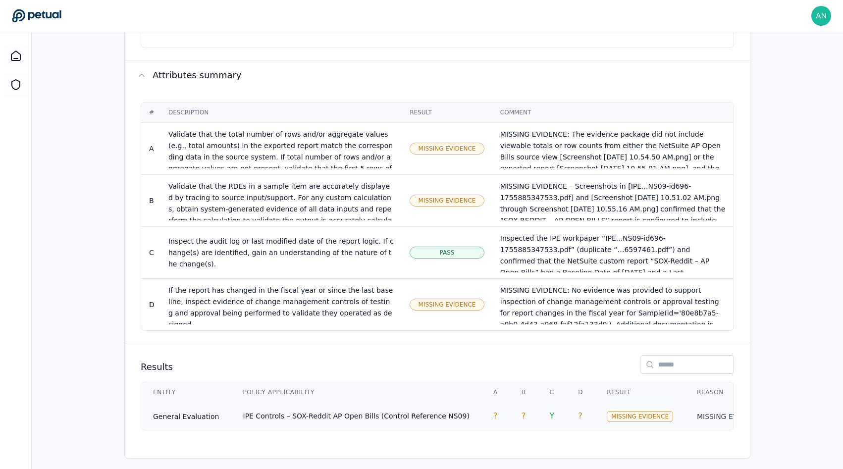
click at [356, 402] on td "IPE Controls – SOX-Reddit AP Open Bills (Control Reference NS09)" at bounding box center [356, 416] width 250 height 28
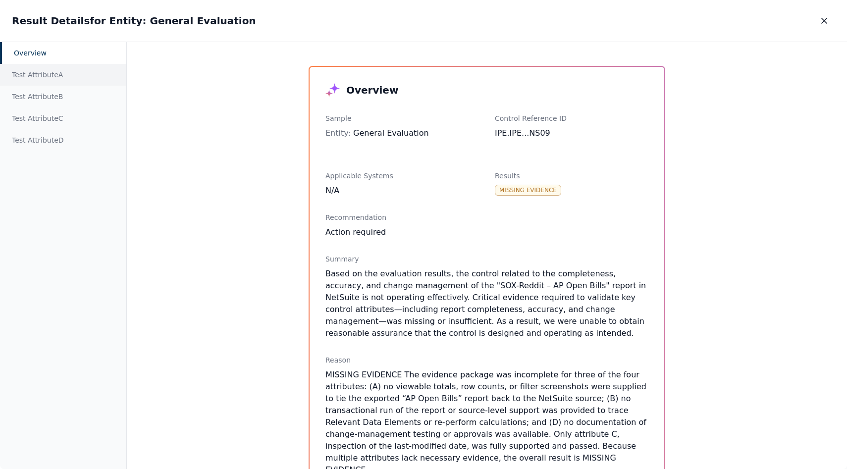
click at [43, 75] on div "Test Attribute A" at bounding box center [63, 75] width 126 height 22
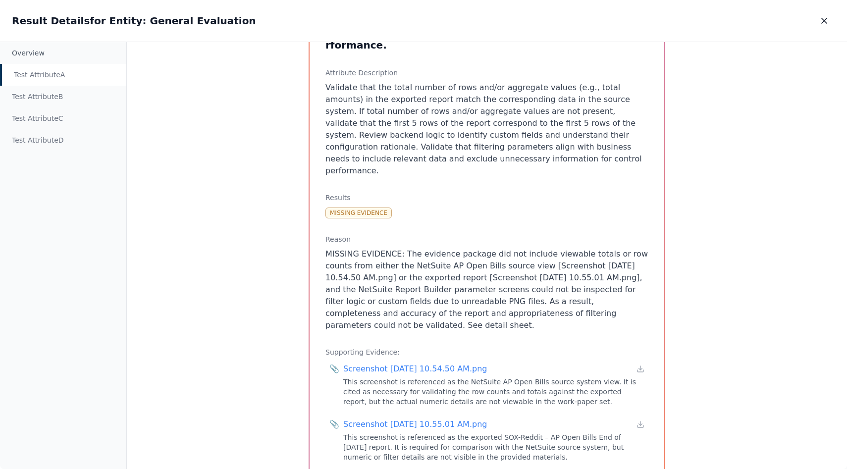
scroll to position [211, 0]
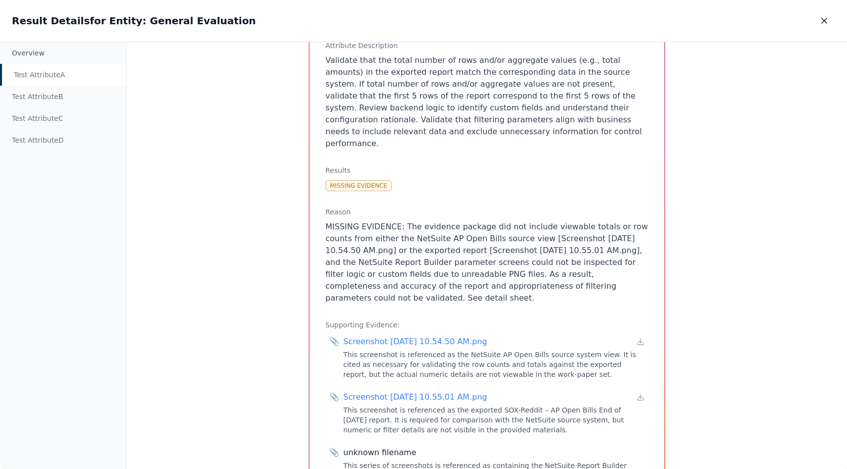
click at [338, 221] on p "MISSING EVIDENCE: The evidence package did not include viewable totals or row c…" at bounding box center [486, 262] width 323 height 83
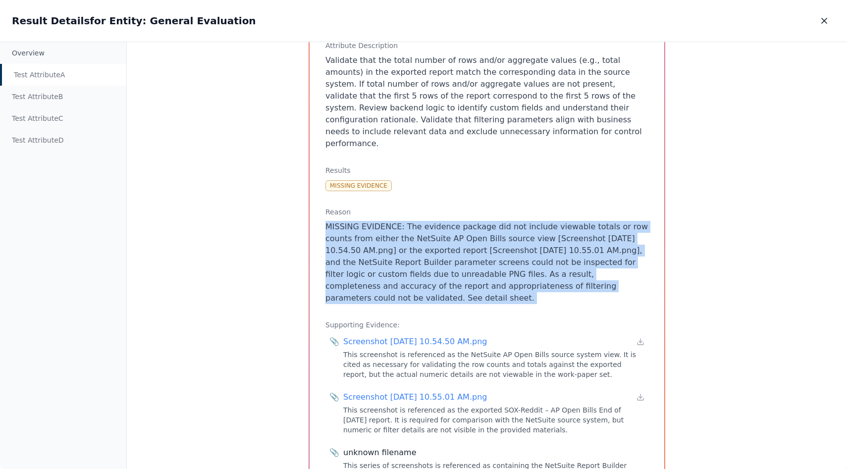
click at [338, 221] on p "MISSING EVIDENCE: The evidence package did not include viewable totals or row c…" at bounding box center [486, 262] width 323 height 83
copy p "MISSING EVIDENCE: The evidence package did not include viewable totals or row c…"
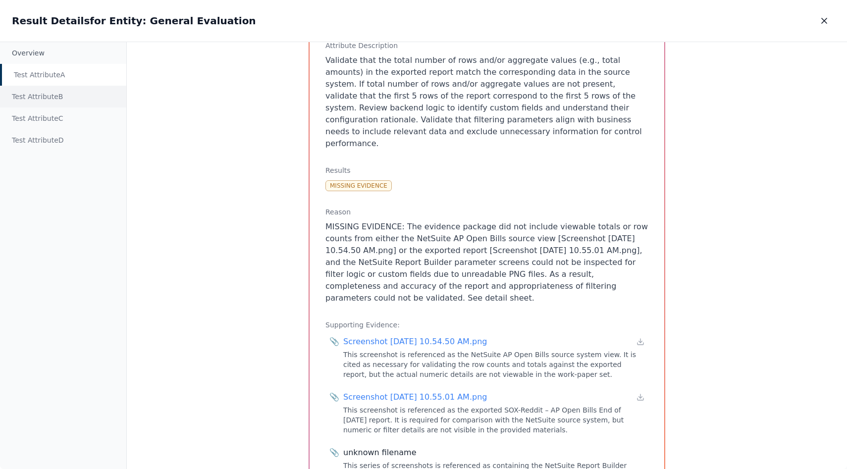
click at [56, 100] on div "Test Attribute B" at bounding box center [63, 97] width 126 height 22
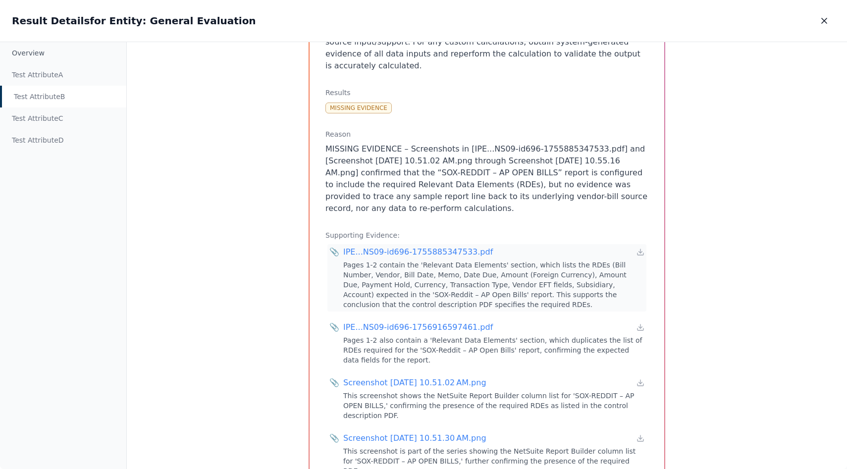
scroll to position [158, 0]
click at [28, 113] on div "Test Attribute C" at bounding box center [63, 118] width 126 height 22
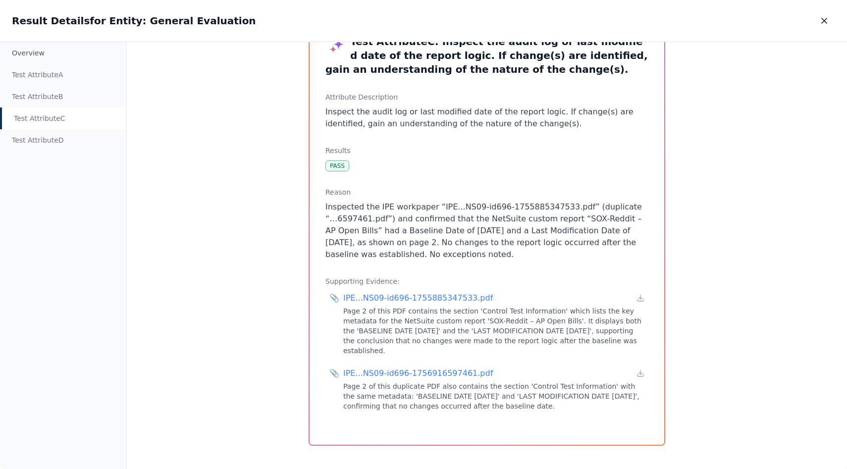
scroll to position [42, 0]
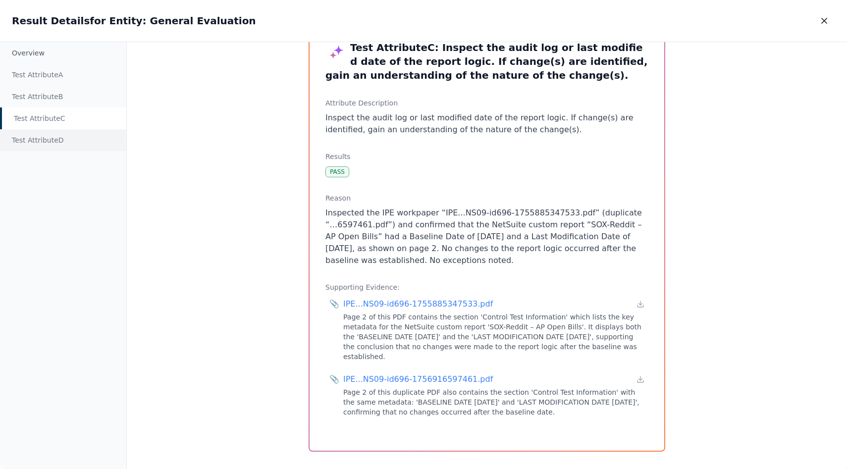
click at [37, 139] on div "Test Attribute D" at bounding box center [63, 140] width 126 height 22
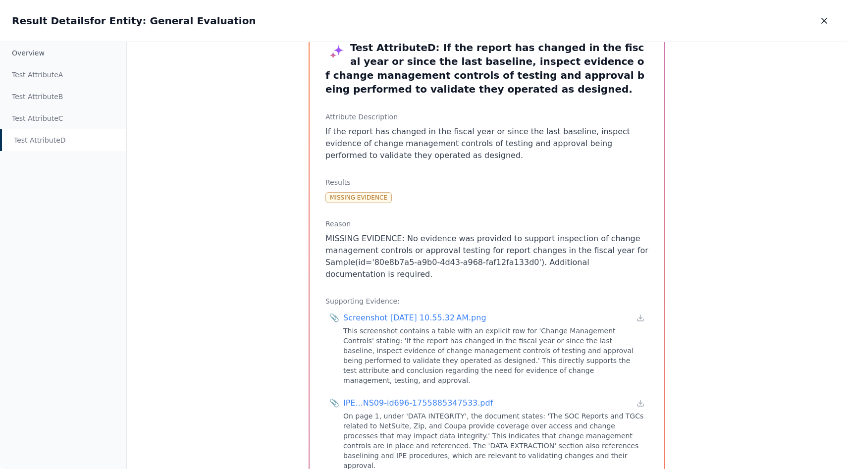
scroll to position [144, 0]
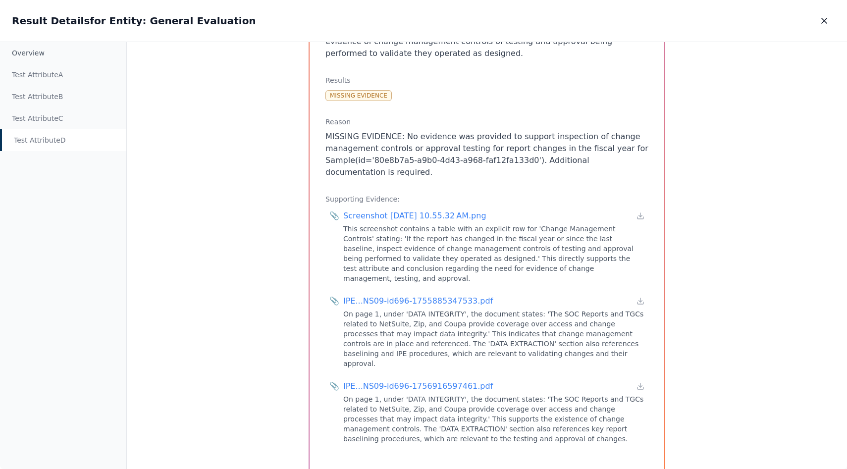
click at [574, 153] on p "MISSING EVIDENCE: No evidence was provided to support inspection of change mana…" at bounding box center [486, 155] width 323 height 48
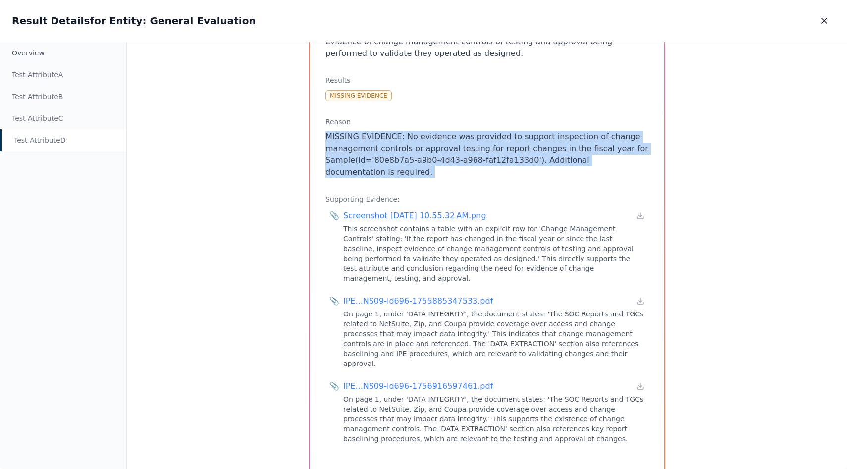
click at [574, 153] on p "MISSING EVIDENCE: No evidence was provided to support inspection of change mana…" at bounding box center [486, 155] width 323 height 48
click at [569, 174] on p "MISSING EVIDENCE: No evidence was provided to support inspection of change mana…" at bounding box center [486, 155] width 323 height 48
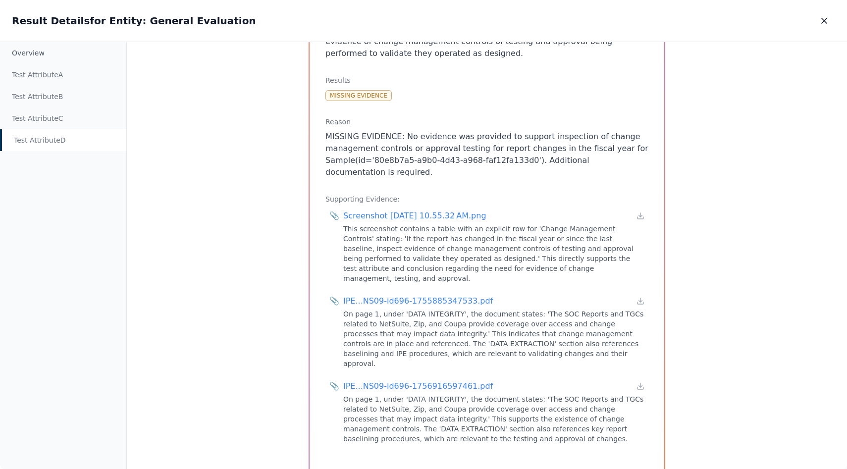
click at [569, 174] on p "MISSING EVIDENCE: No evidence was provided to support inspection of change mana…" at bounding box center [486, 155] width 323 height 48
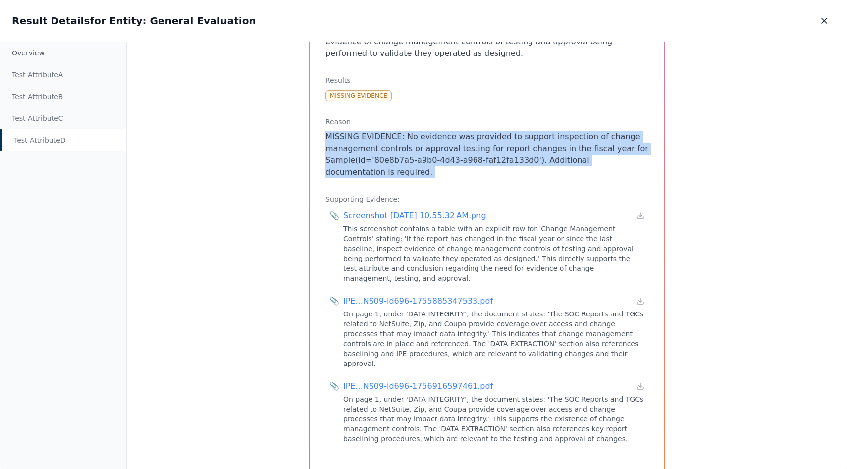
click at [569, 174] on p "MISSING EVIDENCE: No evidence was provided to support inspection of change mana…" at bounding box center [486, 155] width 323 height 48
click at [827, 22] on icon "button" at bounding box center [824, 21] width 10 height 10
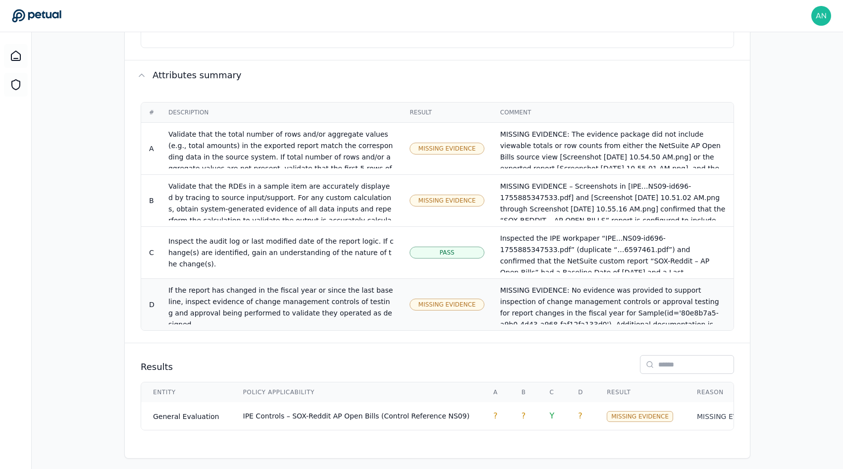
click at [298, 285] on div "If the report has changed in the fiscal year or since the last baseline, inspec…" at bounding box center [280, 307] width 225 height 45
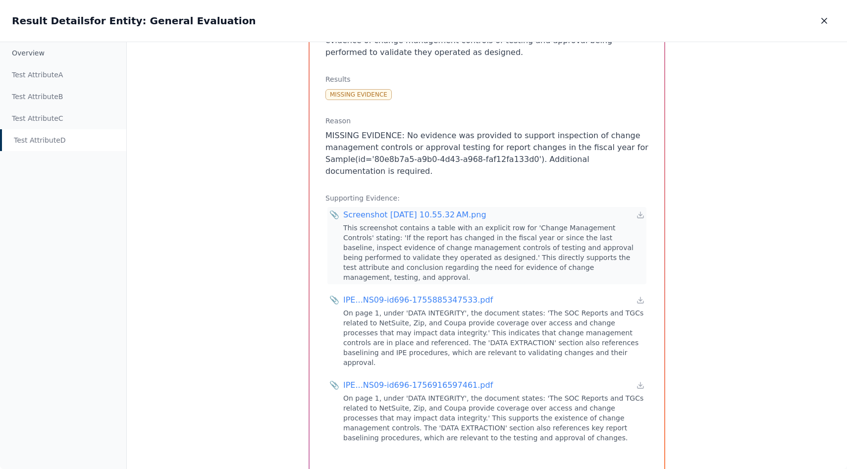
scroll to position [161, 0]
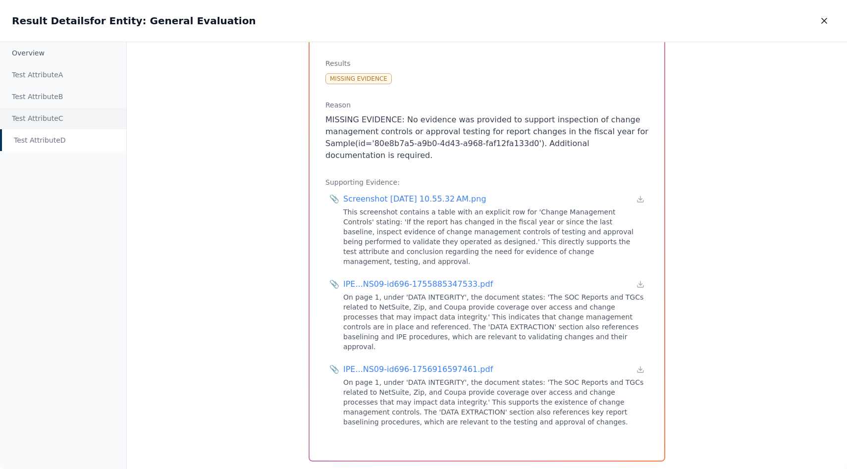
click at [50, 125] on div "Test Attribute C" at bounding box center [63, 118] width 126 height 22
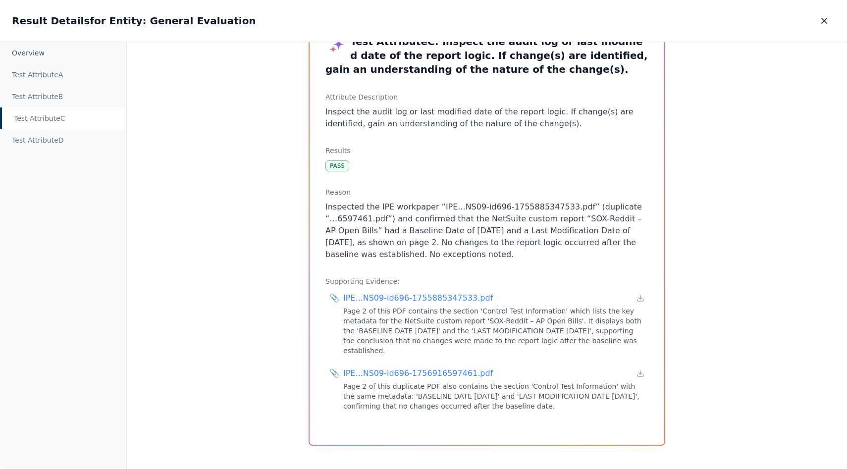
scroll to position [42, 0]
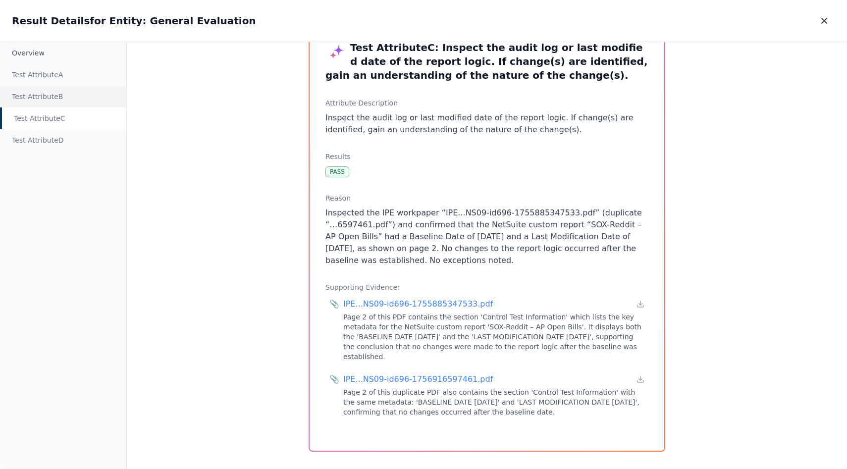
click at [32, 96] on div "Test Attribute B" at bounding box center [63, 97] width 126 height 22
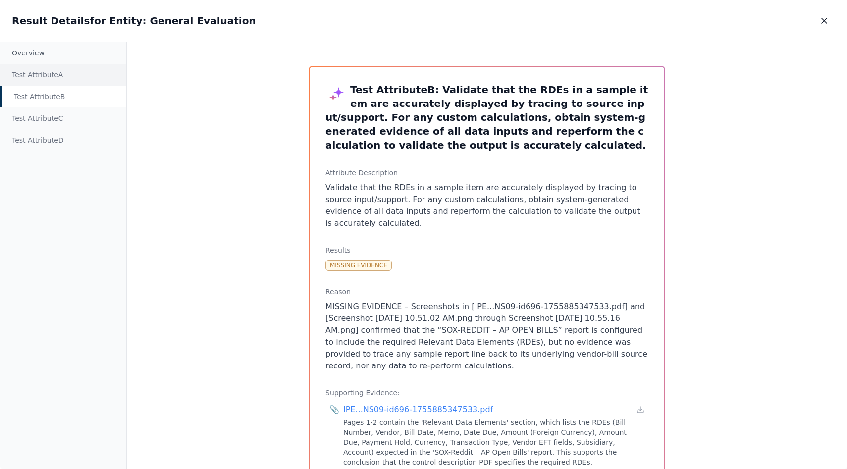
click at [32, 74] on div "Test Attribute A" at bounding box center [63, 75] width 126 height 22
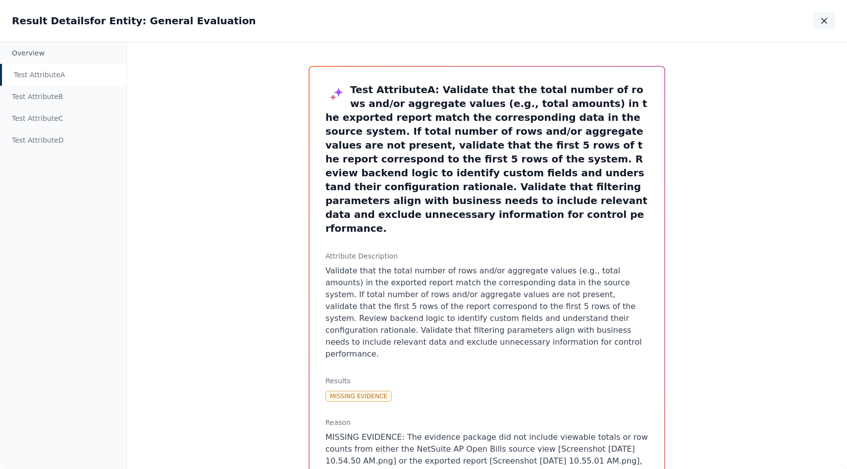
click at [817, 19] on button "button" at bounding box center [824, 21] width 22 height 18
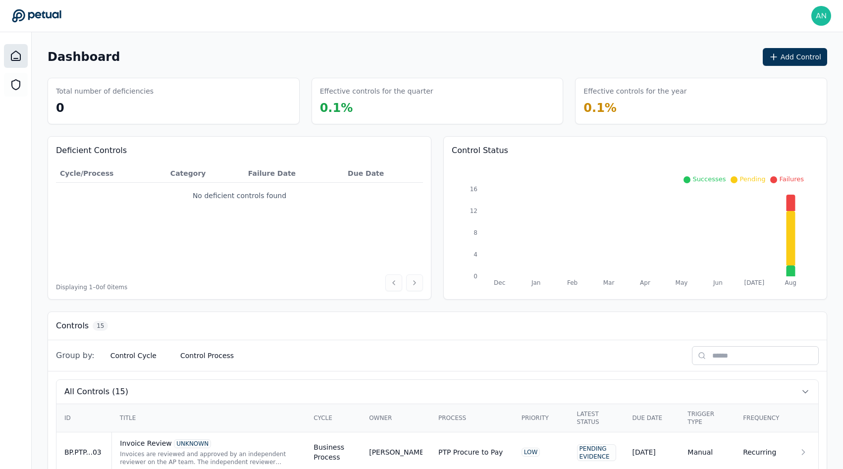
scroll to position [629, 0]
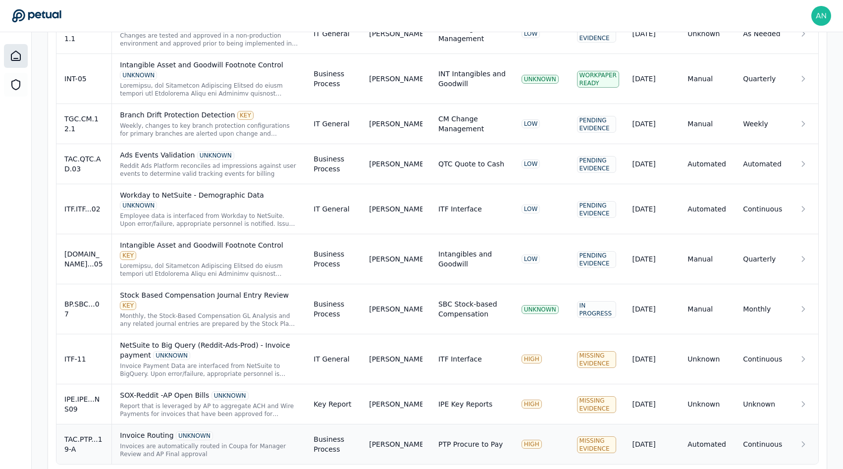
click at [149, 430] on div "Invoice Routing UNKNOWN" at bounding box center [209, 435] width 178 height 10
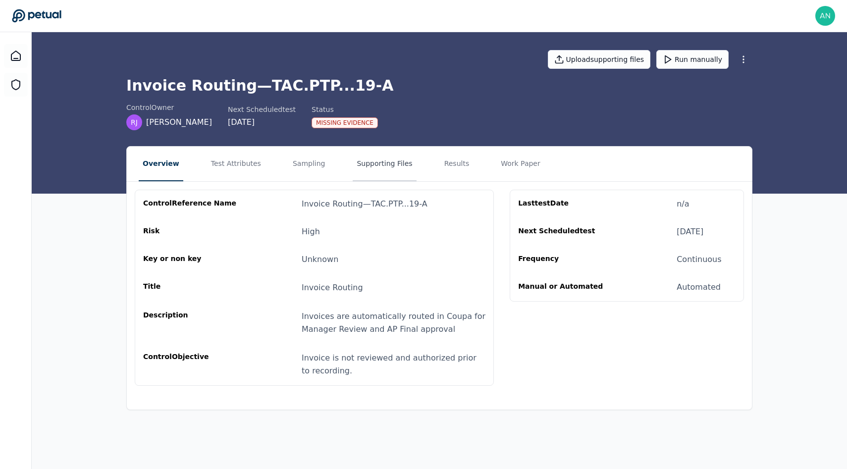
click at [357, 159] on button "Supporting Files" at bounding box center [384, 164] width 63 height 35
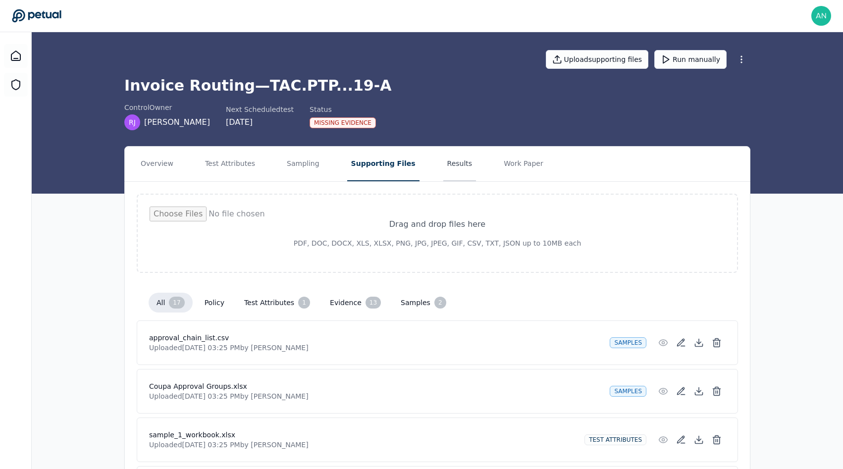
click at [443, 163] on button "Results" at bounding box center [459, 164] width 33 height 35
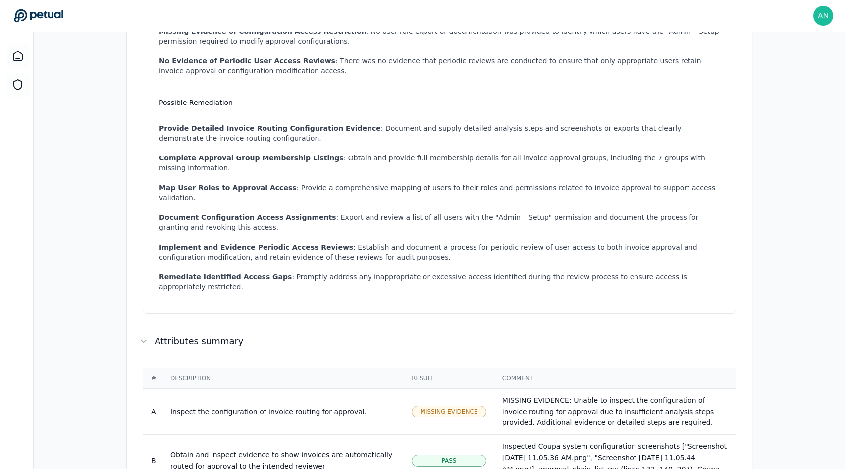
scroll to position [664, 0]
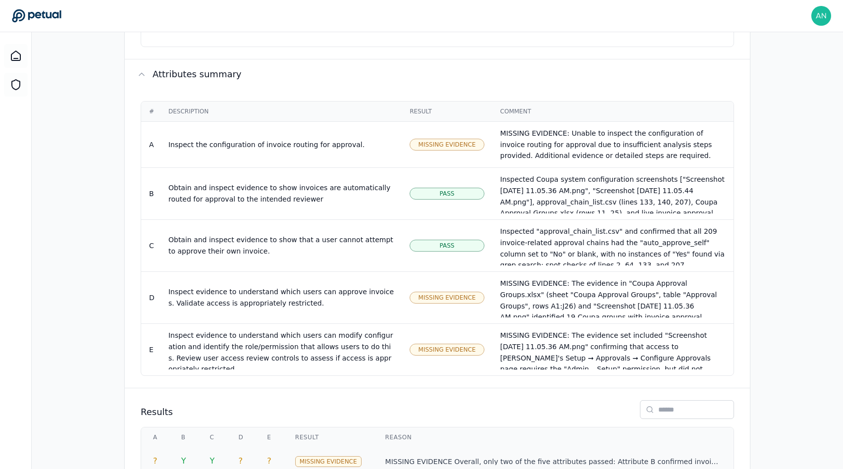
click at [377, 447] on td "MISSING EVIDENCE Overall, only two of the five attributes passed: Attribute B c…" at bounding box center [553, 461] width 360 height 28
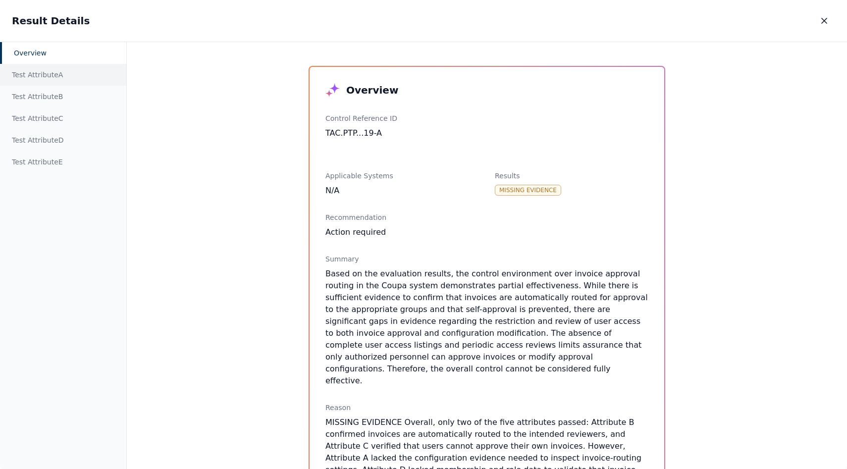
click at [57, 71] on div "Test Attribute A" at bounding box center [63, 75] width 126 height 22
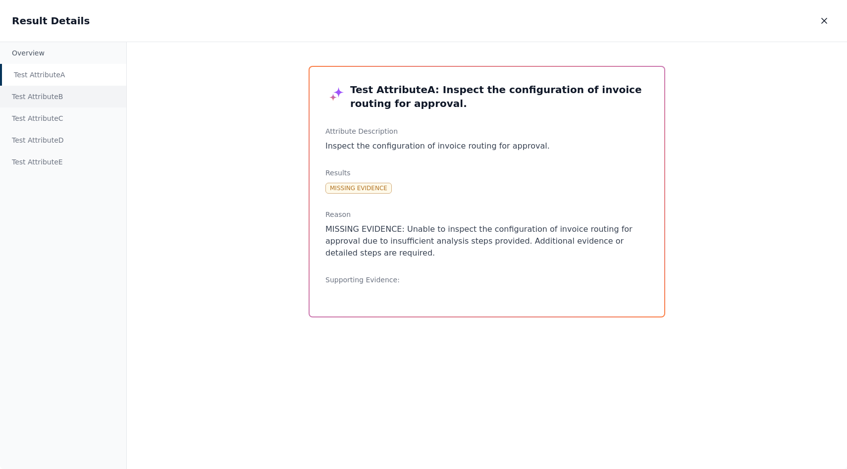
click at [71, 97] on div "Test Attribute B" at bounding box center [63, 97] width 126 height 22
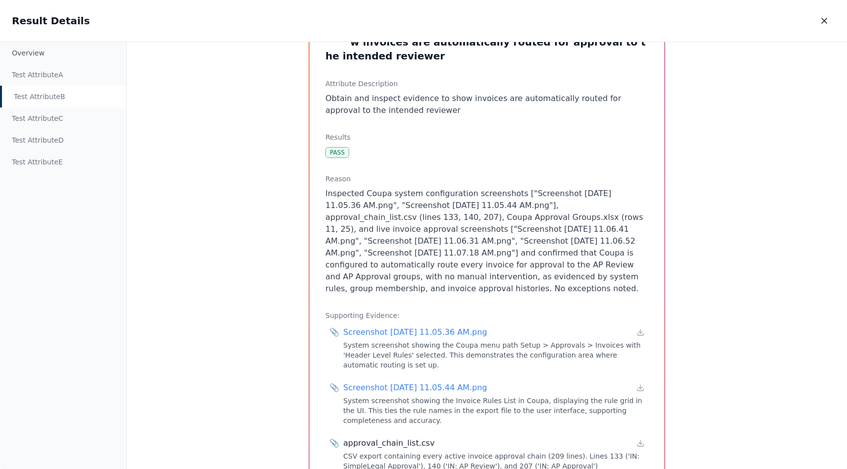
scroll to position [70, 0]
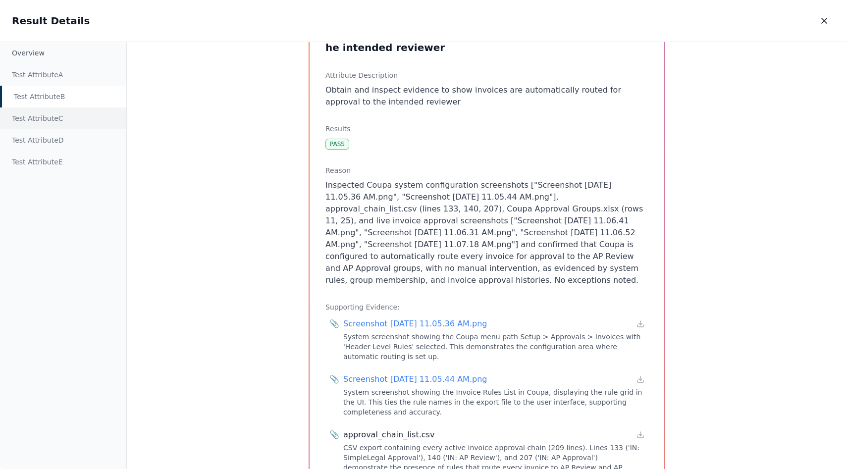
click at [64, 124] on div "Test Attribute C" at bounding box center [63, 118] width 126 height 22
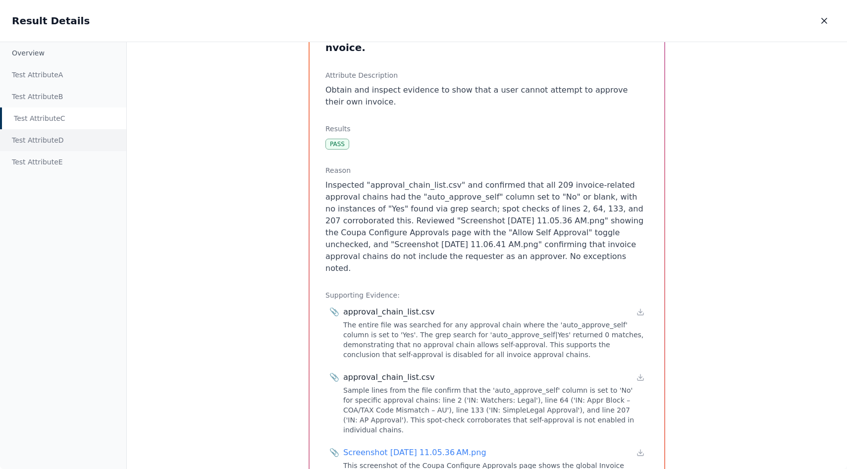
click at [67, 135] on div "Test Attribute D" at bounding box center [63, 140] width 126 height 22
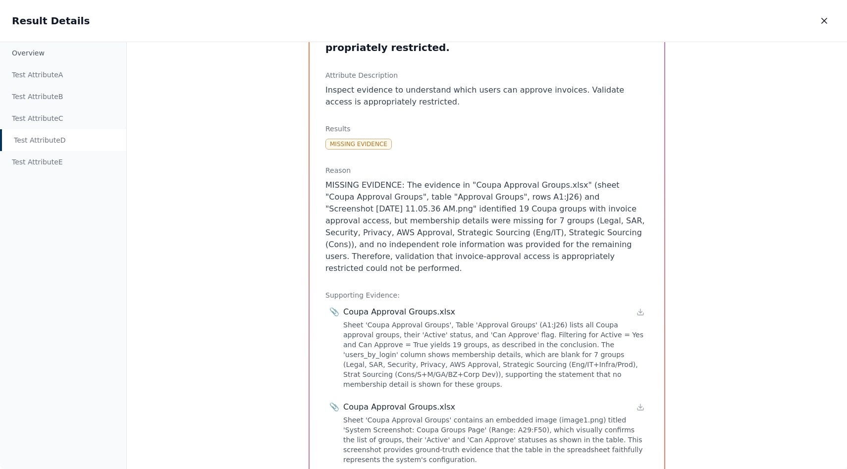
click at [509, 232] on p "MISSING EVIDENCE: The evidence in "Coupa Approval Groups.xlsx" (sheet "Coupa Ap…" at bounding box center [486, 226] width 323 height 95
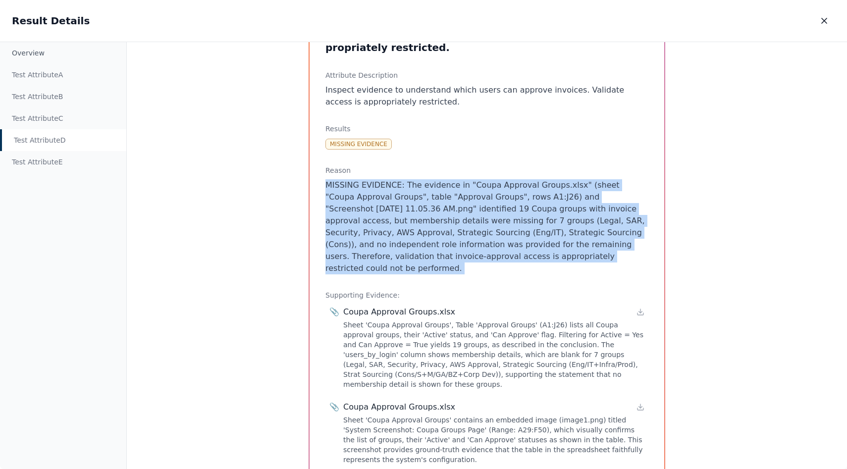
click at [509, 232] on p "MISSING EVIDENCE: The evidence in "Coupa Approval Groups.xlsx" (sheet "Coupa Ap…" at bounding box center [486, 226] width 323 height 95
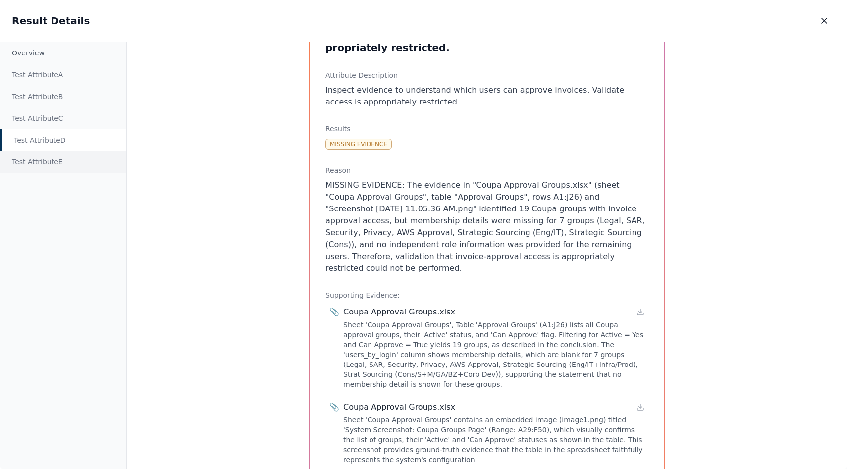
click at [61, 160] on div "Test Attribute E" at bounding box center [63, 162] width 126 height 22
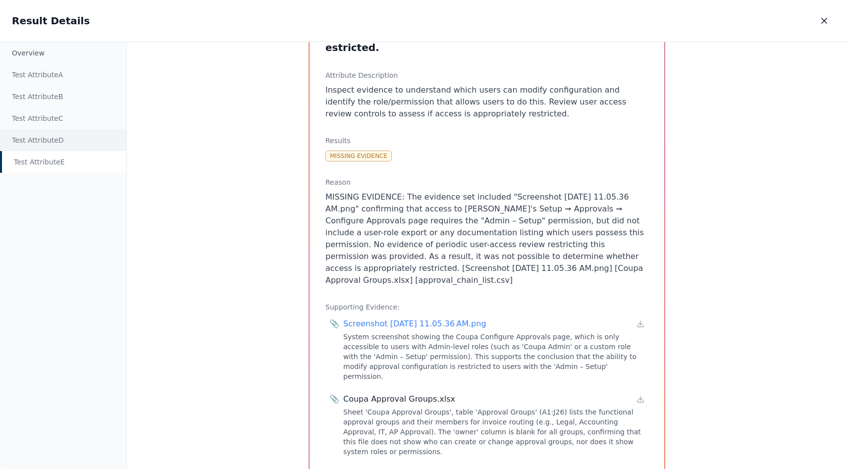
click at [60, 144] on div "Test Attribute D" at bounding box center [63, 140] width 126 height 22
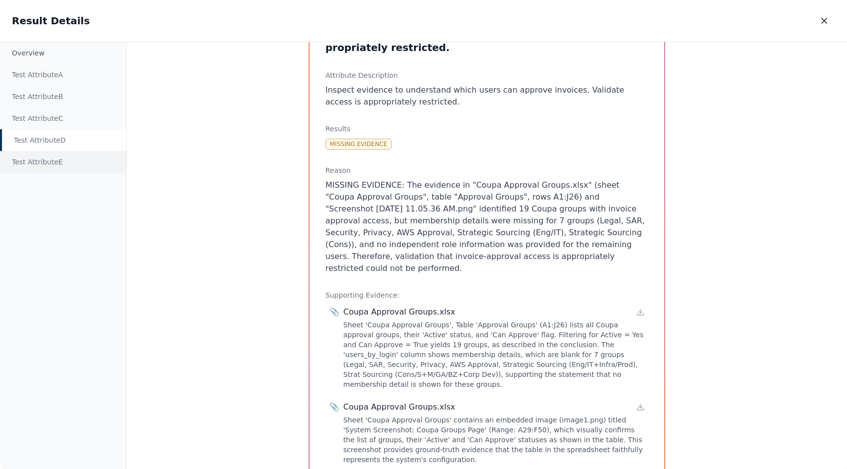
click at [66, 158] on div "Test Attribute E" at bounding box center [63, 162] width 126 height 22
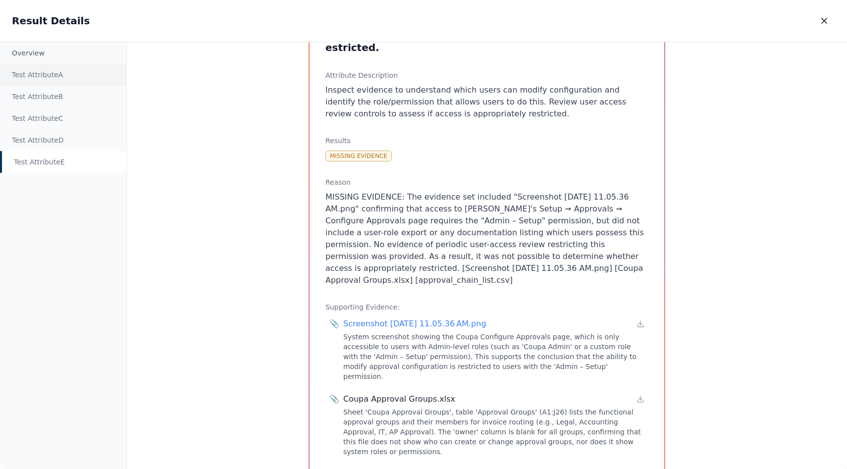
click at [32, 67] on div "Test Attribute A" at bounding box center [63, 75] width 126 height 22
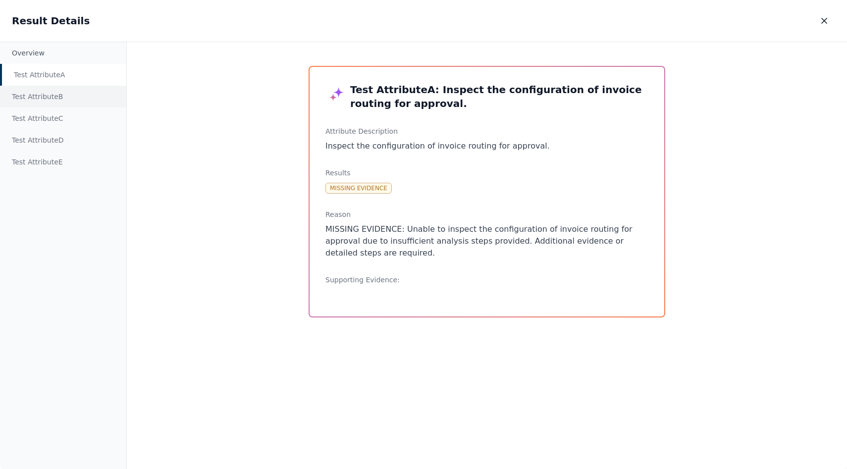
click at [48, 92] on div "Test Attribute B" at bounding box center [63, 97] width 126 height 22
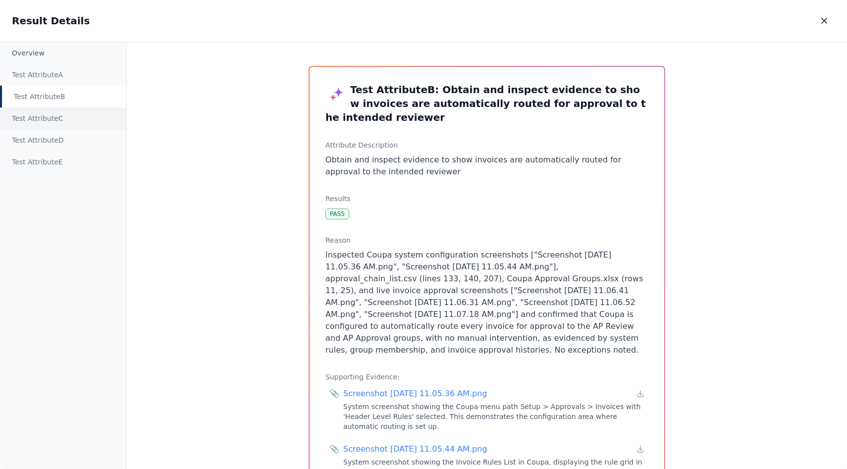
click at [58, 114] on div "Test Attribute C" at bounding box center [63, 118] width 126 height 22
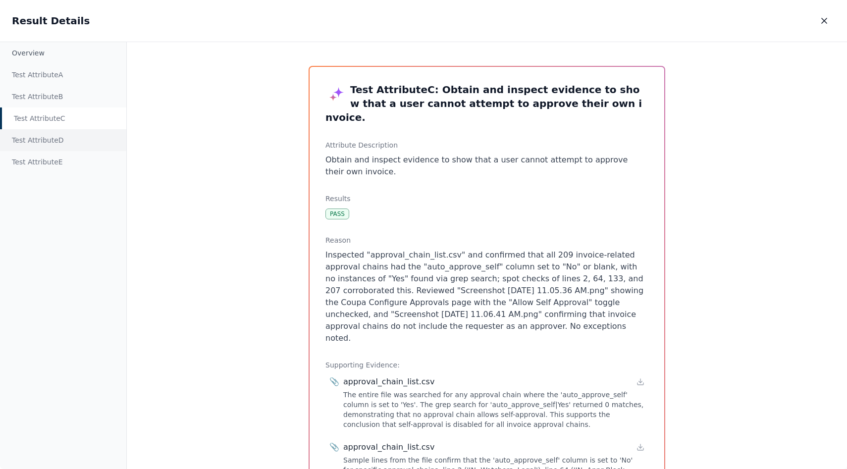
click at [99, 135] on div "Test Attribute D" at bounding box center [63, 140] width 126 height 22
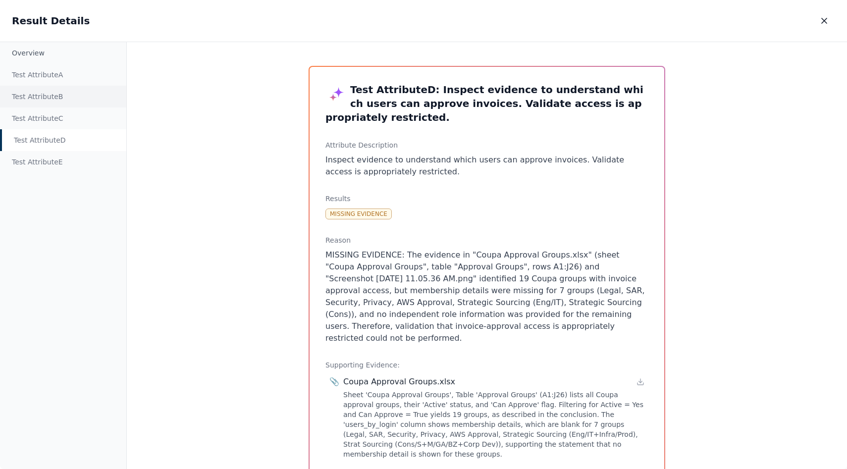
click at [48, 106] on div "Test Attribute B" at bounding box center [63, 97] width 126 height 22
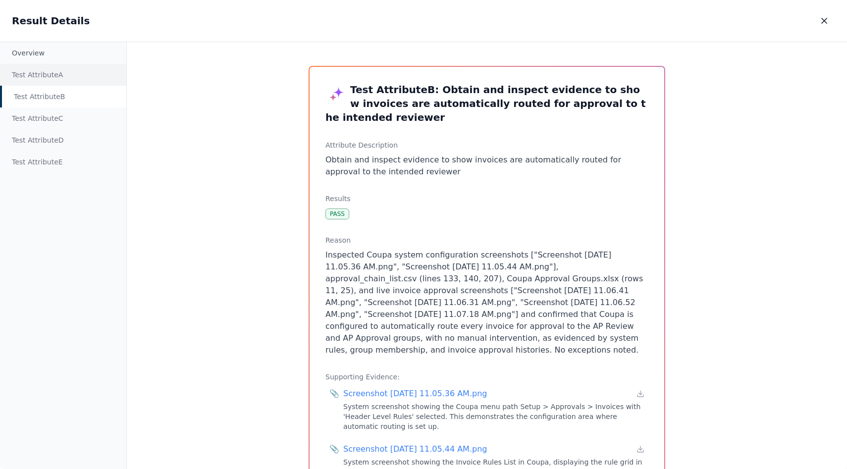
click at [38, 84] on div "Test Attribute A" at bounding box center [63, 75] width 126 height 22
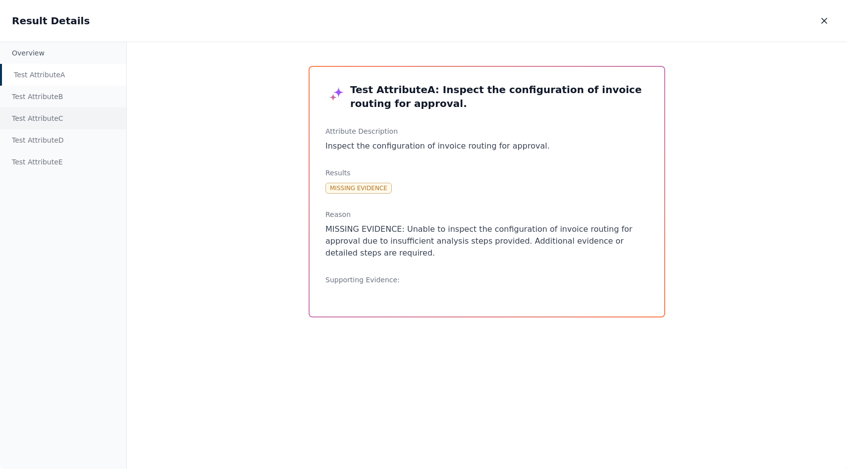
click at [46, 117] on div "Test Attribute C" at bounding box center [63, 118] width 126 height 22
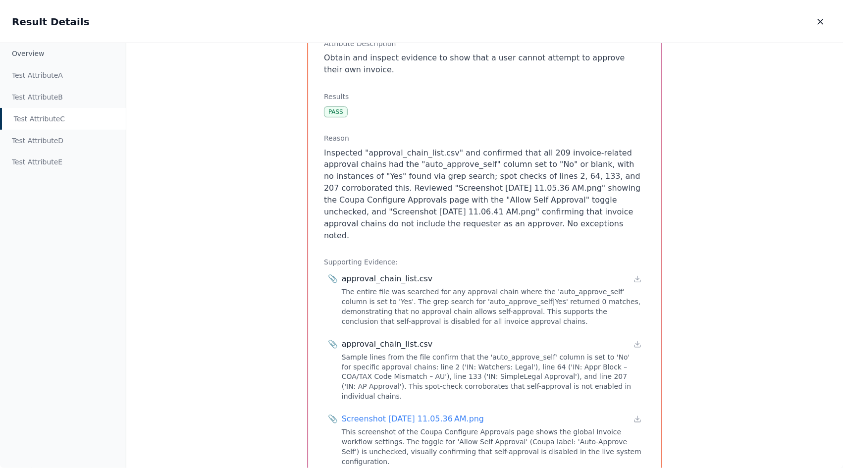
scroll to position [183, 0]
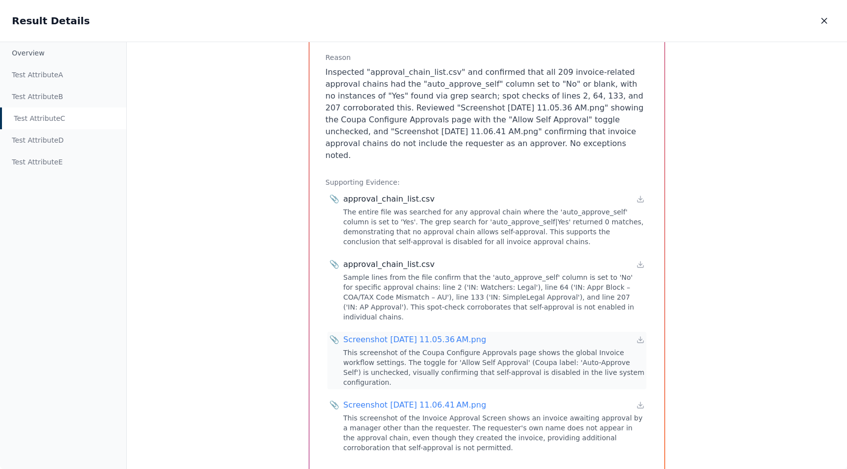
click at [469, 334] on div "Screenshot [DATE] 11.05.36 AM.png" at bounding box center [414, 340] width 143 height 12
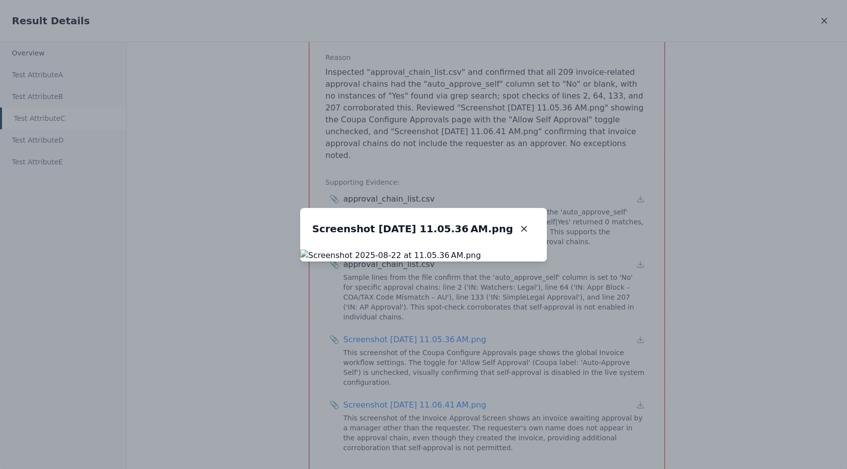
click at [547, 262] on img at bounding box center [423, 256] width 247 height 12
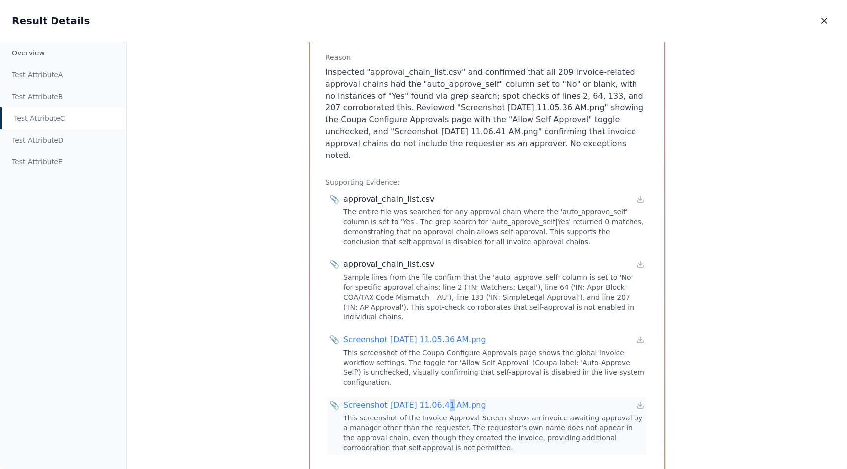
click at [442, 399] on div "Screenshot [DATE] 11.06.41 AM.png" at bounding box center [414, 405] width 143 height 12
click at [818, 22] on button "button" at bounding box center [824, 21] width 22 height 18
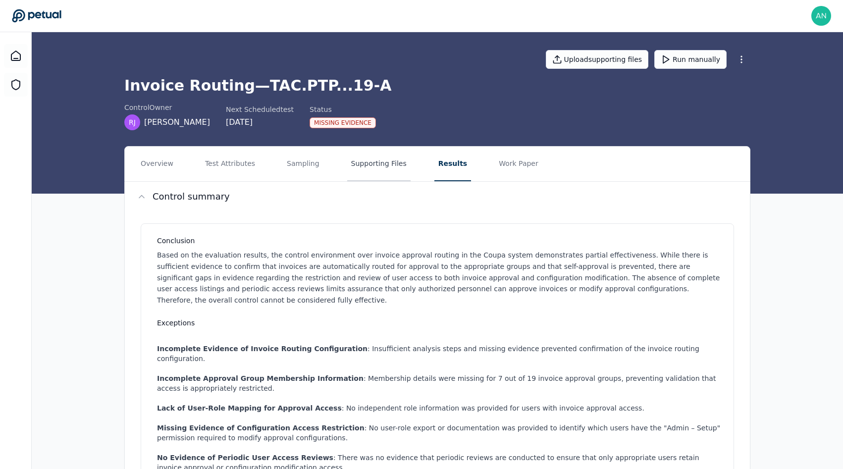
click at [361, 178] on button "Supporting Files" at bounding box center [378, 164] width 63 height 35
